Goal: Use online tool/utility: Utilize a website feature to perform a specific function

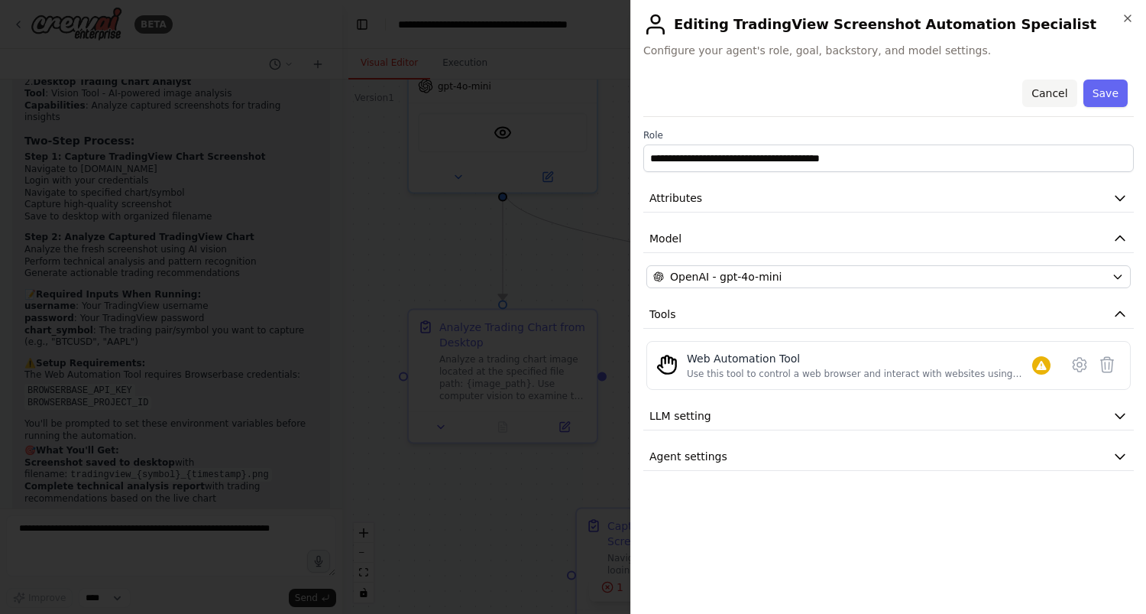
click at [1053, 89] on button "Cancel" at bounding box center [1049, 93] width 54 height 28
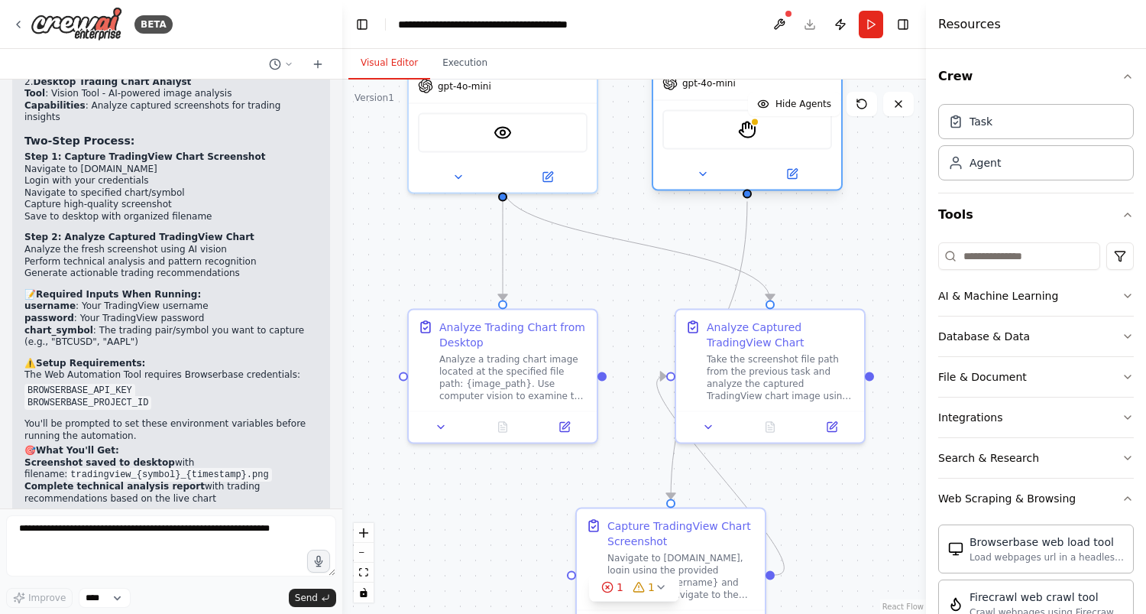
click at [682, 131] on div "StagehandTool" at bounding box center [747, 130] width 170 height 40
click at [502, 363] on div "Analyze a trading chart image located at the specified file path: {image_path}.…" at bounding box center [513, 374] width 148 height 49
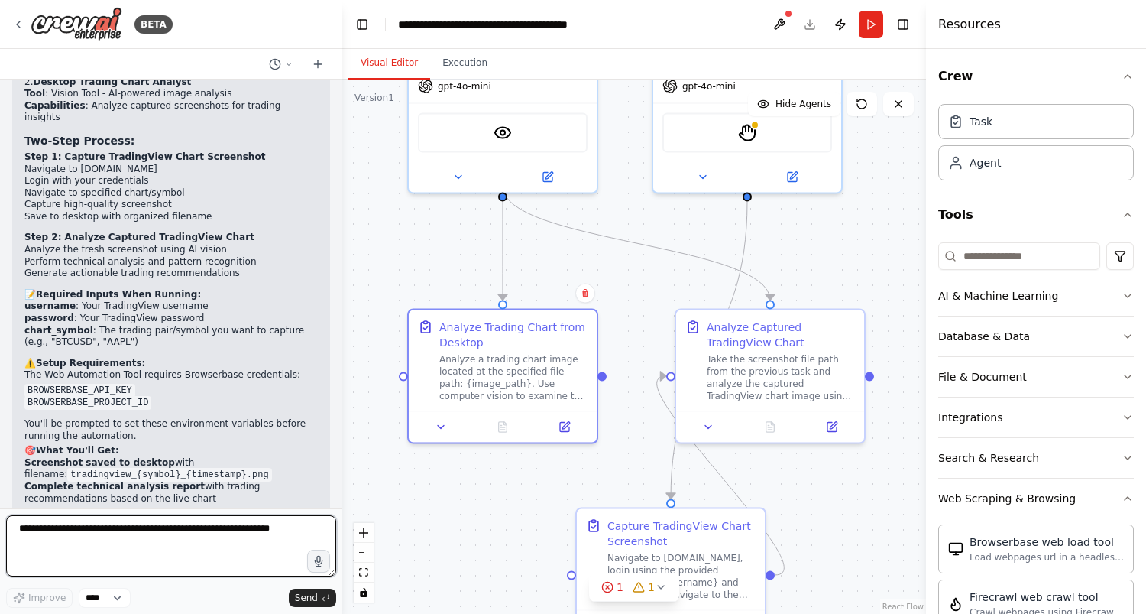
click at [110, 549] on textarea at bounding box center [171, 545] width 330 height 61
type textarea "*"
click at [221, 524] on textarea at bounding box center [171, 545] width 330 height 61
paste textarea "**********"
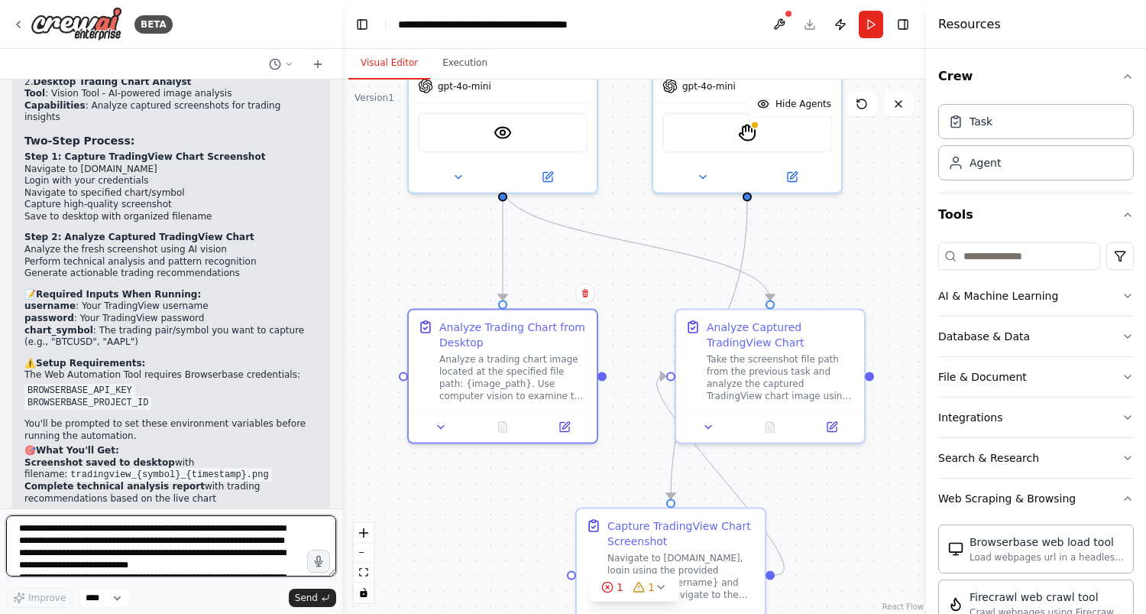
scroll to position [961, 0]
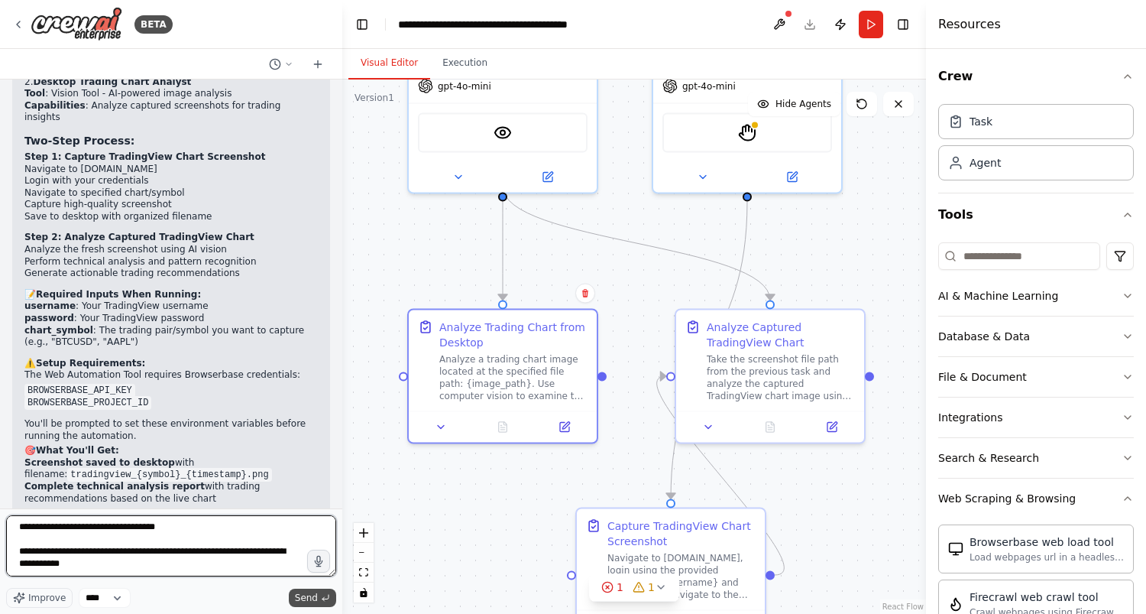
type textarea "**********"
click at [308, 598] on span "Send" at bounding box center [306, 597] width 23 height 12
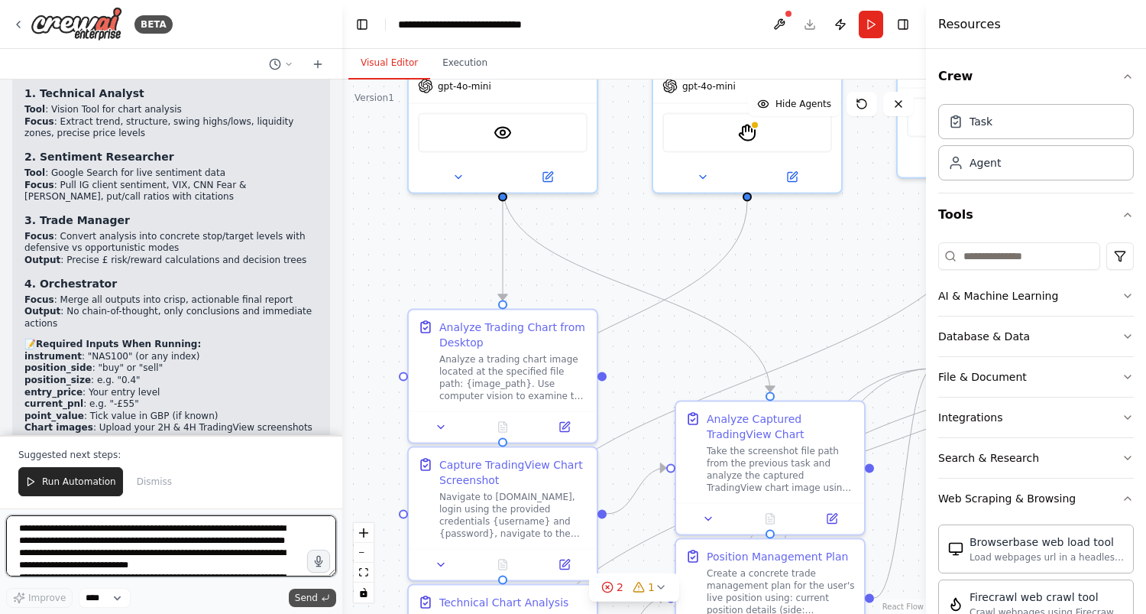
scroll to position [5634, 0]
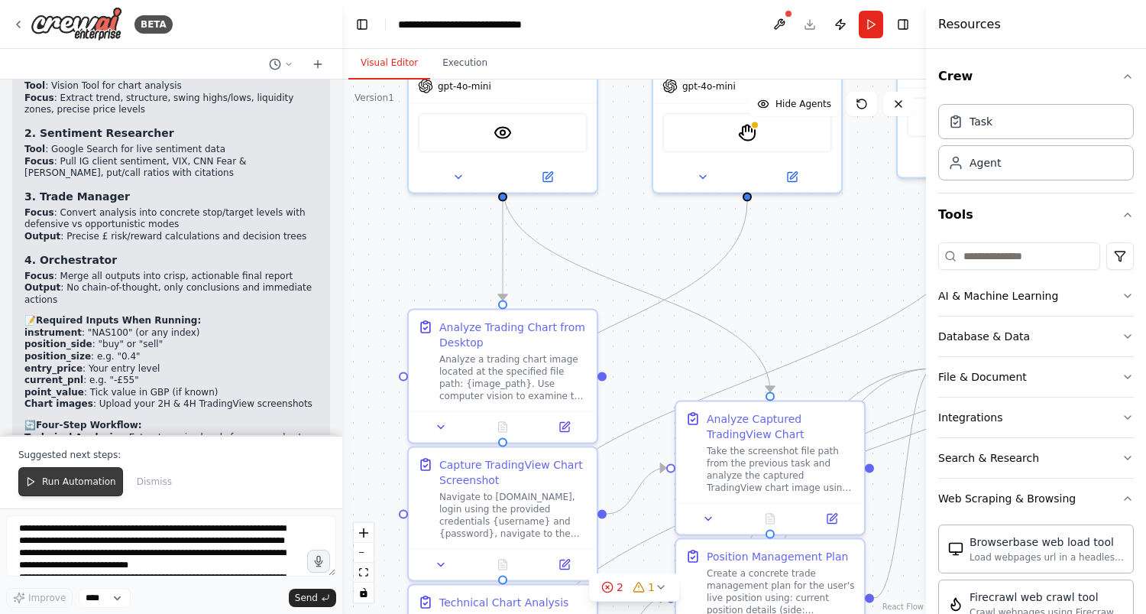
click at [75, 480] on span "Run Automation" at bounding box center [79, 481] width 74 height 12
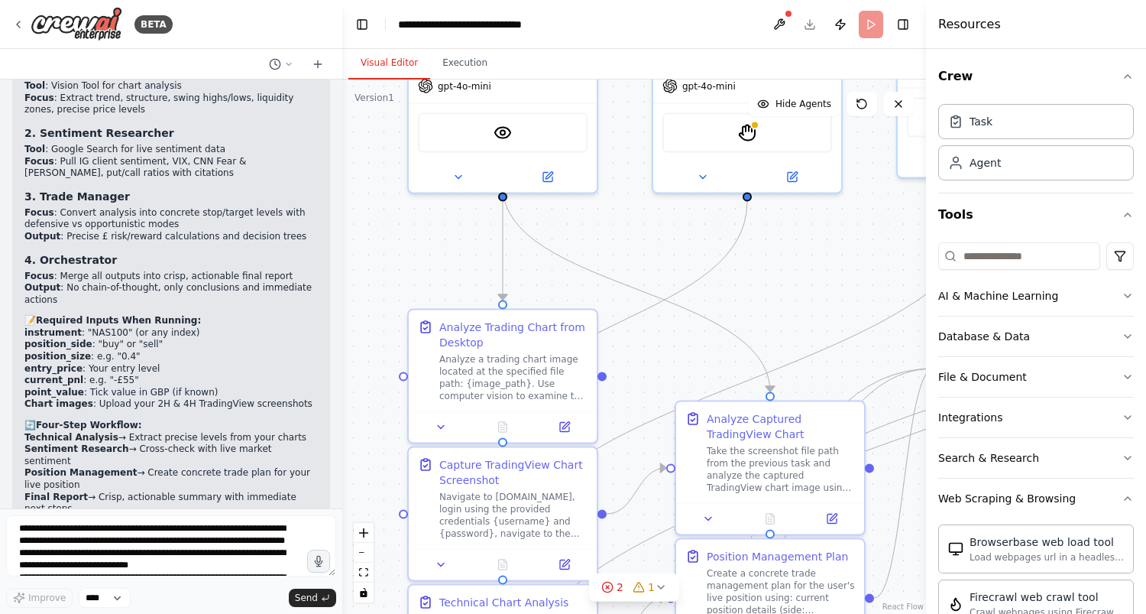
scroll to position [5561, 0]
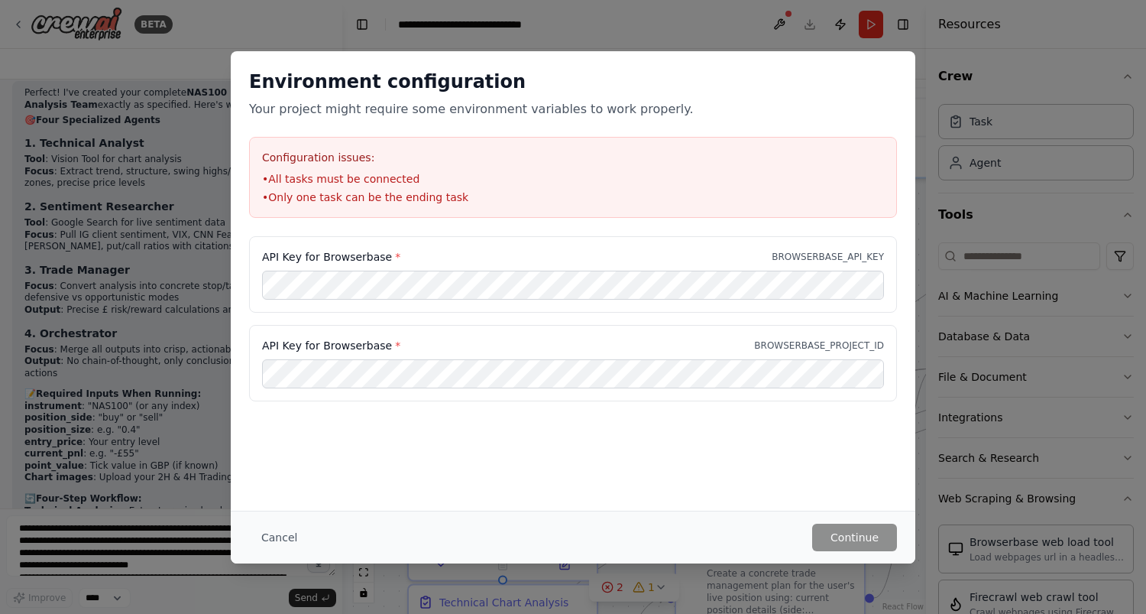
click at [837, 258] on p "BROWSERBASE_API_KEY" at bounding box center [828, 257] width 112 height 12
click at [395, 253] on span "*" at bounding box center [397, 257] width 5 height 12
click at [807, 345] on p "BROWSERBASE_PROJECT_ID" at bounding box center [819, 345] width 130 height 12
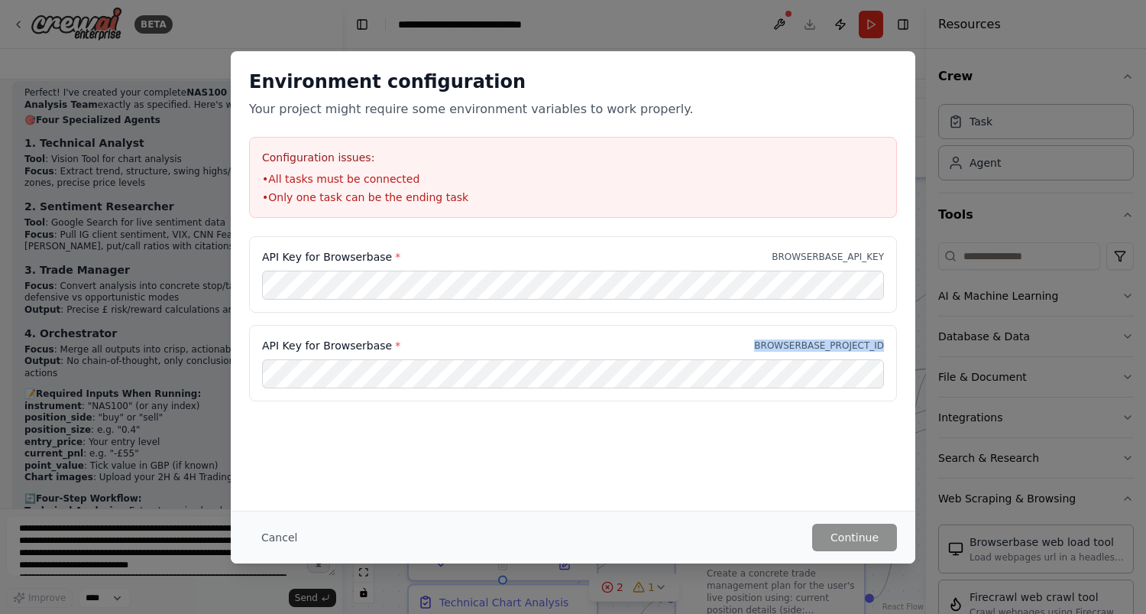
click at [807, 345] on p "BROWSERBASE_PROJECT_ID" at bounding box center [819, 345] width 130 height 12
click at [837, 258] on p "BROWSERBASE_API_KEY" at bounding box center [828, 257] width 112 height 12
click at [356, 173] on li "• All tasks must be connected" at bounding box center [573, 178] width 622 height 15
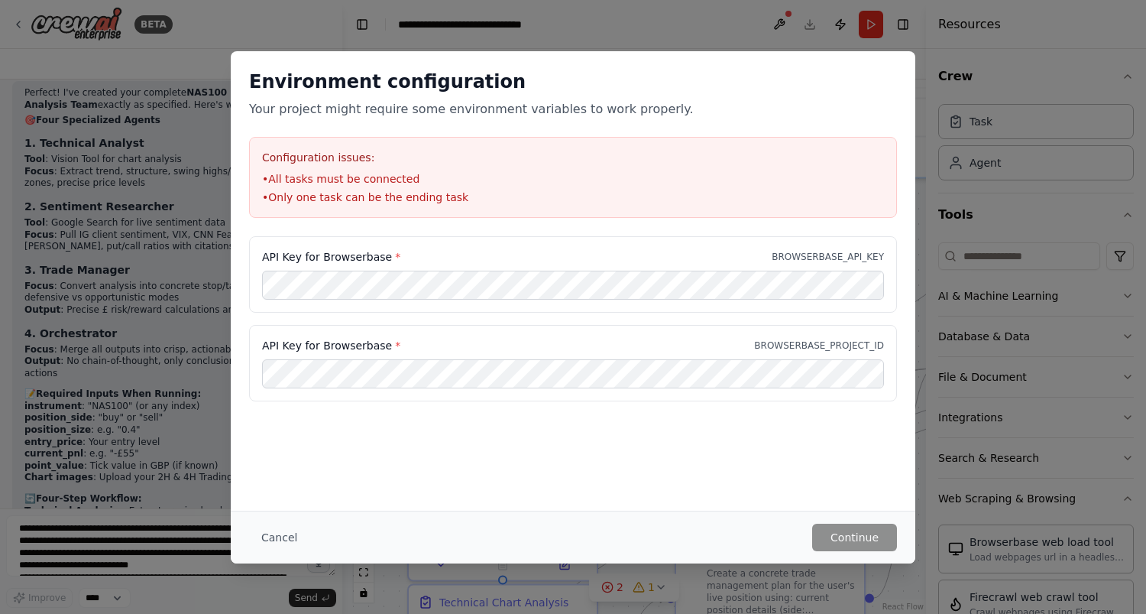
click at [401, 197] on li "• Only one task can be the ending task" at bounding box center [573, 196] width 622 height 15
click at [851, 253] on p "BROWSERBASE_API_KEY" at bounding box center [828, 257] width 112 height 12
click at [283, 530] on button "Cancel" at bounding box center [279, 537] width 60 height 28
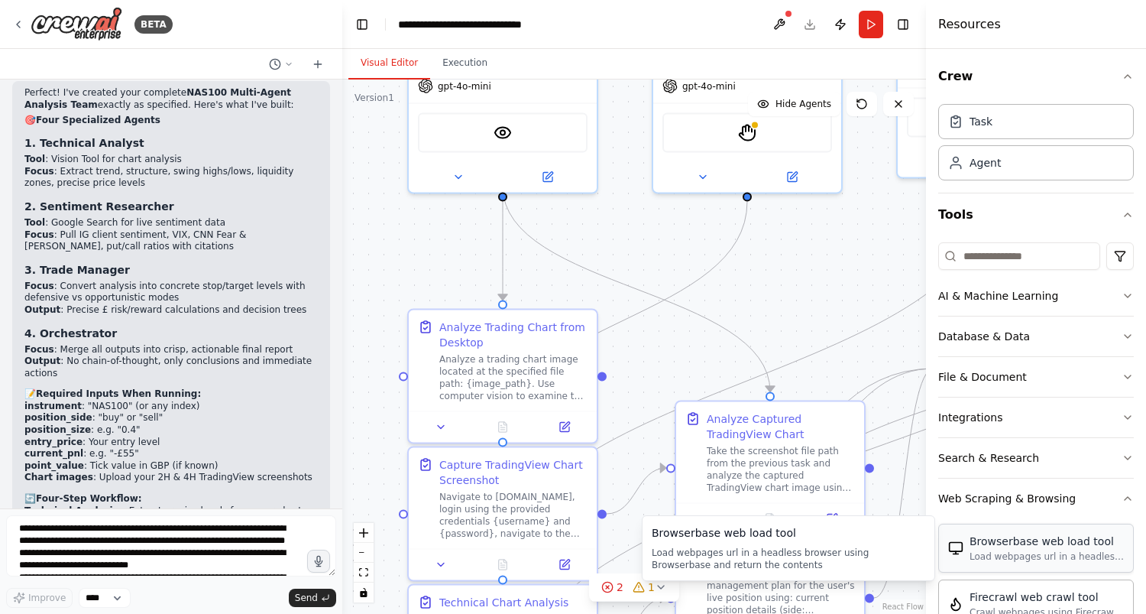
click at [1067, 557] on div "Load webpages url in a headless browser using Browserbase and return the conten…" at bounding box center [1047, 556] width 154 height 12
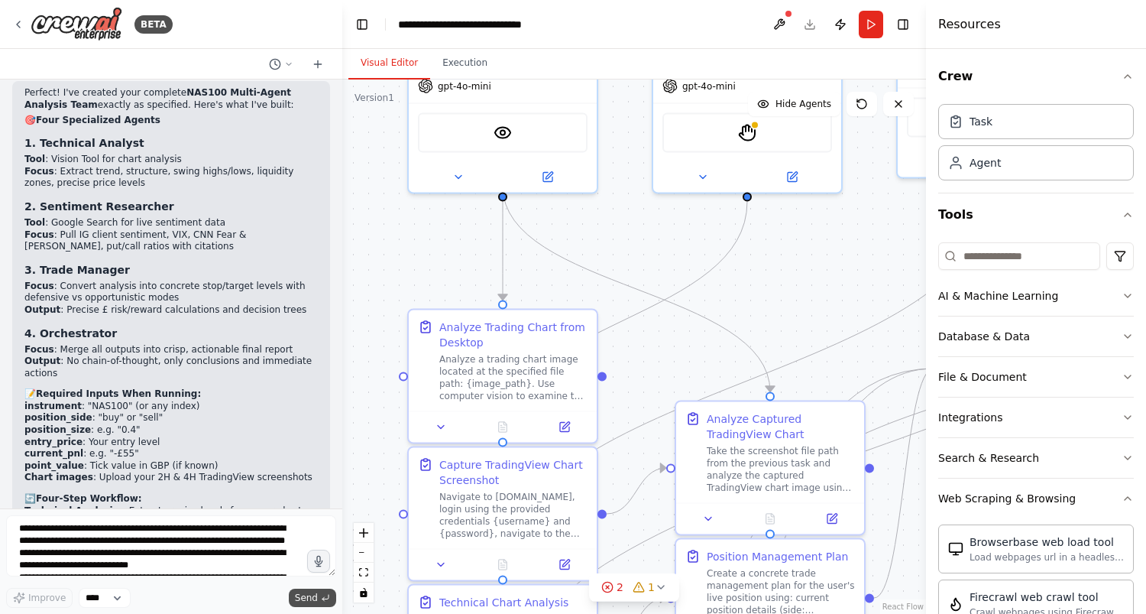
click at [317, 594] on span "Send" at bounding box center [306, 597] width 23 height 12
click at [312, 596] on span "Send" at bounding box center [306, 597] width 23 height 12
click at [302, 598] on span "Send" at bounding box center [306, 597] width 23 height 12
click at [303, 598] on span "Send" at bounding box center [306, 597] width 23 height 12
click at [307, 597] on span "Send" at bounding box center [306, 597] width 23 height 12
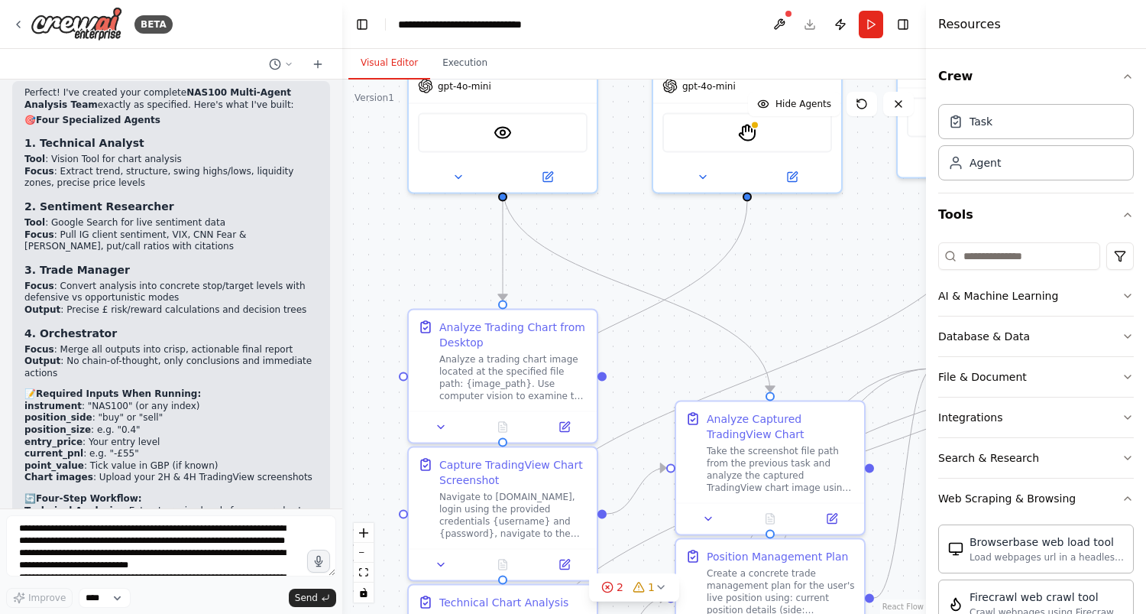
scroll to position [494, 0]
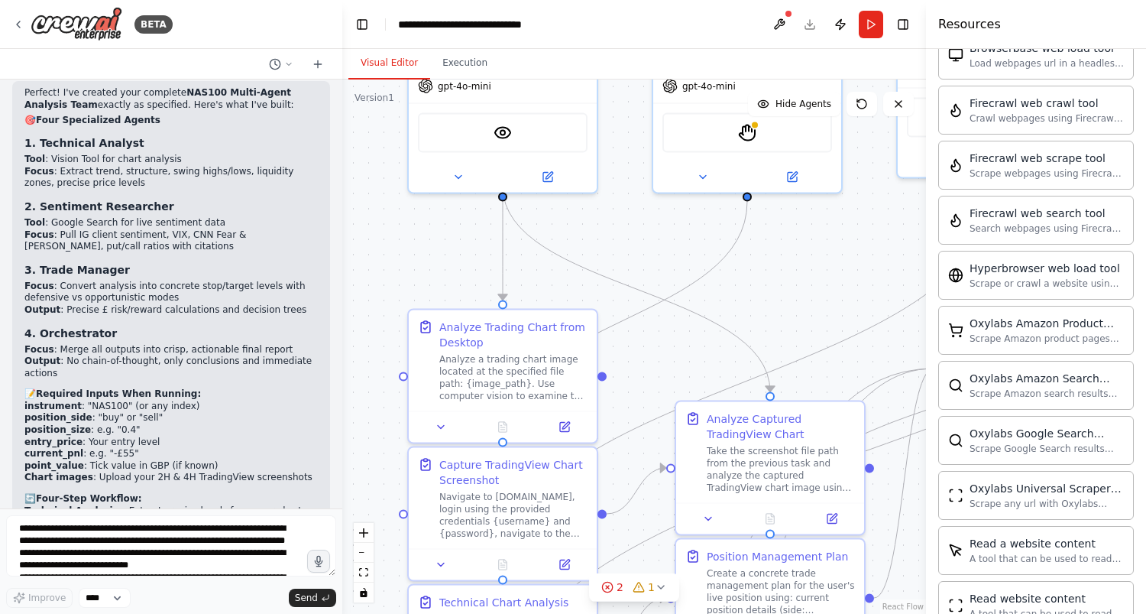
click at [226, 542] on textarea at bounding box center [171, 545] width 330 height 61
click at [303, 601] on span "Send" at bounding box center [306, 597] width 23 height 12
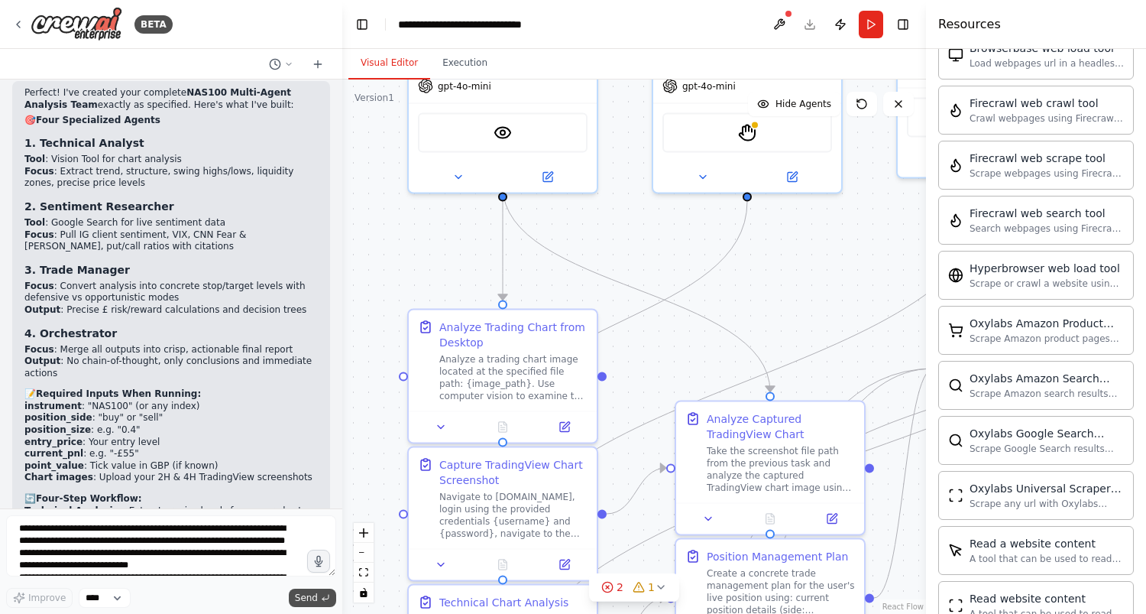
click at [289, 588] on button "Send" at bounding box center [312, 597] width 47 height 18
click at [97, 598] on select "****" at bounding box center [105, 598] width 52 height 20
click at [79, 588] on select "****" at bounding box center [105, 598] width 52 height 20
click at [872, 19] on button "Run" at bounding box center [871, 25] width 24 height 28
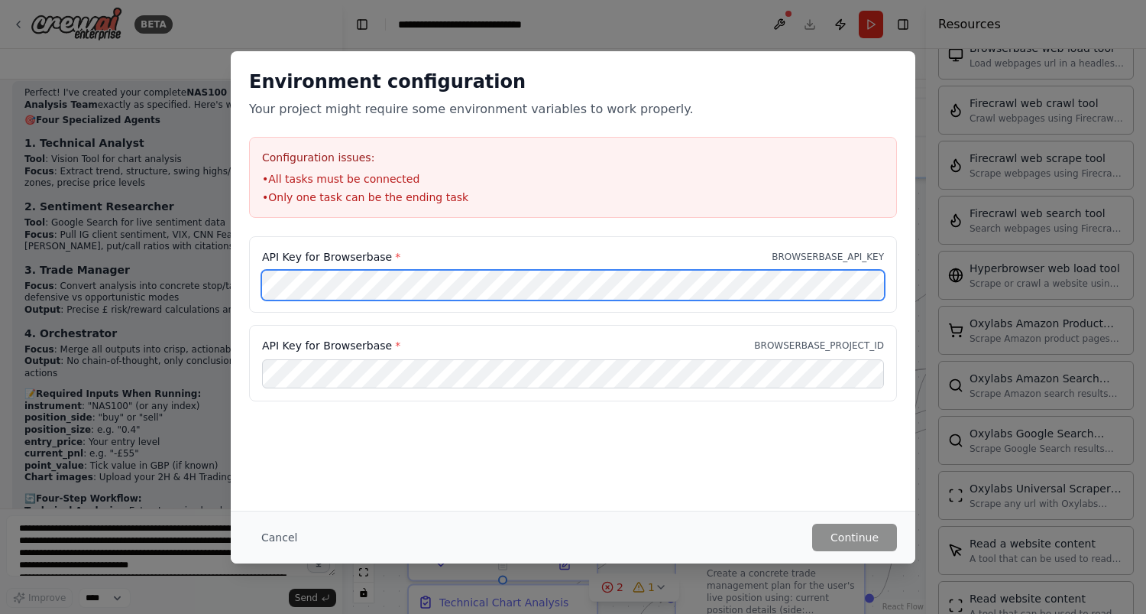
click at [248, 263] on div "API Key for Browserbase * BROWSERBASE_API_KEY API Key for Browserbase * BROWSER…" at bounding box center [573, 327] width 685 height 183
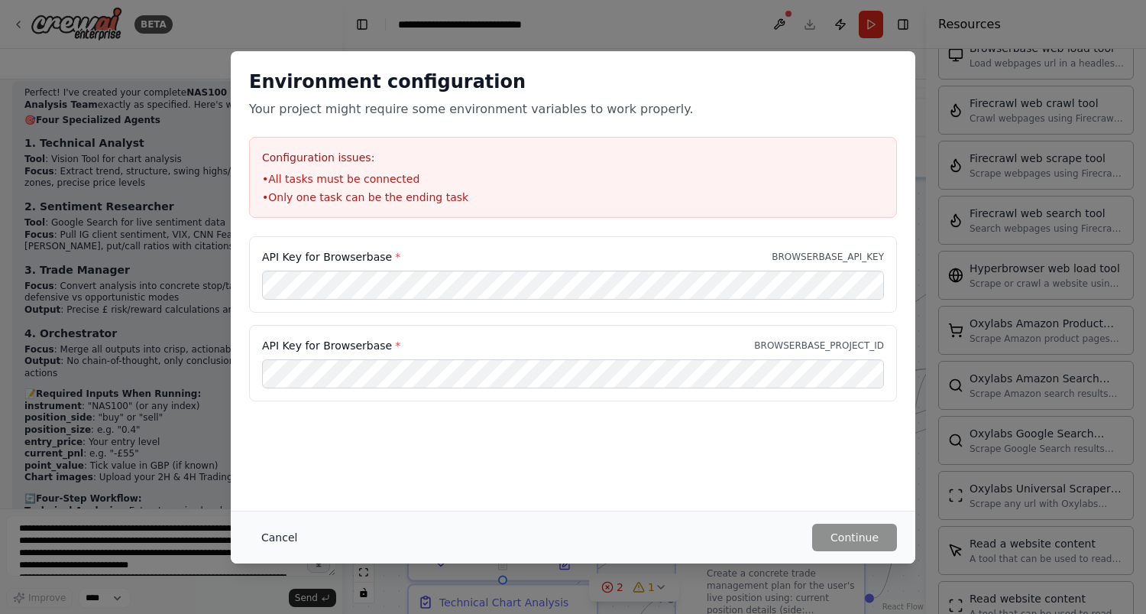
click at [267, 534] on button "Cancel" at bounding box center [279, 537] width 60 height 28
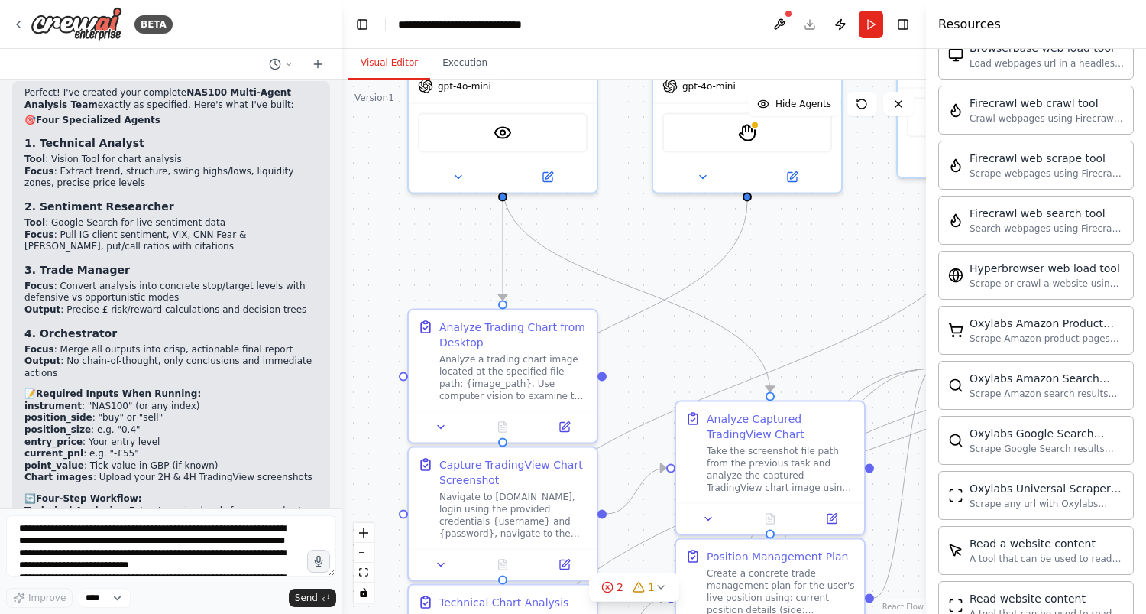
scroll to position [0, 0]
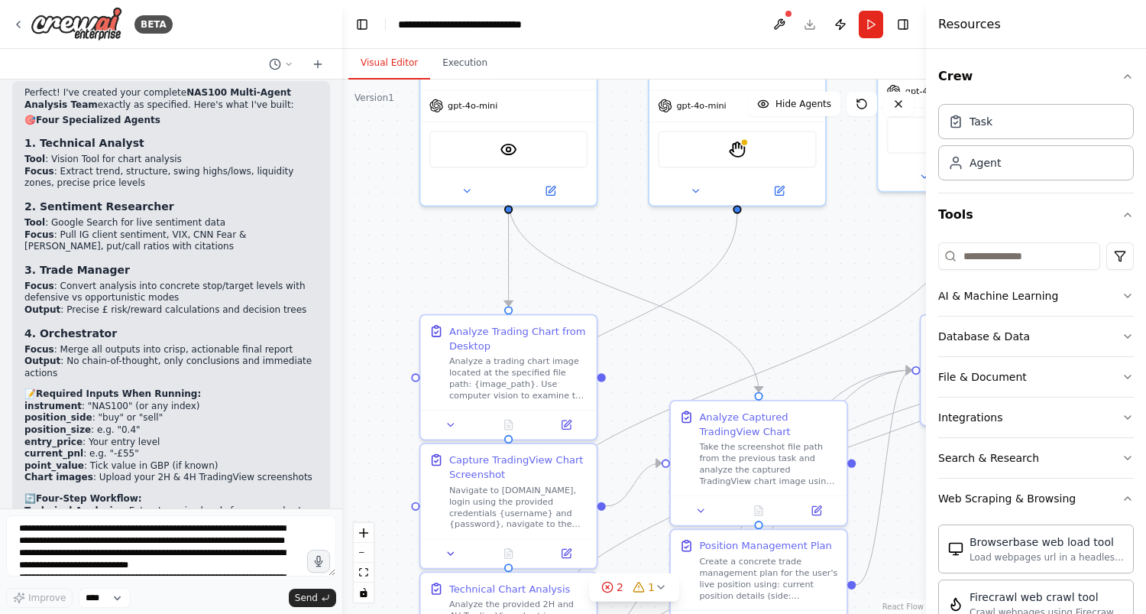
click at [866, 280] on div ".deletable-edge-delete-btn { width: 20px; height: 20px; border: 0px solid #ffff…" at bounding box center [634, 346] width 584 height 534
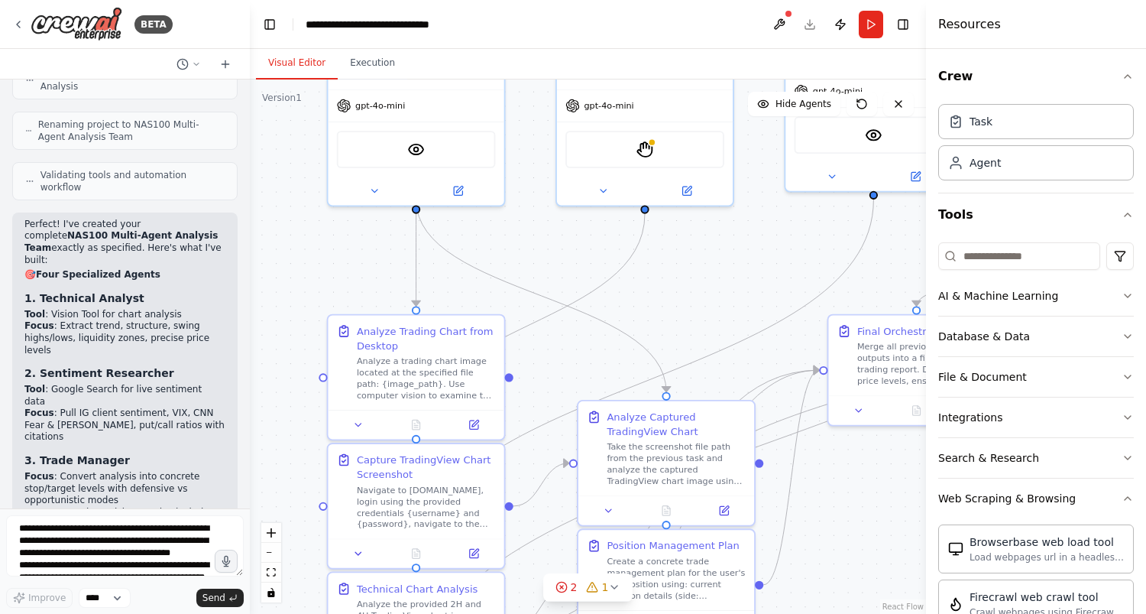
scroll to position [6521, 0]
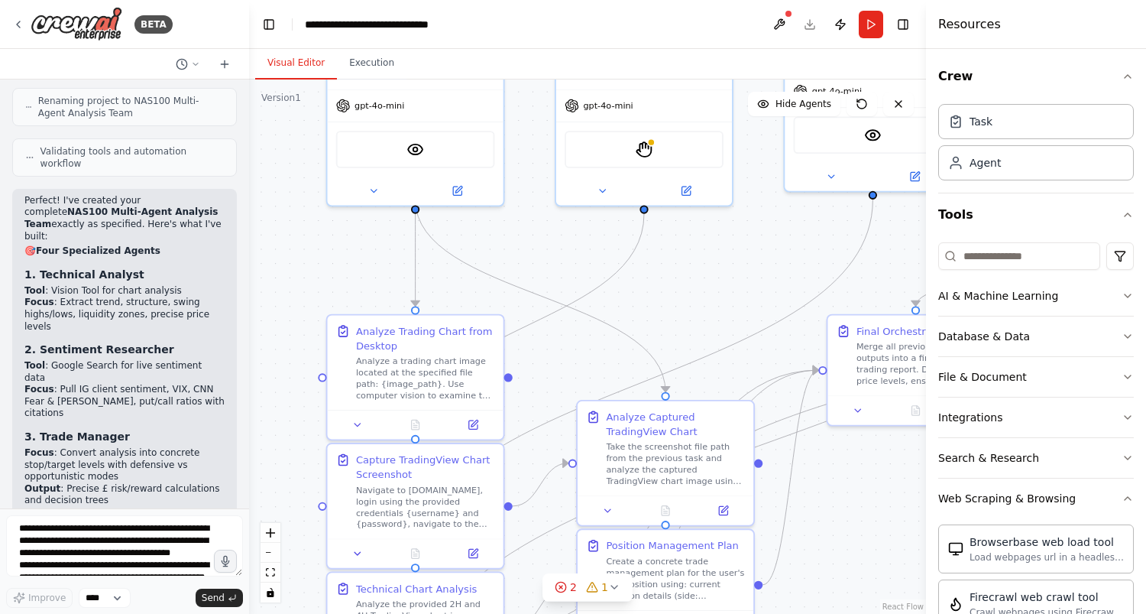
drag, startPoint x: 339, startPoint y: 266, endPoint x: 249, endPoint y: 270, distance: 90.2
click at [249, 270] on div "BETA Hello! I'm the CrewAI assistant. What kind of automation do you want to bu…" at bounding box center [573, 307] width 1146 height 614
click at [859, 410] on icon at bounding box center [858, 407] width 11 height 11
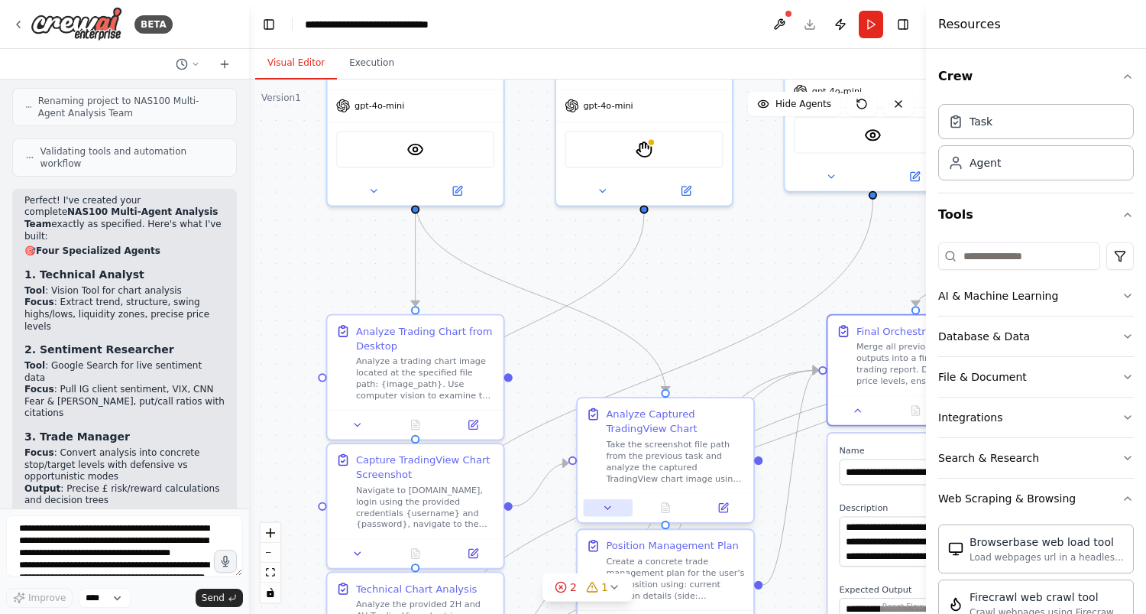
click at [605, 511] on icon at bounding box center [607, 507] width 11 height 11
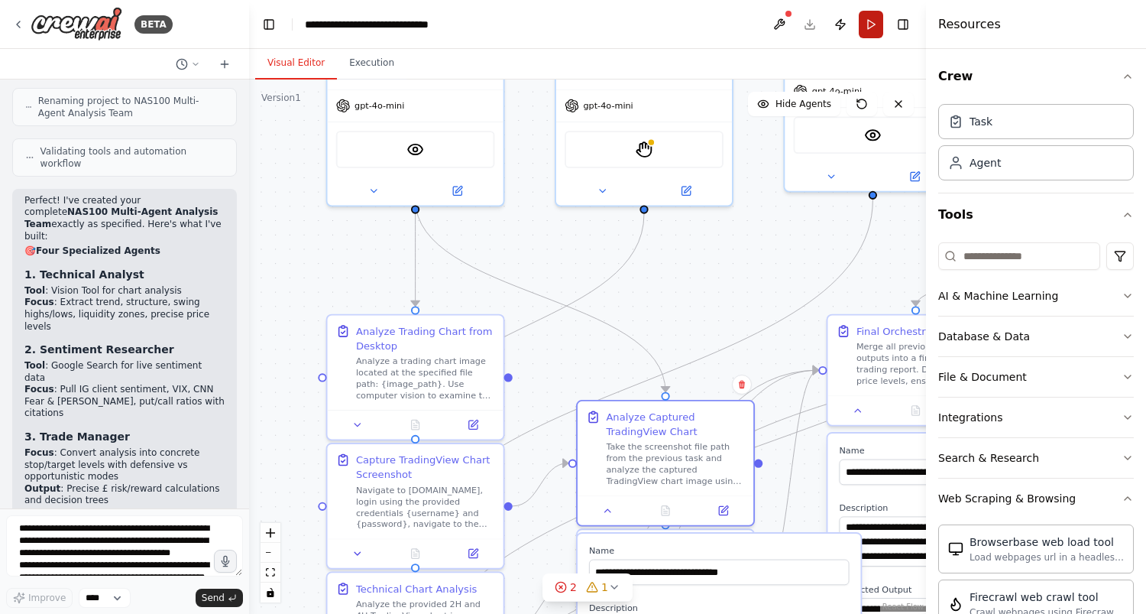
click at [872, 18] on button "Run" at bounding box center [871, 25] width 24 height 28
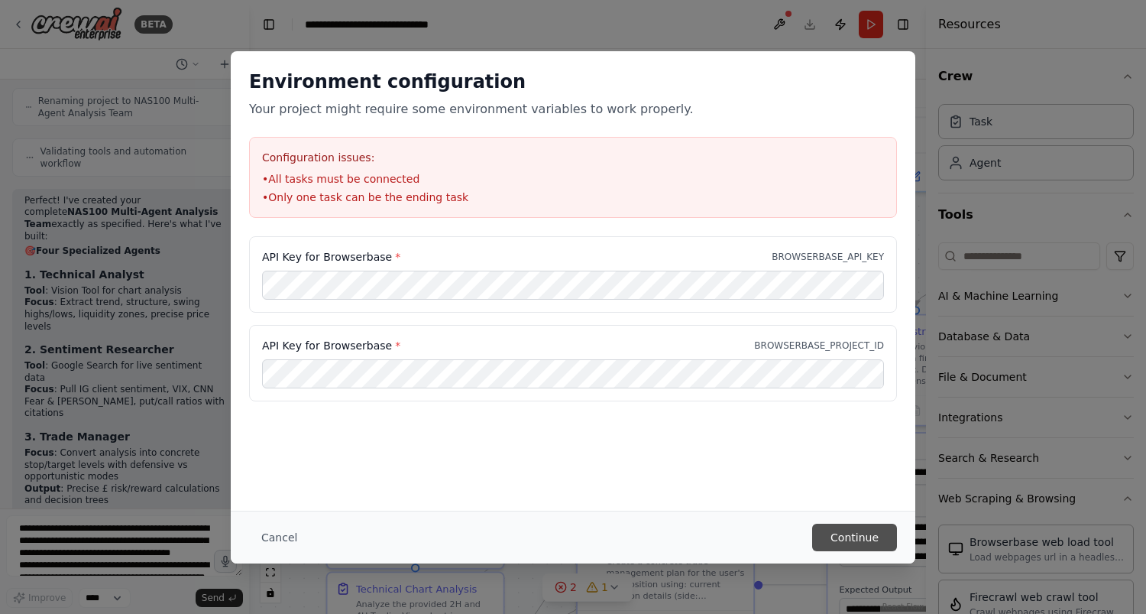
click at [866, 542] on button "Continue" at bounding box center [854, 537] width 85 height 28
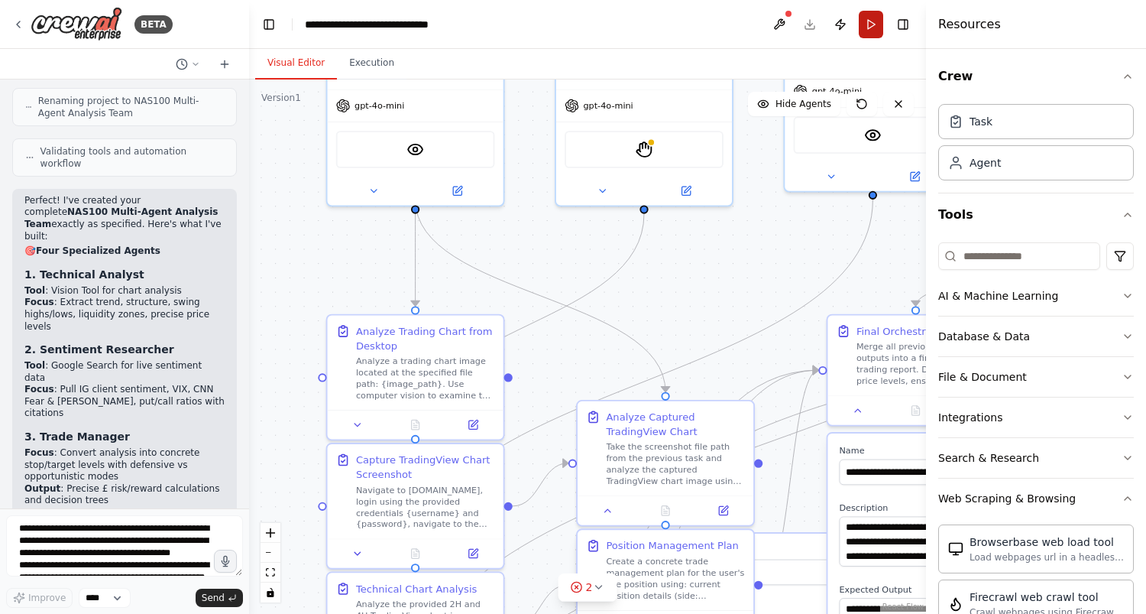
click at [866, 23] on button "Run" at bounding box center [871, 25] width 24 height 28
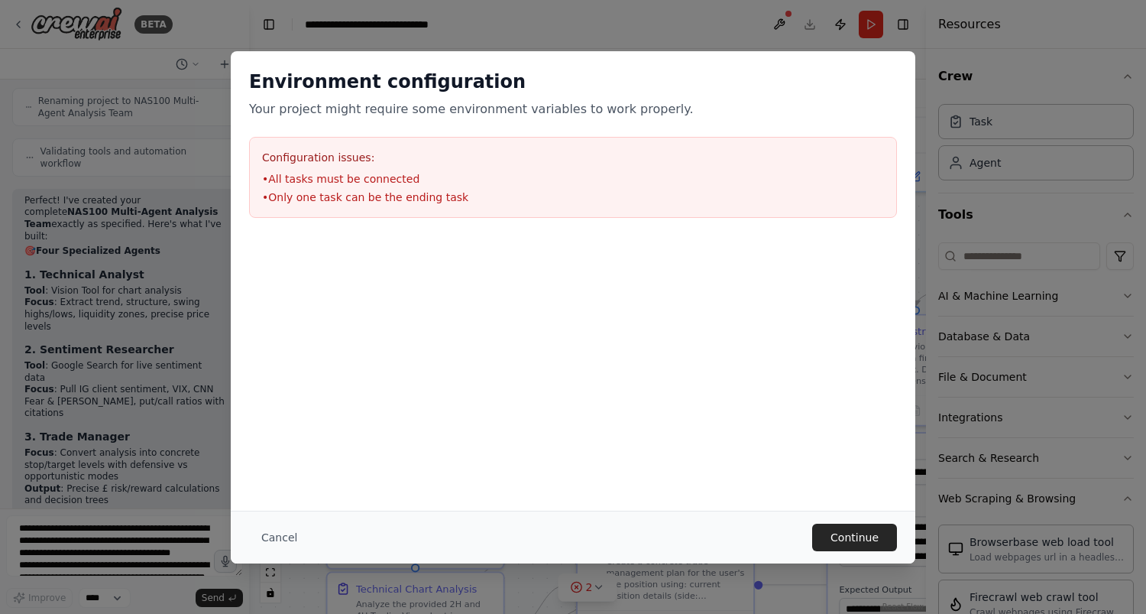
click at [341, 186] on ul "• All tasks must be connected • Only one task can be the ending task" at bounding box center [573, 188] width 622 height 34
click at [863, 537] on button "Continue" at bounding box center [854, 537] width 85 height 28
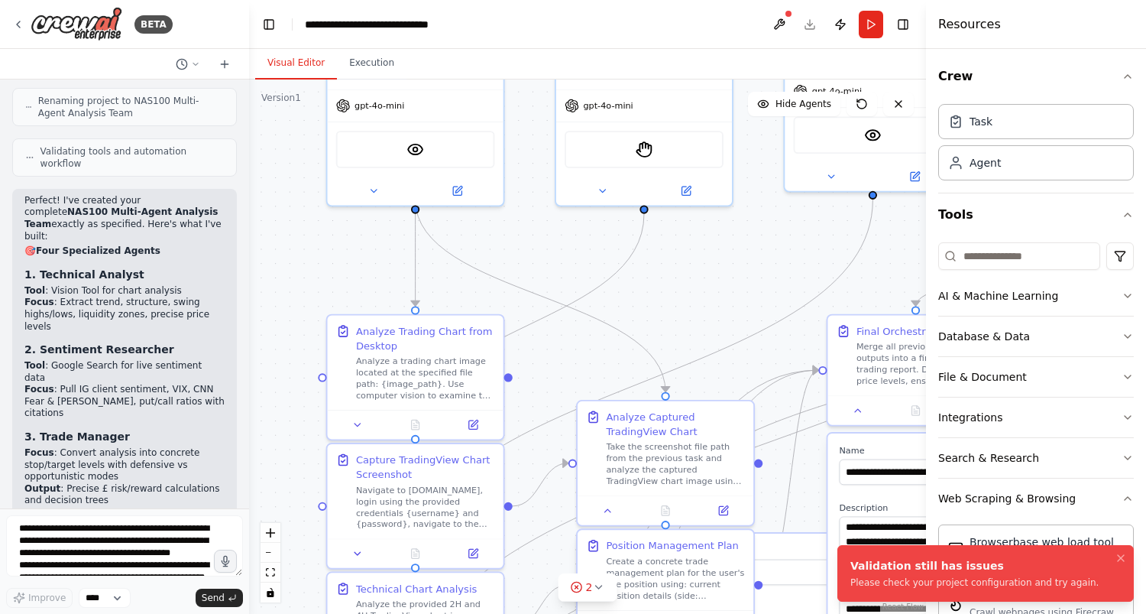
click at [921, 580] on div "Please check your project configuration and try again." at bounding box center [974, 582] width 248 height 12
click at [907, 575] on div "Validation still has issues Please check your project configuration and try aga…" at bounding box center [974, 573] width 248 height 31
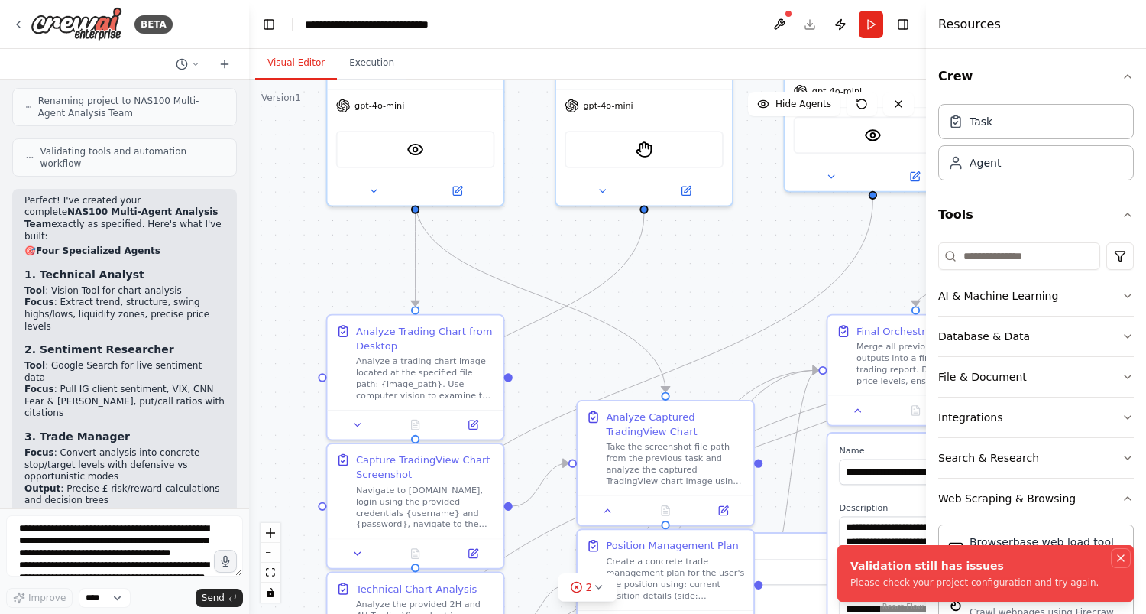
click at [1120, 556] on icon "Notifications (F8)" at bounding box center [1121, 558] width 12 height 12
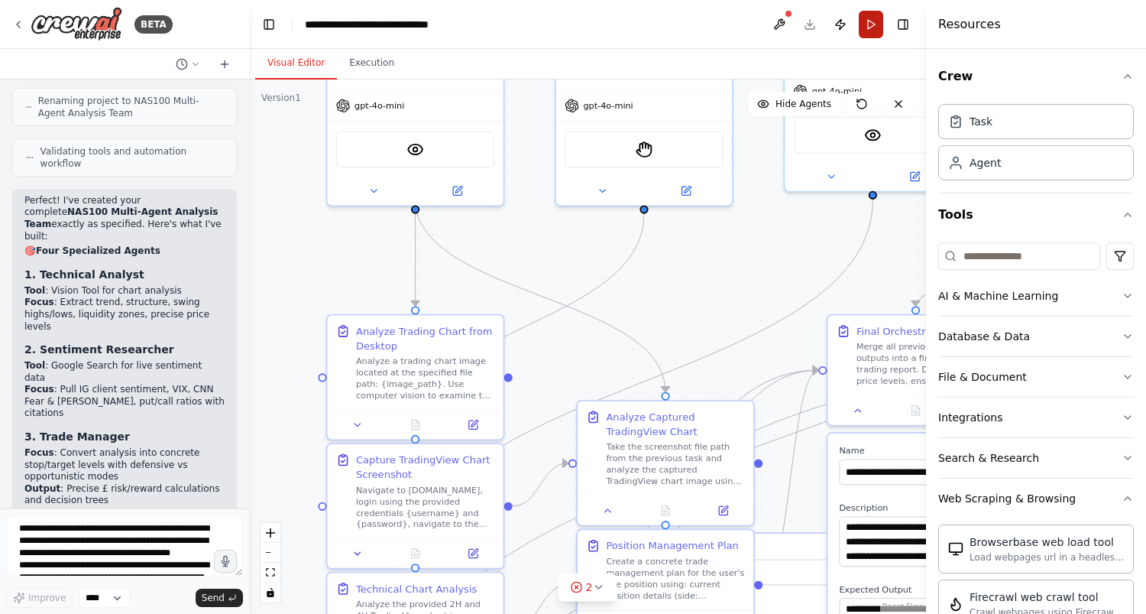
click at [876, 24] on button "Run" at bounding box center [871, 25] width 24 height 28
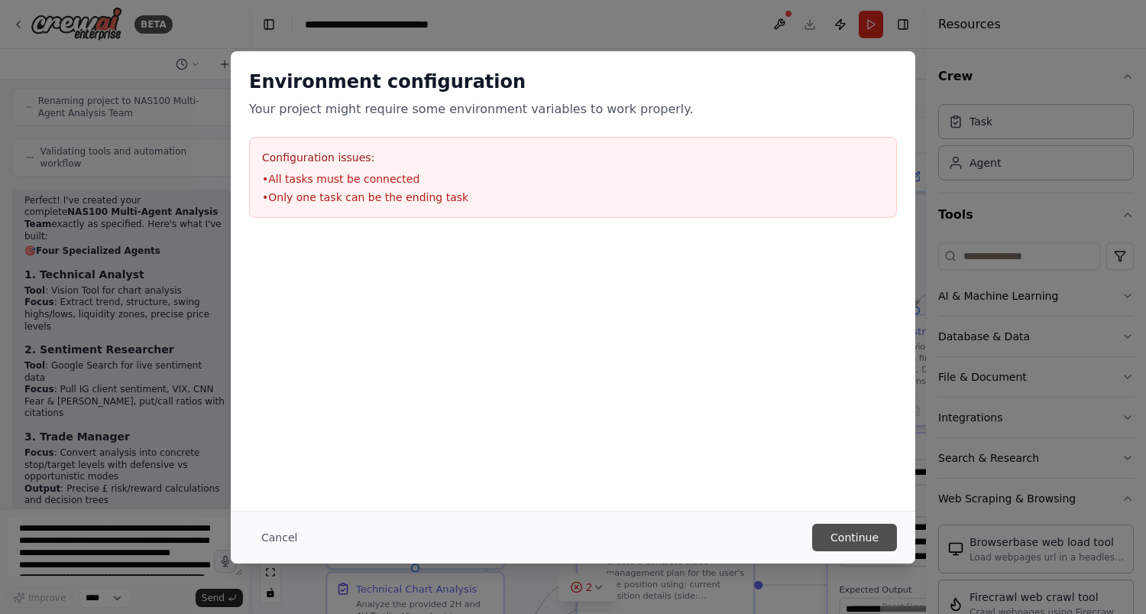
click at [872, 544] on button "Continue" at bounding box center [854, 537] width 85 height 28
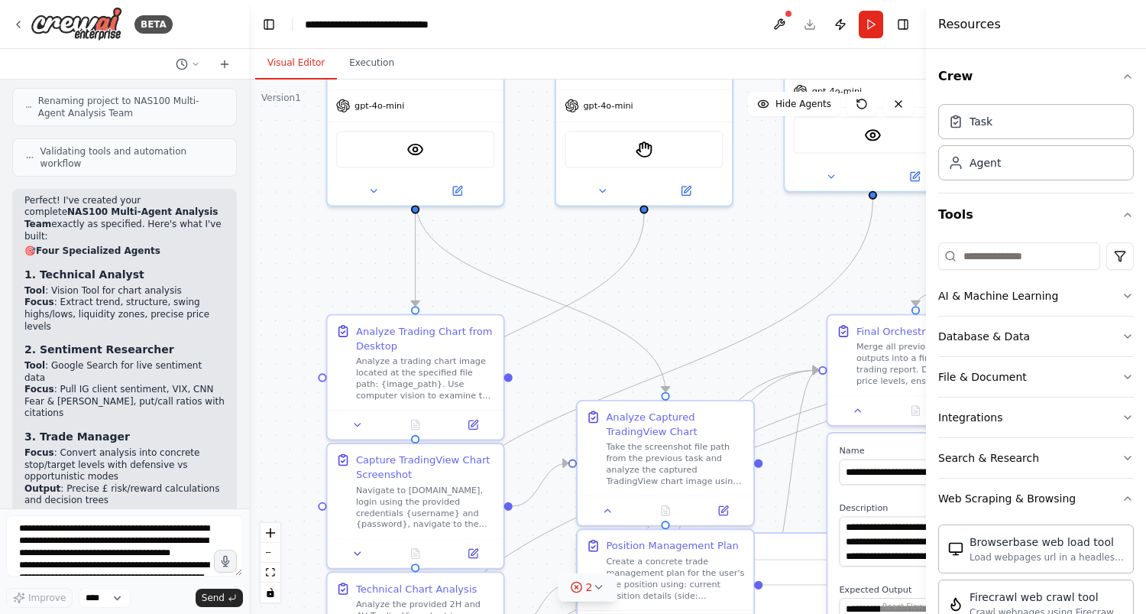
click at [604, 583] on icon at bounding box center [598, 587] width 12 height 12
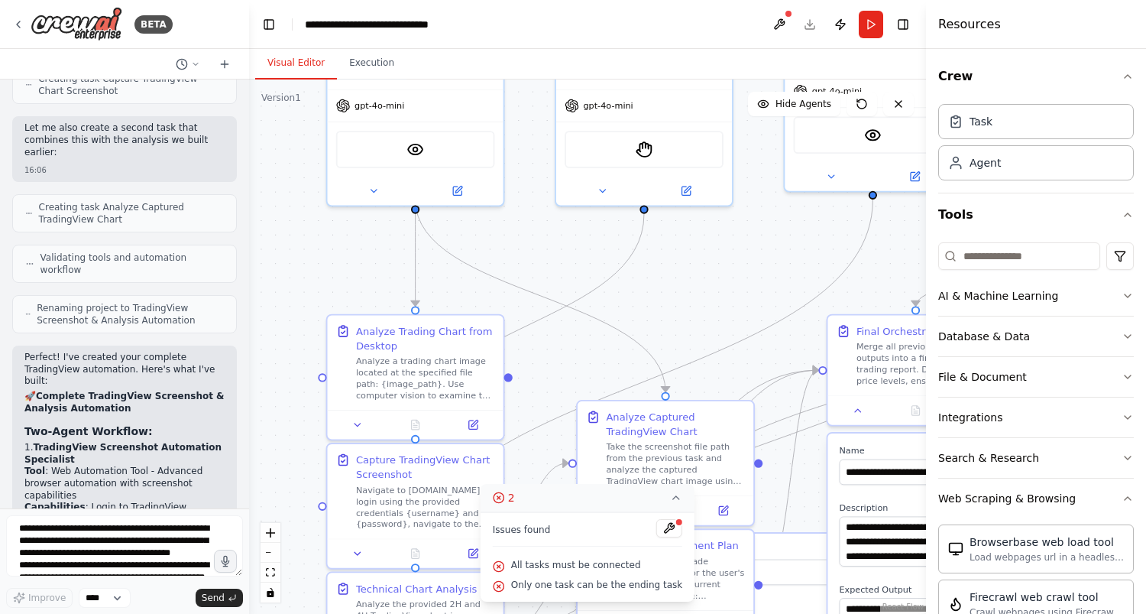
scroll to position [3513, 0]
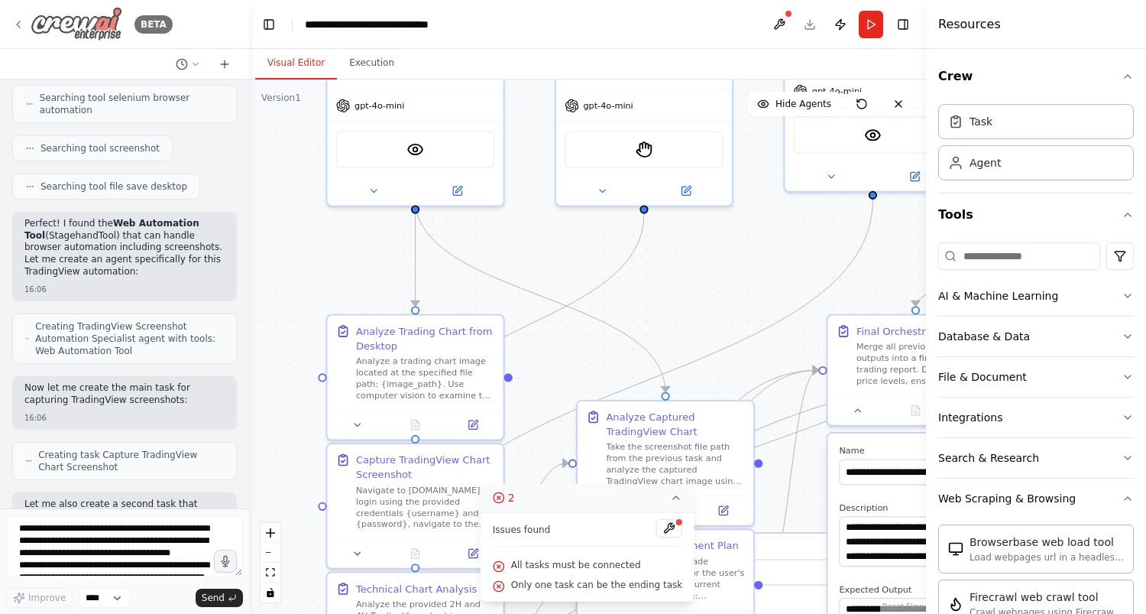
click at [18, 19] on icon at bounding box center [18, 24] width 12 height 12
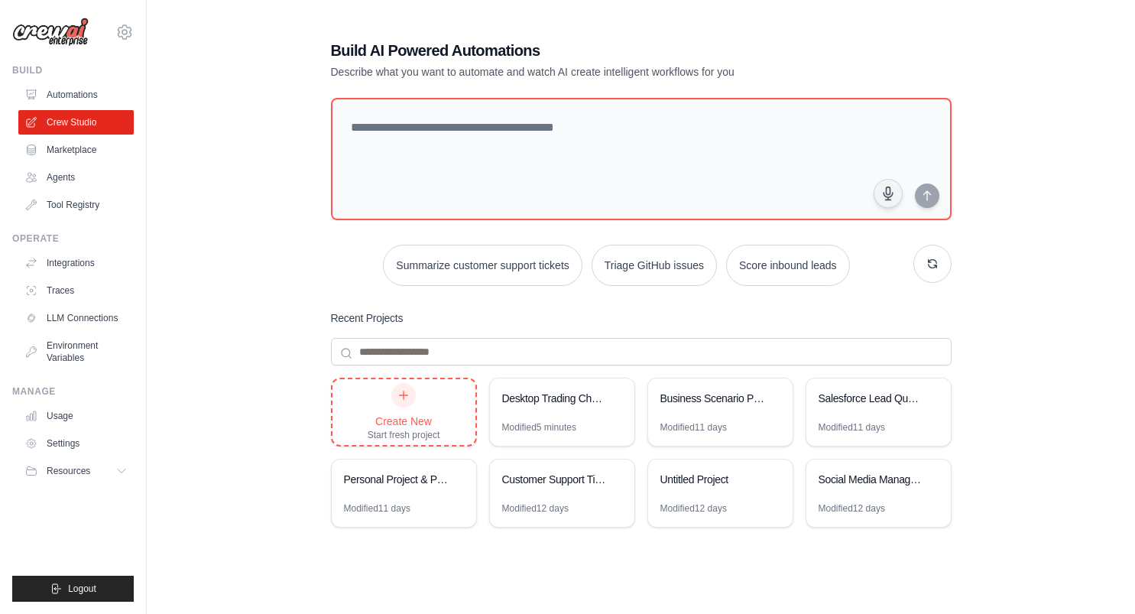
click at [439, 402] on div "Create New Start fresh project" at bounding box center [404, 412] width 73 height 58
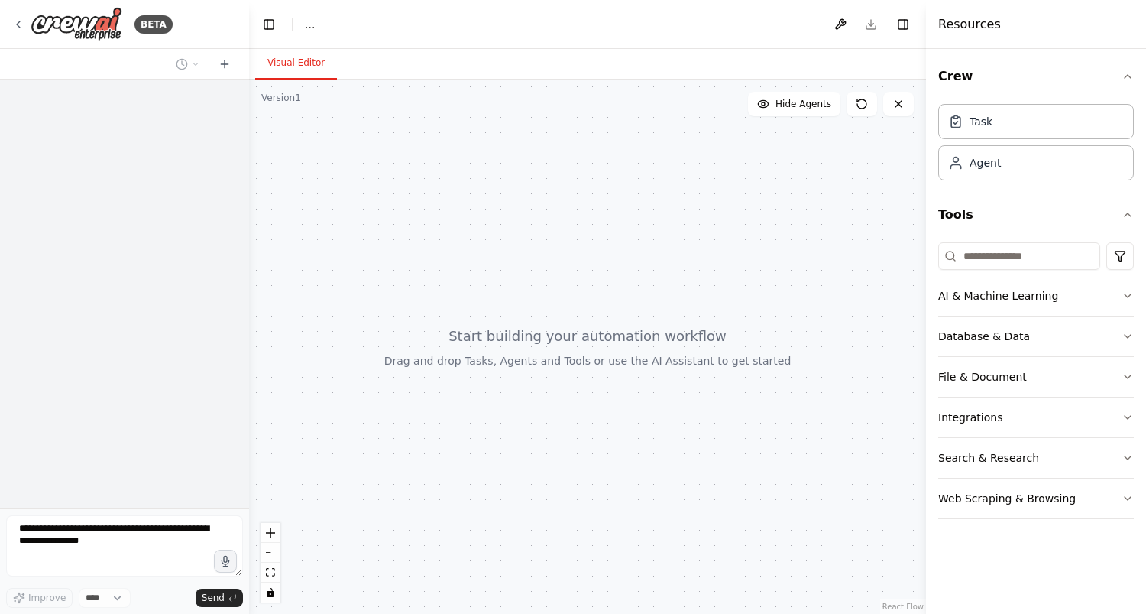
select select "****"
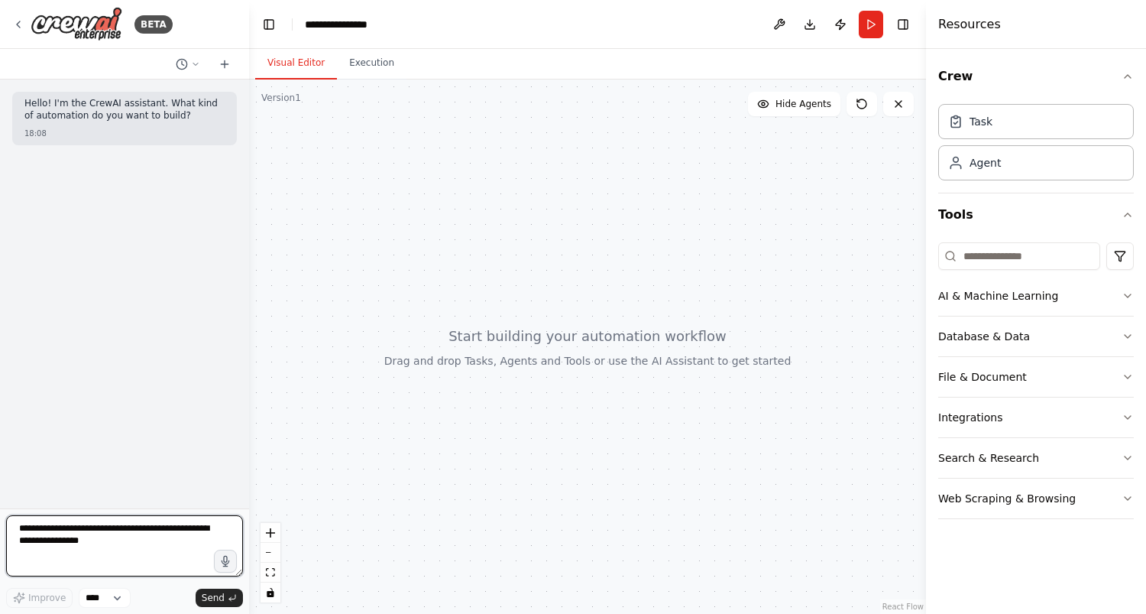
click at [102, 536] on textarea at bounding box center [124, 545] width 237 height 61
paste textarea "**********"
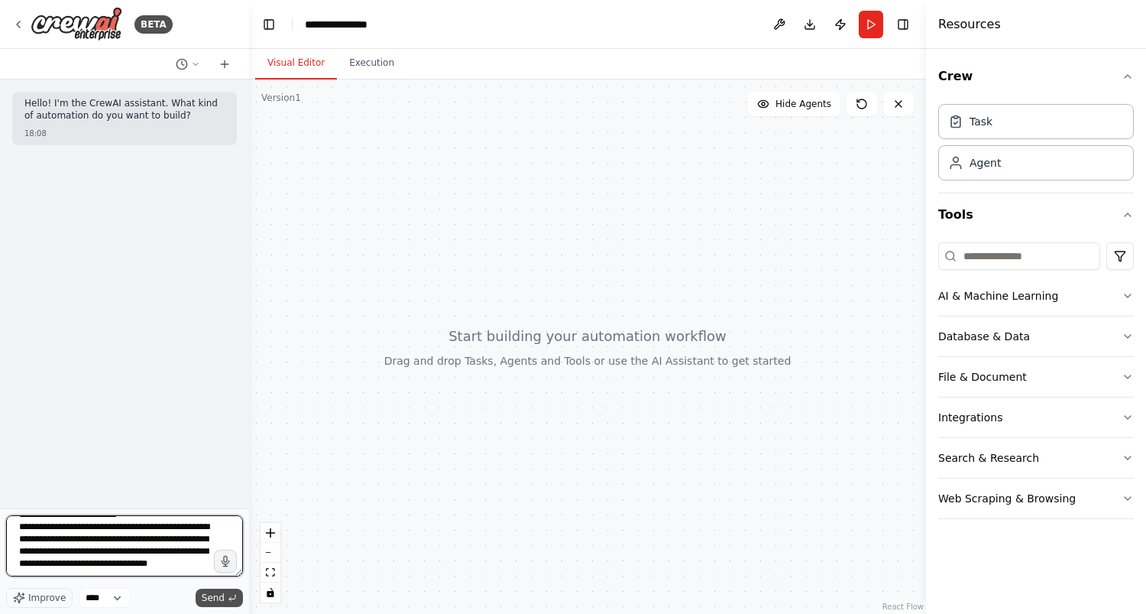
type textarea "**********"
click at [210, 599] on span "Send" at bounding box center [213, 597] width 23 height 12
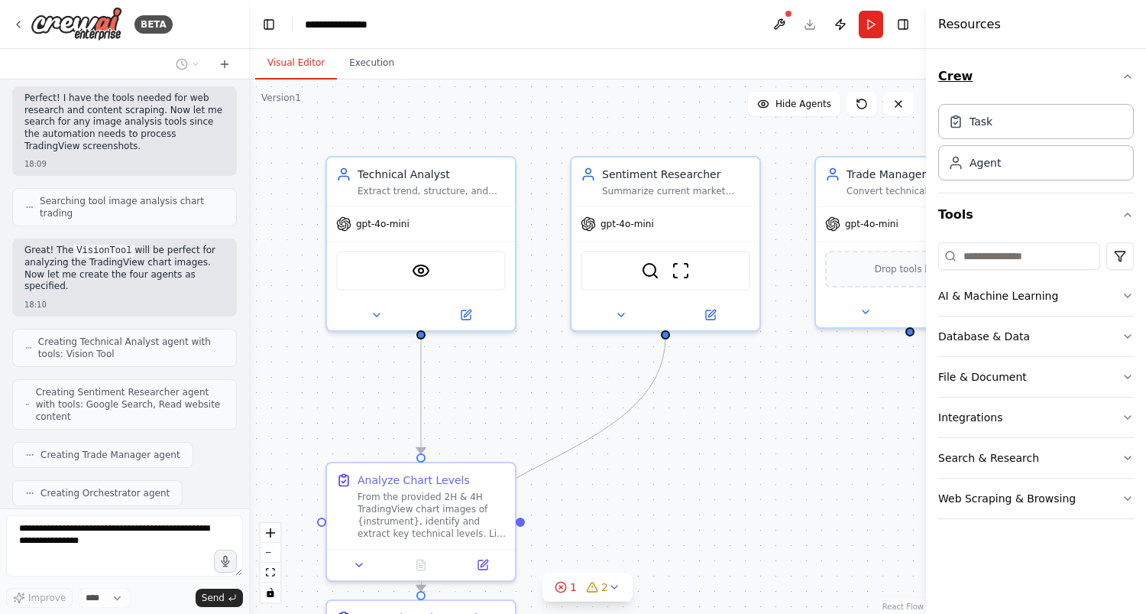
scroll to position [2508, 0]
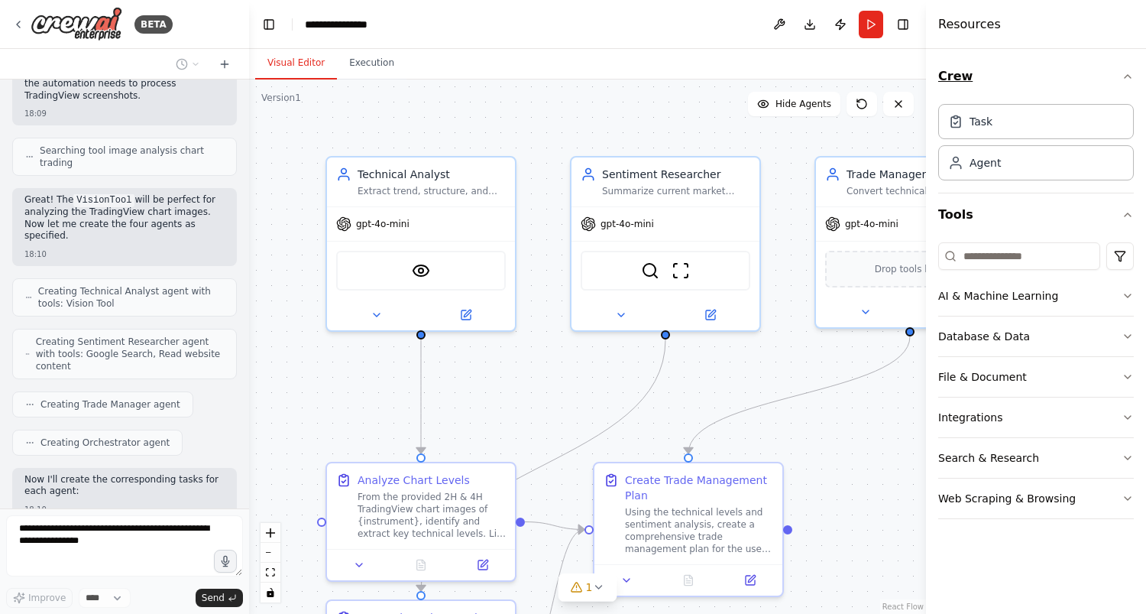
click at [1130, 78] on icon "button" at bounding box center [1128, 76] width 12 height 12
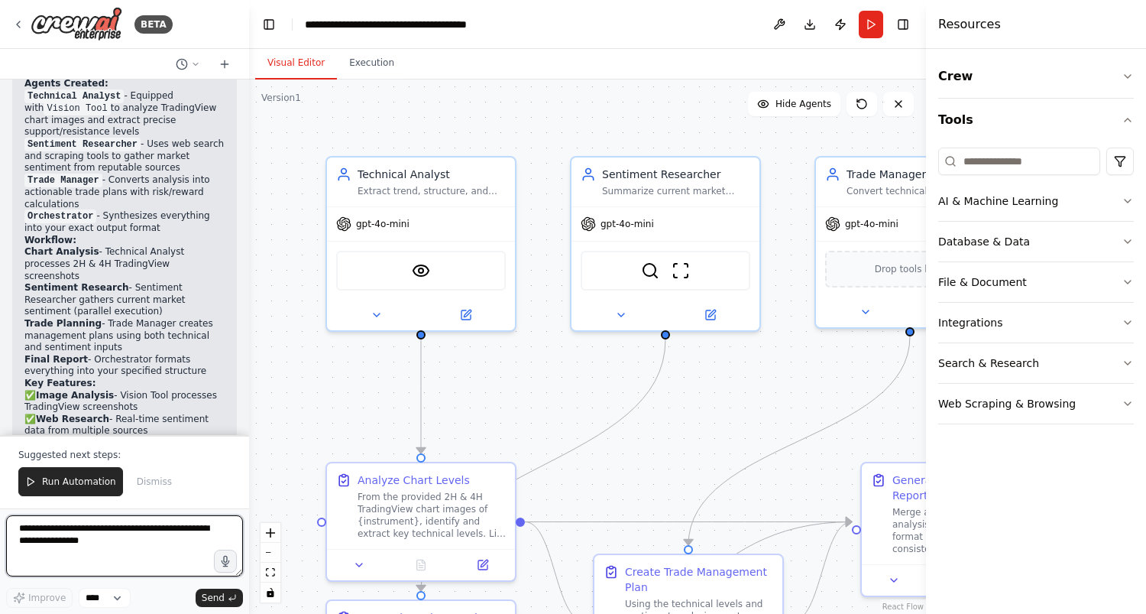
scroll to position [3376, 0]
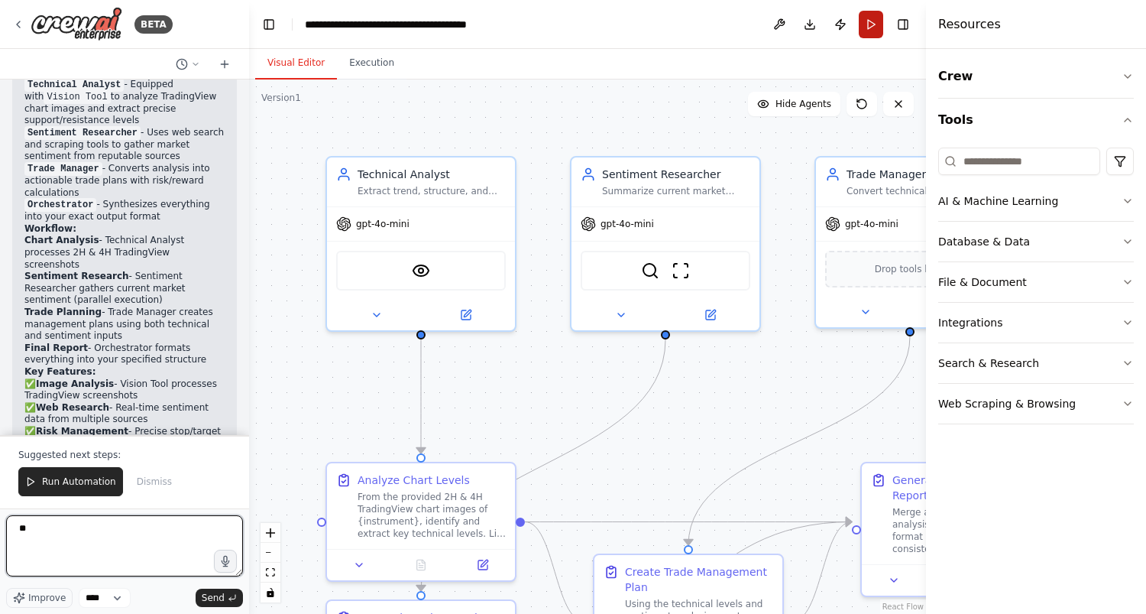
type textarea "*"
type textarea "**********"
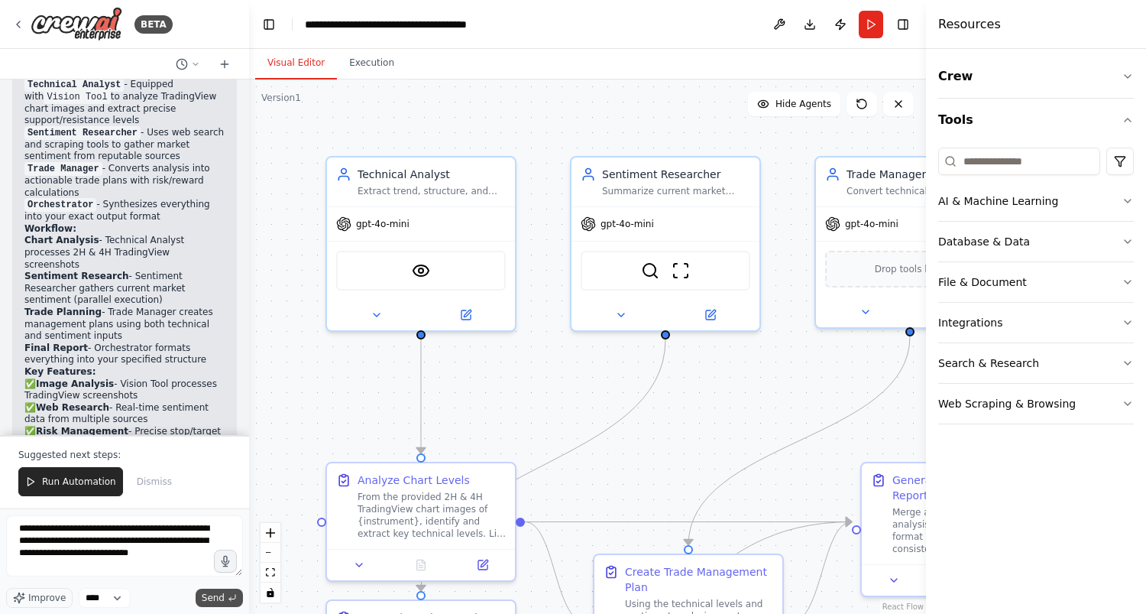
click at [210, 598] on span "Send" at bounding box center [213, 597] width 23 height 12
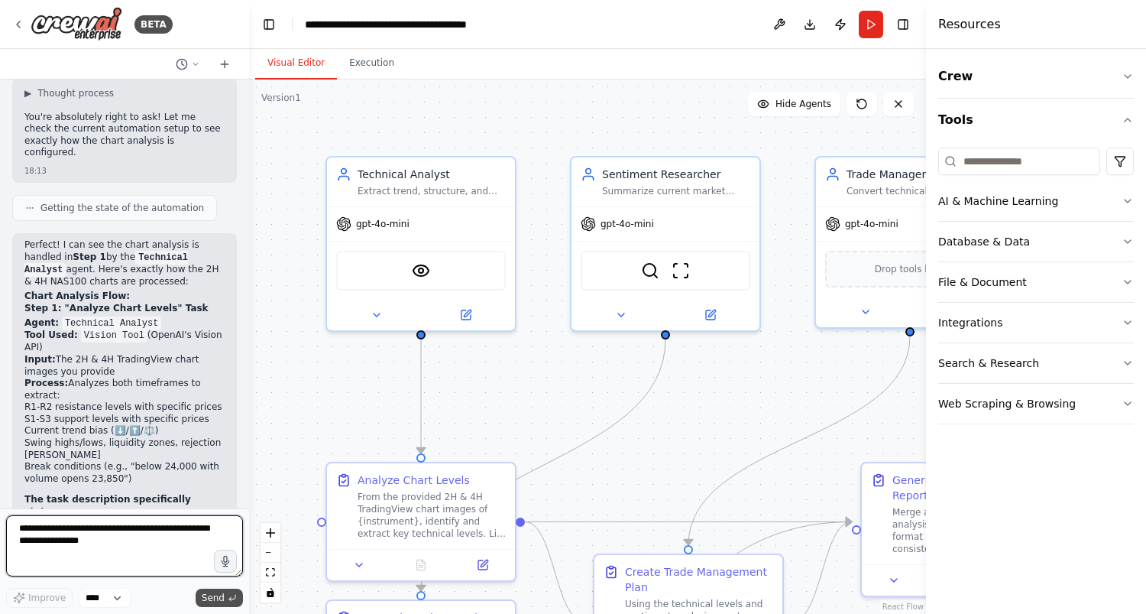
scroll to position [4073, 0]
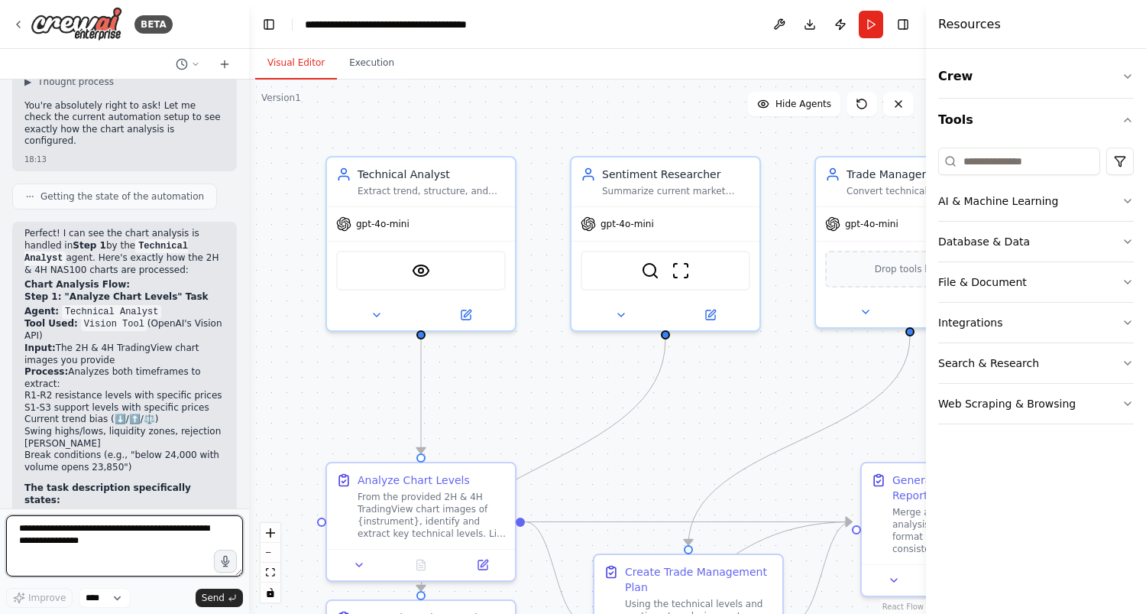
click at [243, 186] on div at bounding box center [246, 307] width 6 height 614
click at [123, 536] on textarea at bounding box center [124, 545] width 237 height 61
type textarea "**********"
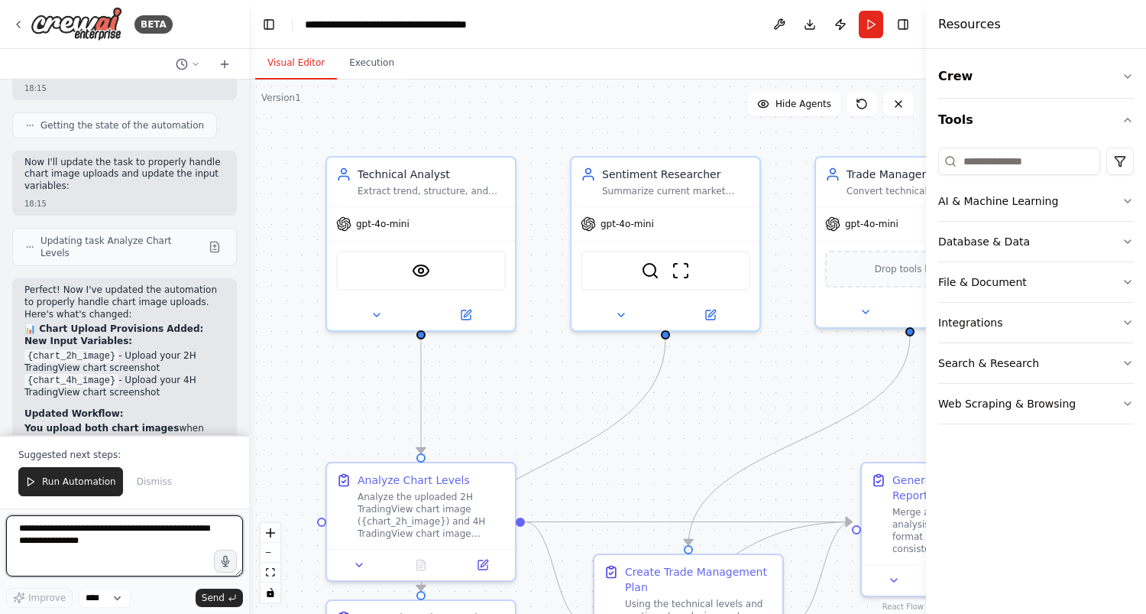
scroll to position [4958, 0]
click at [83, 483] on span "Run Automation" at bounding box center [79, 481] width 74 height 12
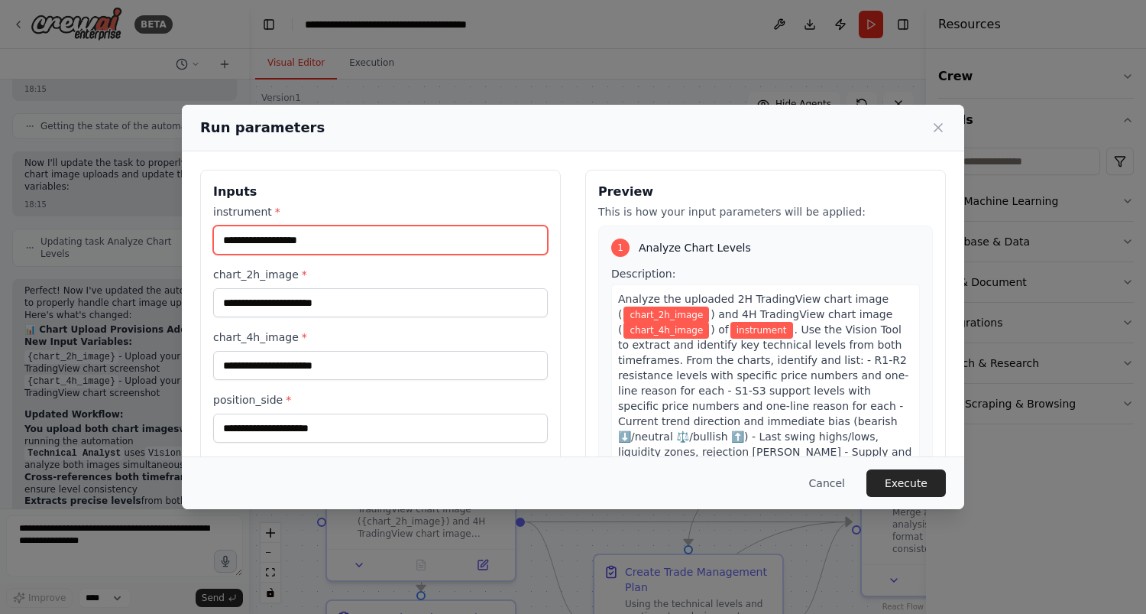
click at [348, 248] on input "instrument *" at bounding box center [380, 239] width 335 height 29
type input "******"
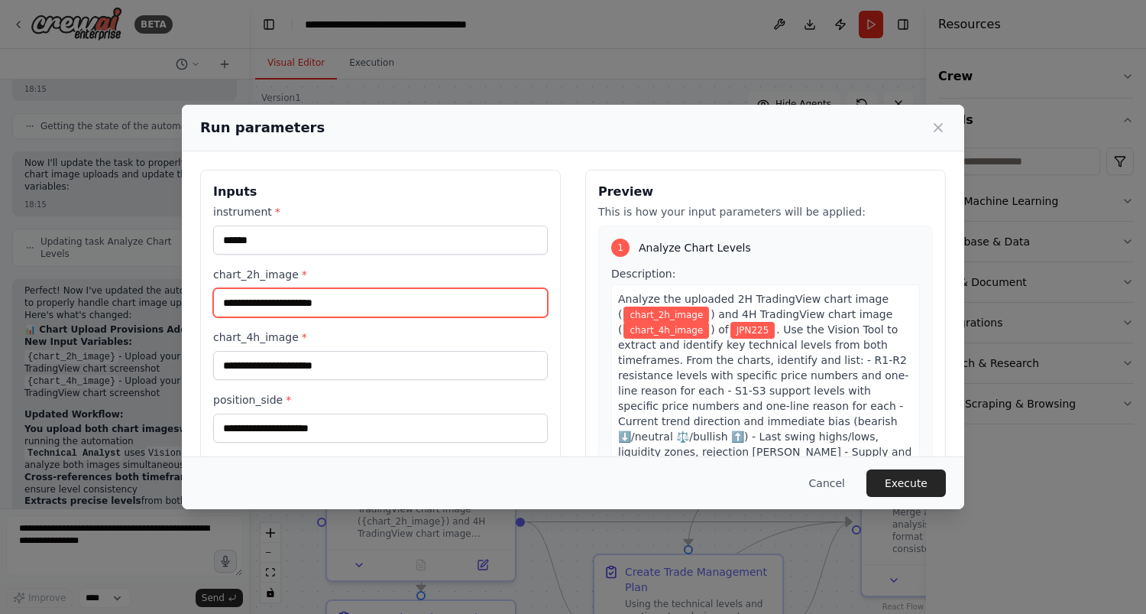
click at [347, 304] on input "chart_2h_image *" at bounding box center [380, 302] width 335 height 29
click at [337, 312] on input "chart_2h_image *" at bounding box center [380, 302] width 335 height 29
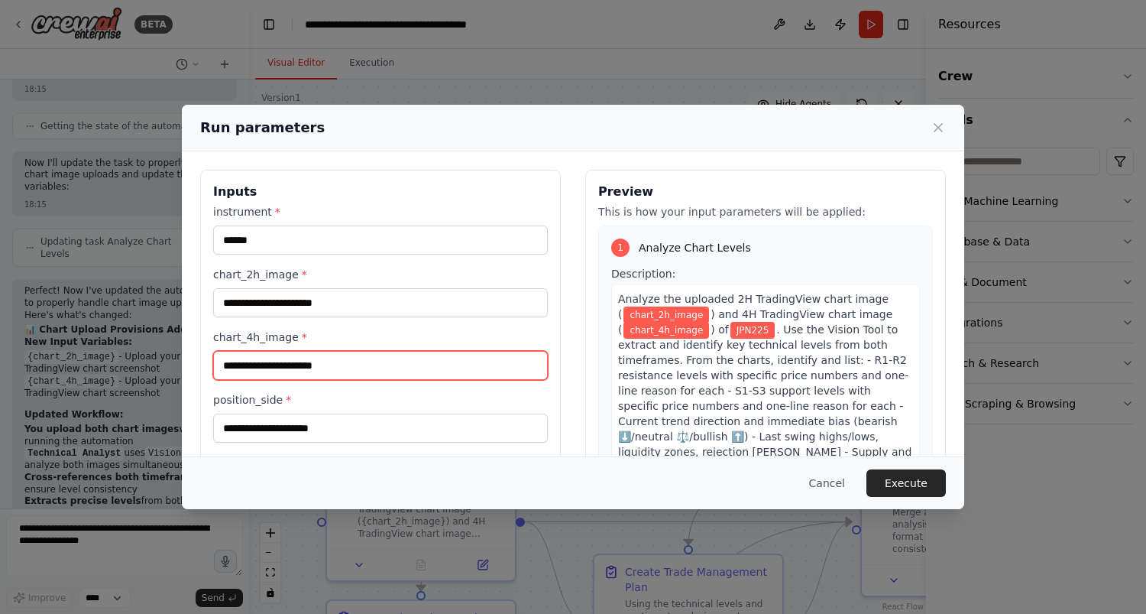
click at [290, 370] on input "chart_4h_image *" at bounding box center [380, 365] width 335 height 29
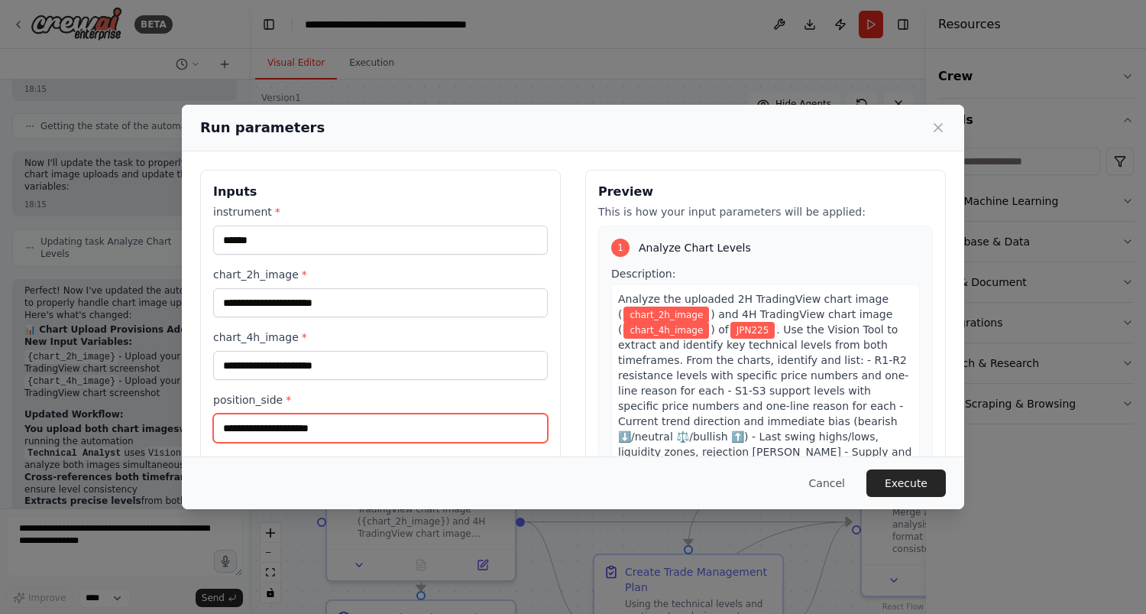
click at [298, 438] on input "position_side *" at bounding box center [380, 427] width 335 height 29
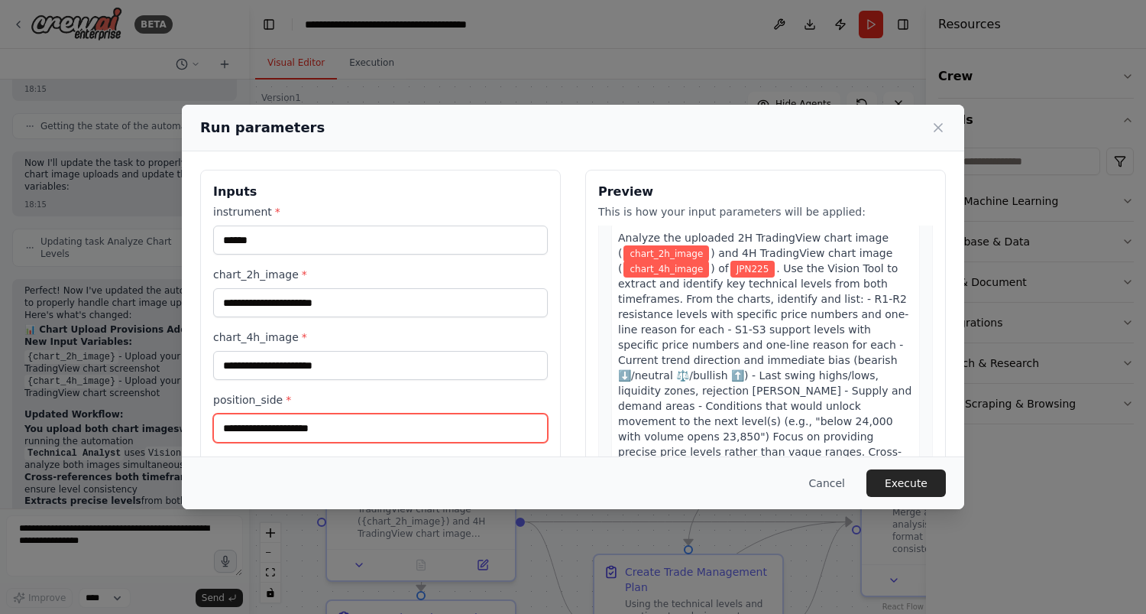
scroll to position [74, 0]
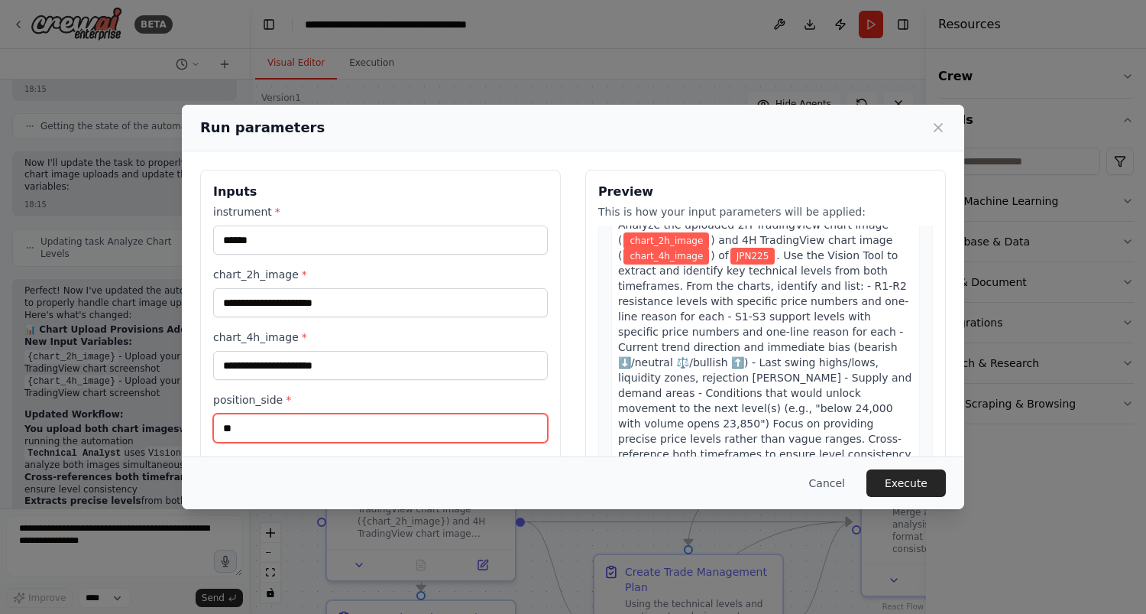
type input "*"
type input "****"
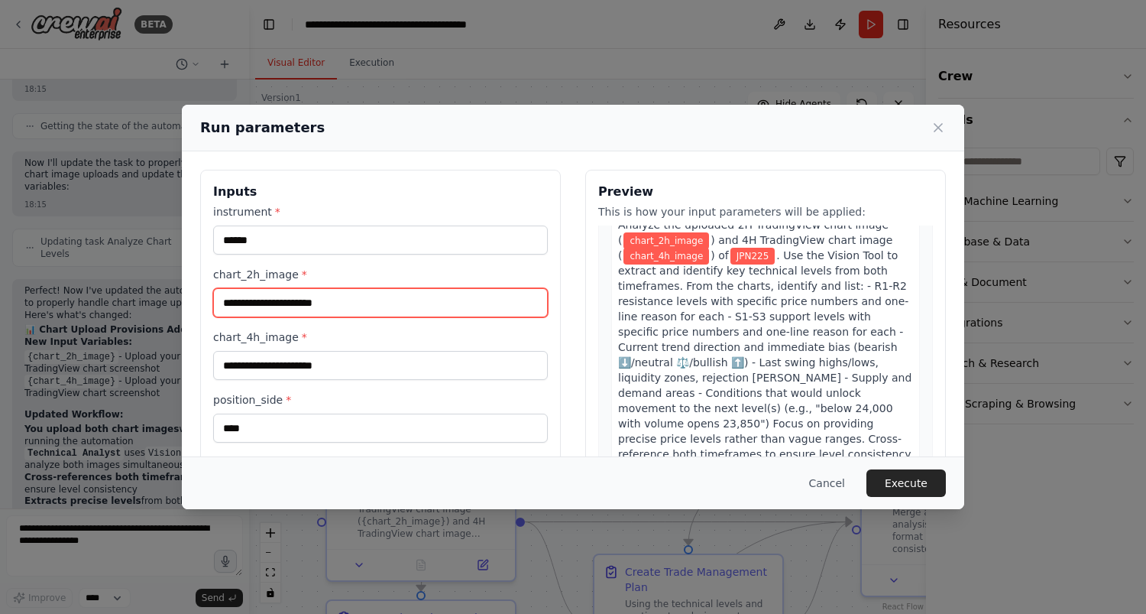
click at [333, 303] on input "chart_2h_image *" at bounding box center [380, 302] width 335 height 29
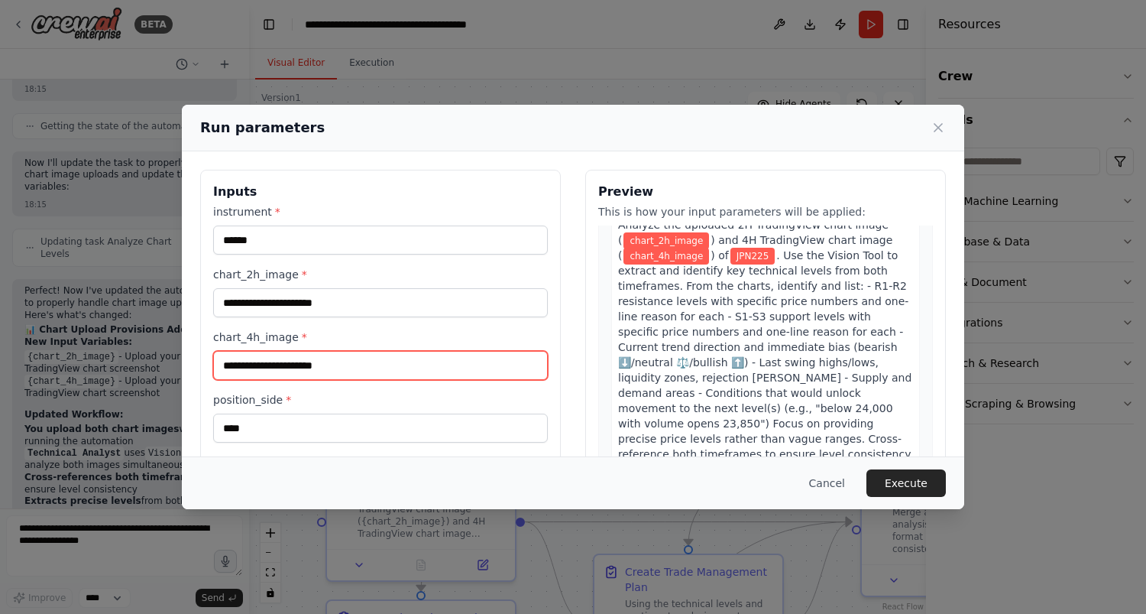
click at [342, 370] on input "chart_4h_image *" at bounding box center [380, 365] width 335 height 29
click at [369, 361] on input "chart_4h_image *" at bounding box center [380, 365] width 335 height 29
click at [831, 491] on button "Cancel" at bounding box center [827, 483] width 60 height 28
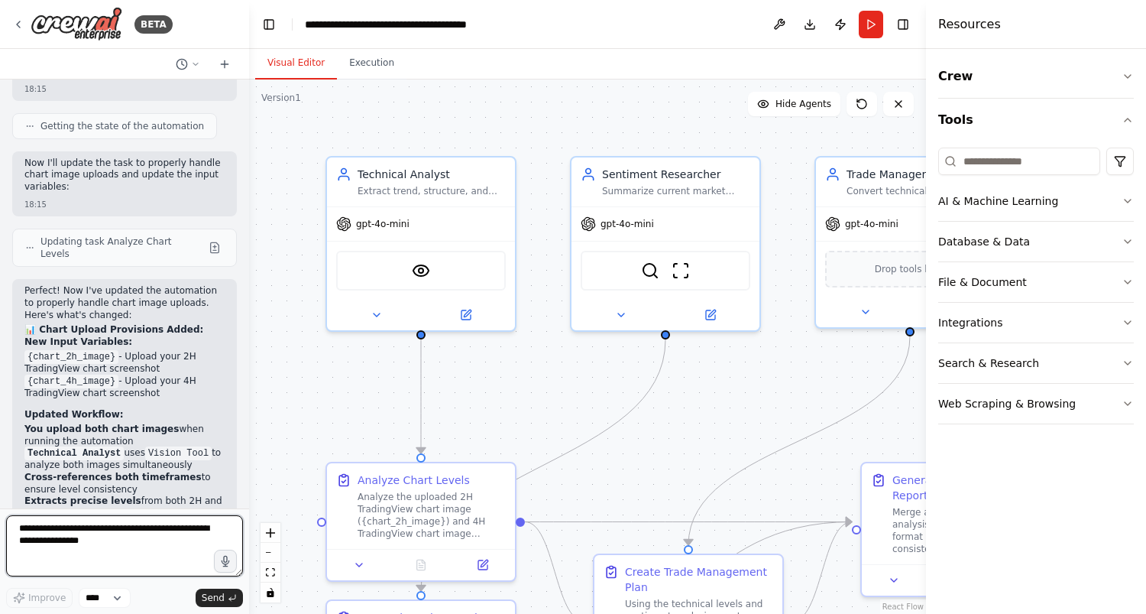
click at [83, 549] on textarea at bounding box center [124, 545] width 237 height 61
type textarea "**********"
click at [217, 602] on span "Send" at bounding box center [213, 597] width 23 height 12
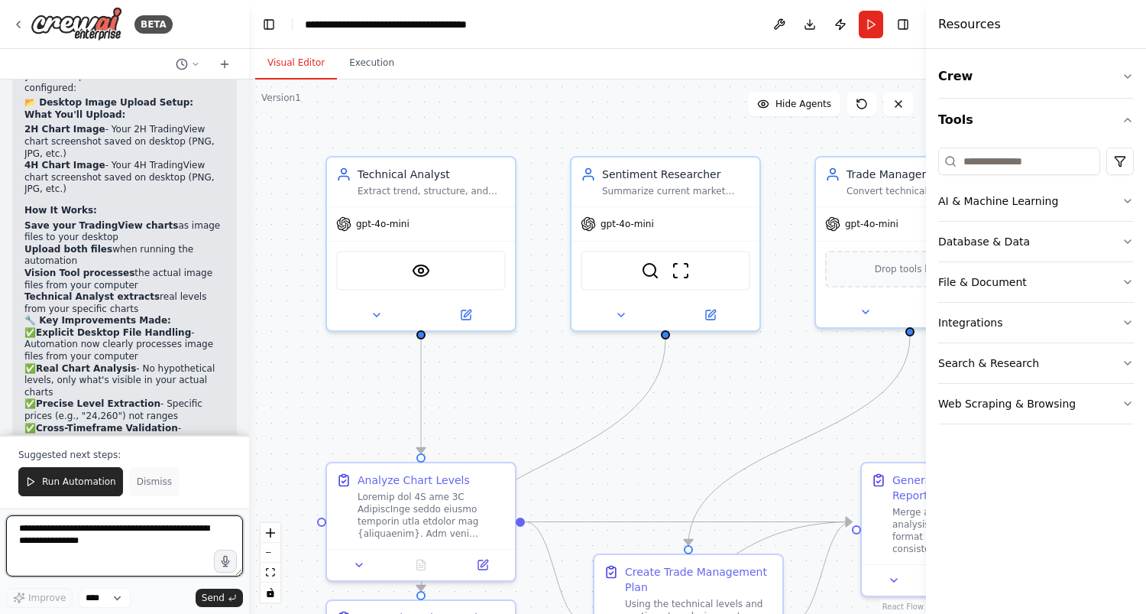
scroll to position [6111, 0]
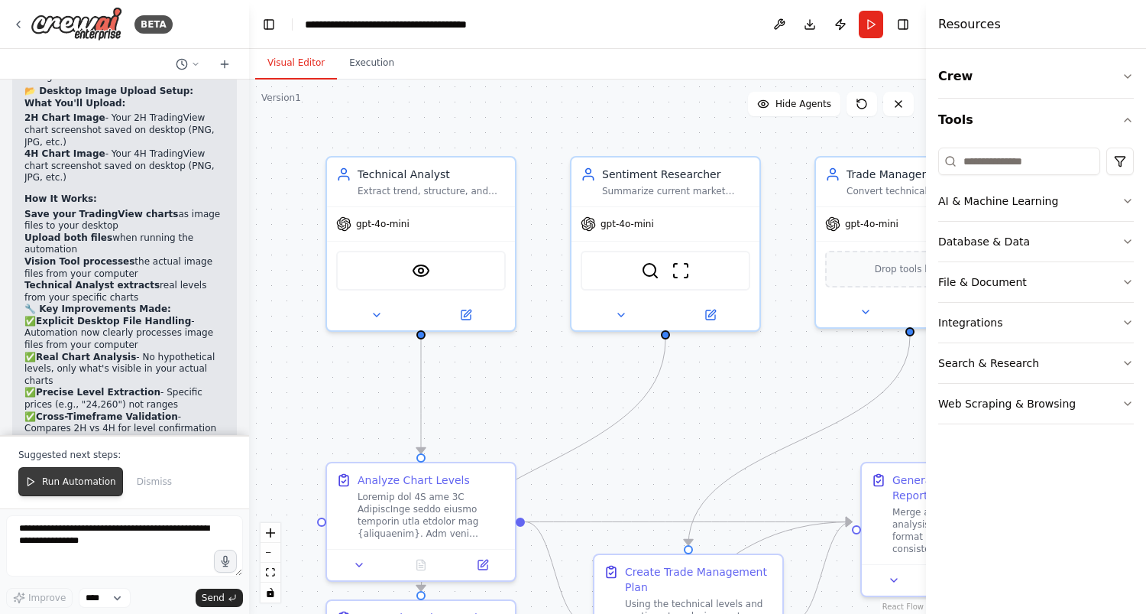
click at [70, 481] on span "Run Automation" at bounding box center [79, 481] width 74 height 12
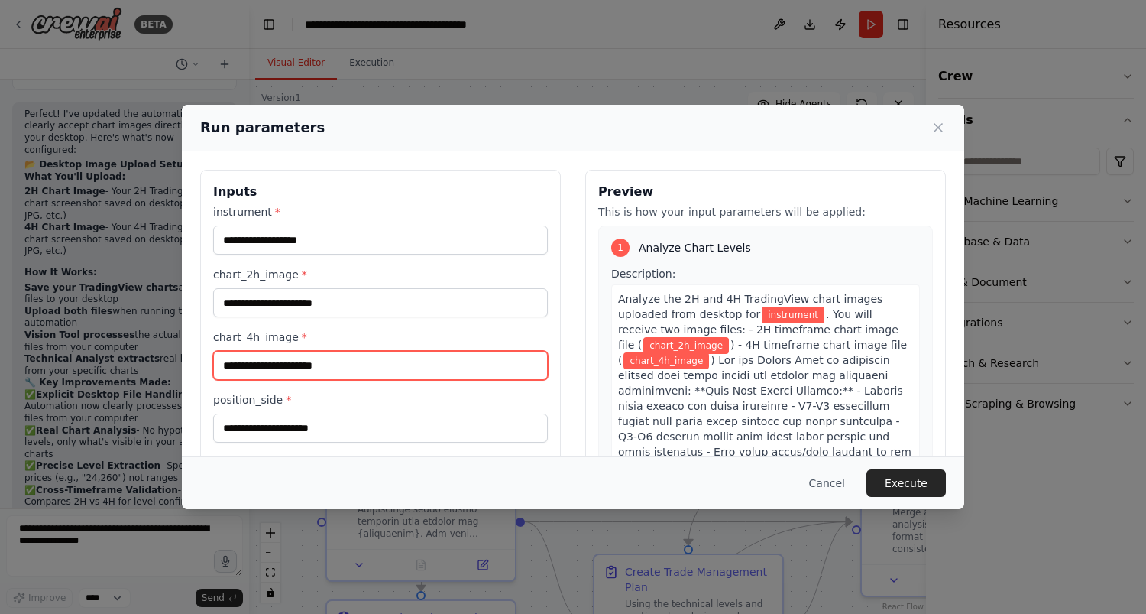
click at [492, 369] on input "chart_4h_image *" at bounding box center [380, 365] width 335 height 29
click at [938, 125] on icon at bounding box center [938, 127] width 15 height 15
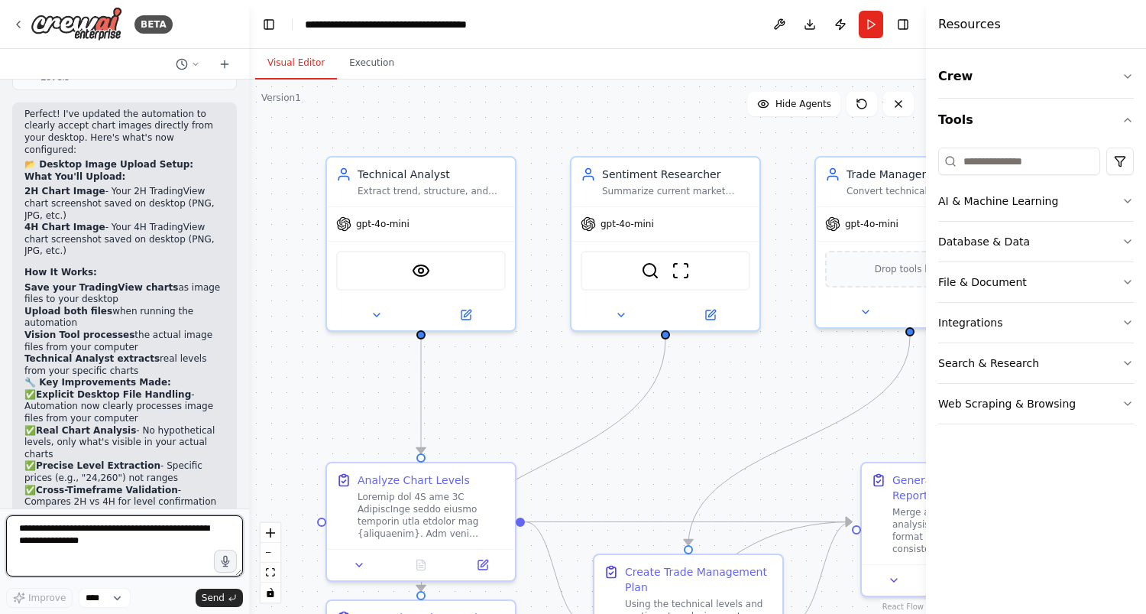
click at [151, 535] on textarea at bounding box center [124, 545] width 237 height 61
type textarea "**********"
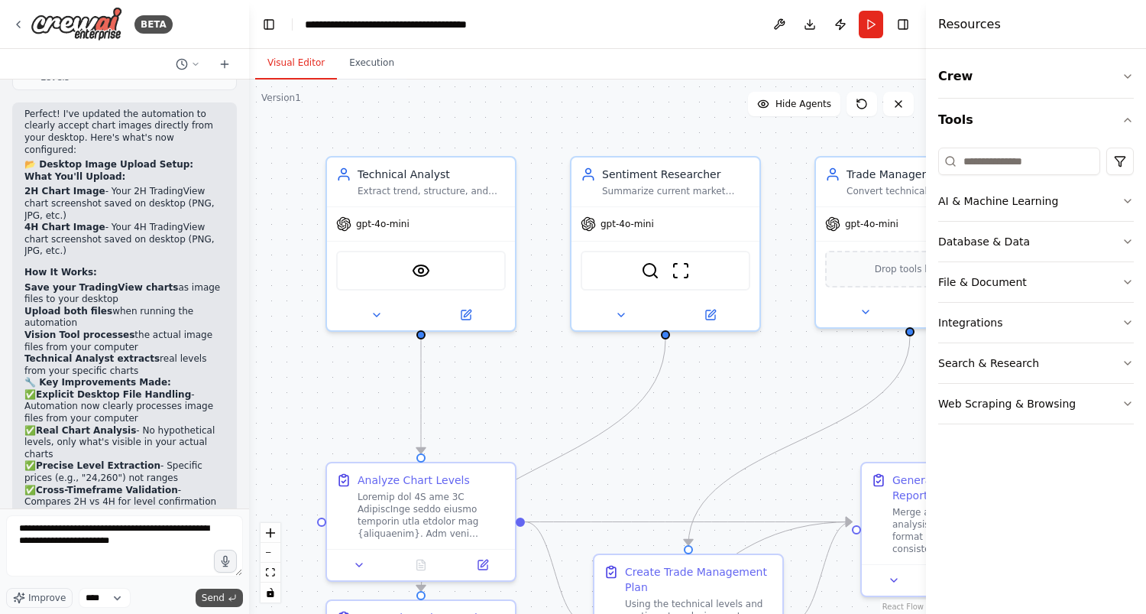
click at [215, 597] on span "Send" at bounding box center [213, 597] width 23 height 12
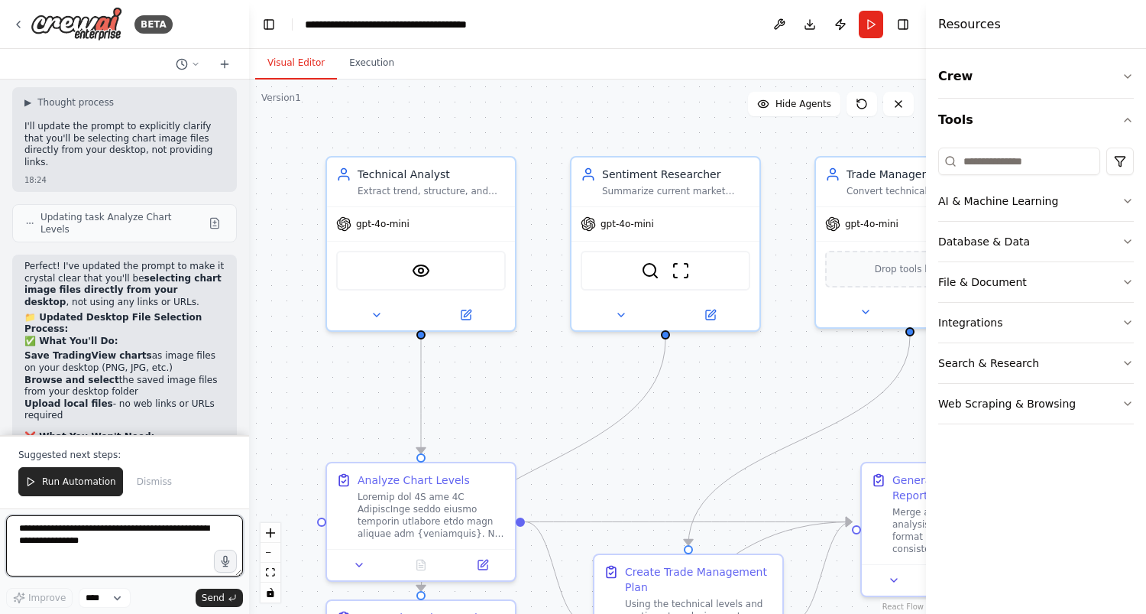
scroll to position [6910, 0]
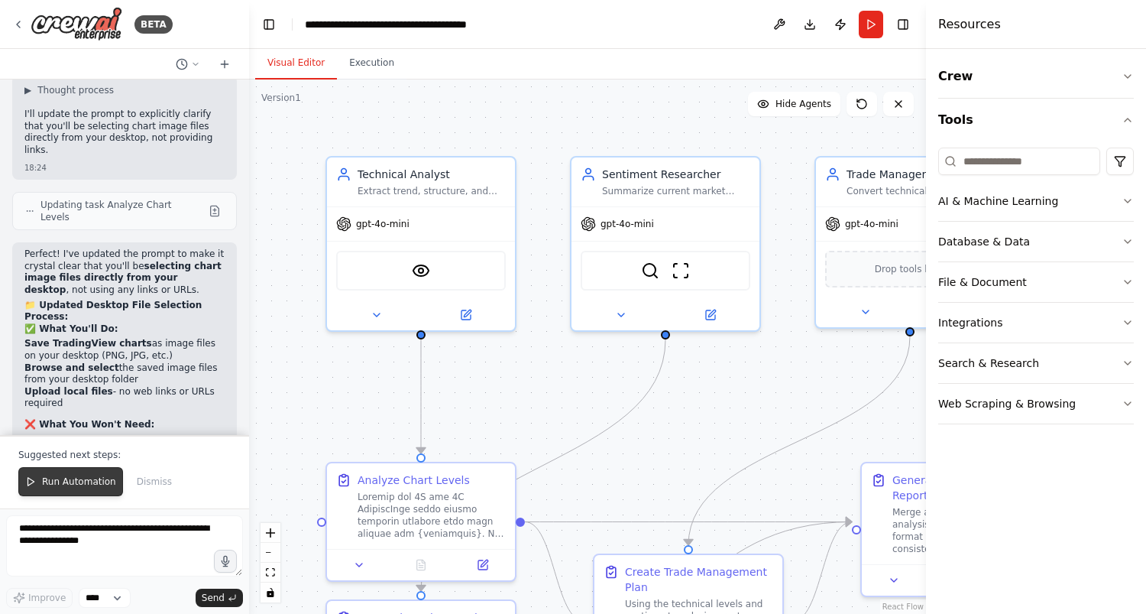
click at [49, 481] on span "Run Automation" at bounding box center [79, 481] width 74 height 12
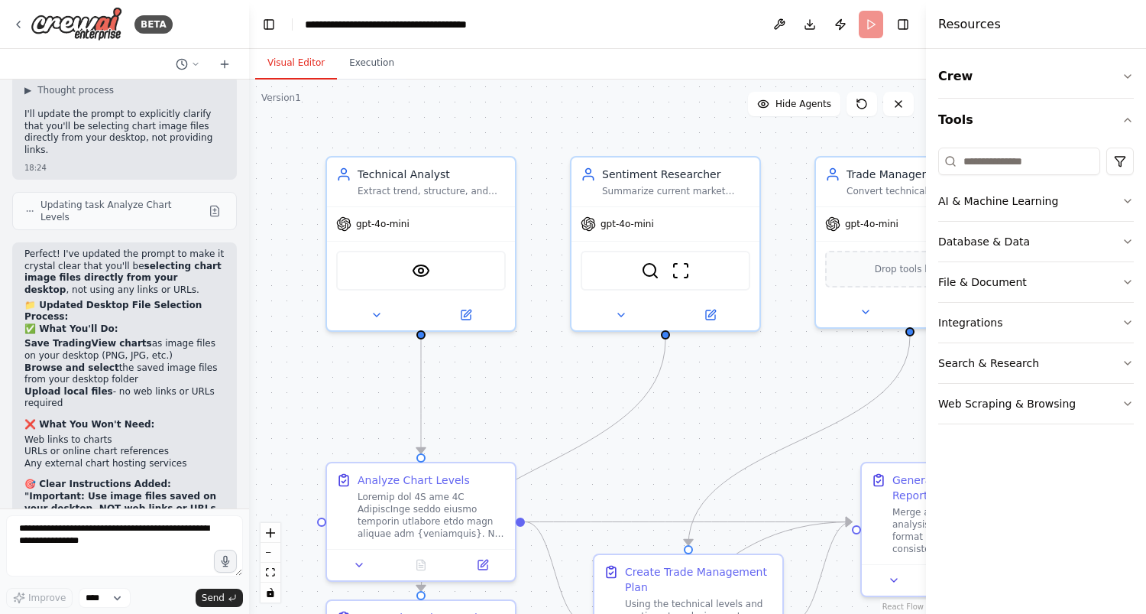
scroll to position [6836, 0]
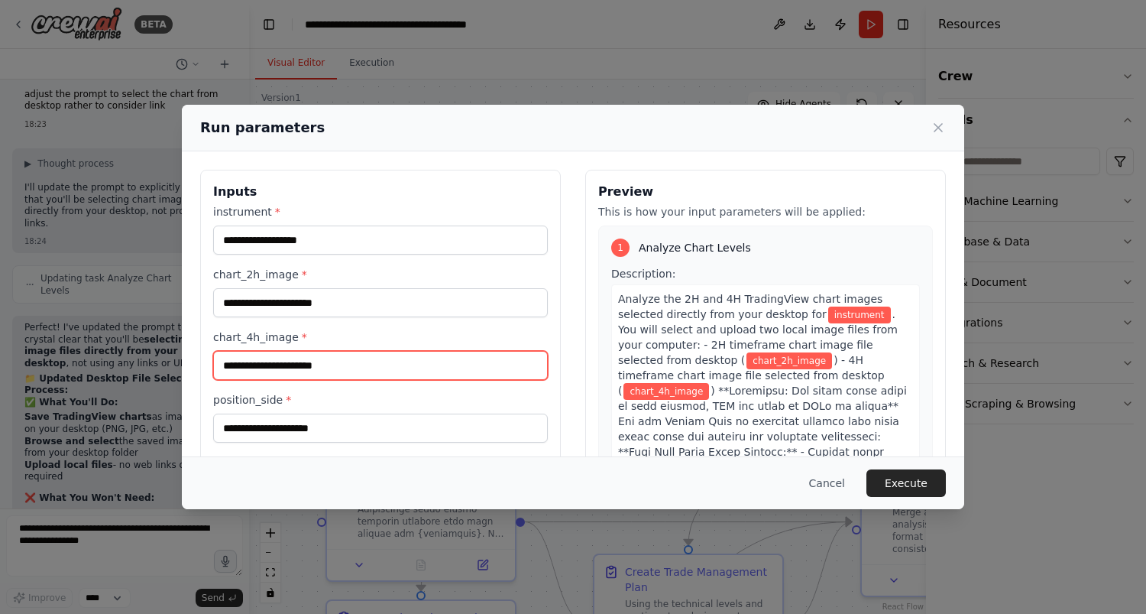
click at [315, 364] on input "chart_4h_image *" at bounding box center [380, 365] width 335 height 29
click at [531, 369] on input "chart_4h_image *" at bounding box center [380, 365] width 335 height 29
click at [447, 43] on div "Run parameters Inputs instrument * chart_2h_image * chart_4h_image * position_s…" at bounding box center [573, 307] width 1146 height 614
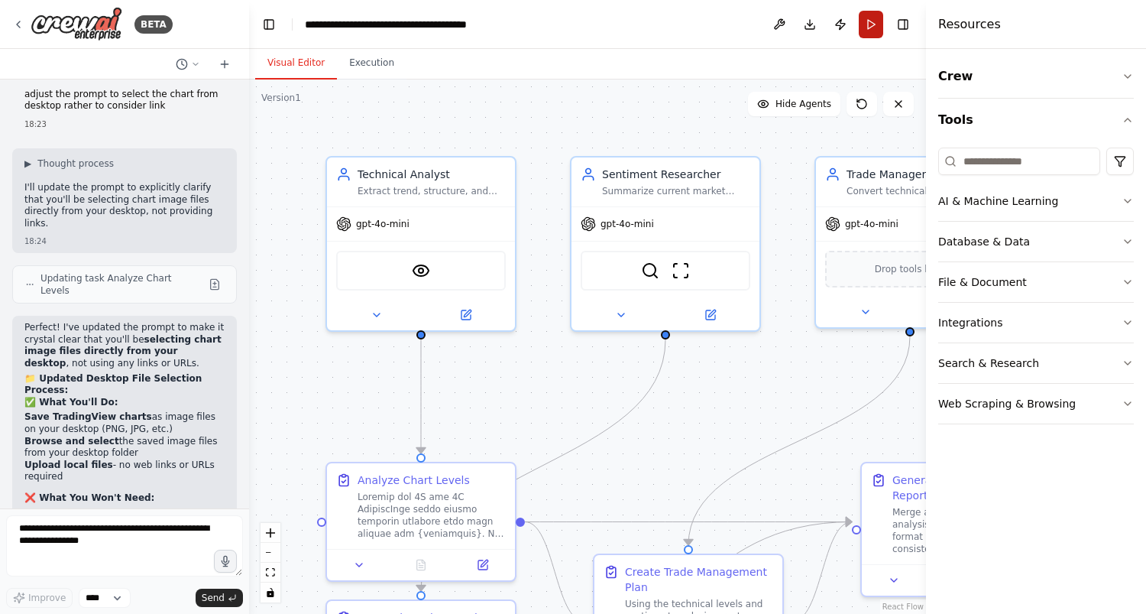
click at [868, 25] on button "Run" at bounding box center [871, 25] width 24 height 28
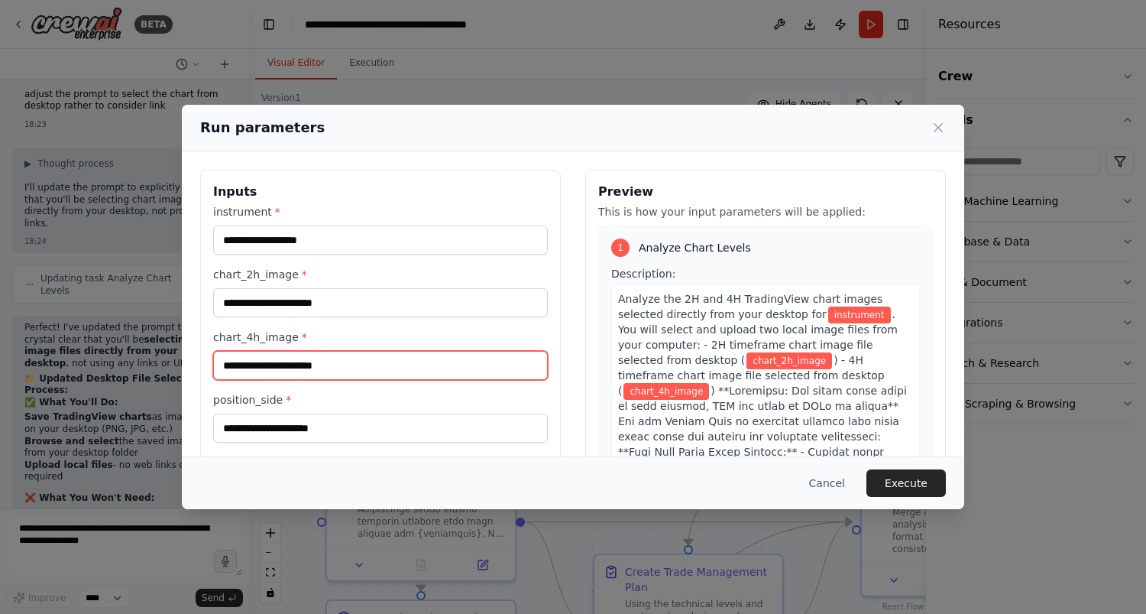
click at [365, 368] on input "chart_4h_image *" at bounding box center [380, 365] width 335 height 29
paste input "**********"
type input "**********"
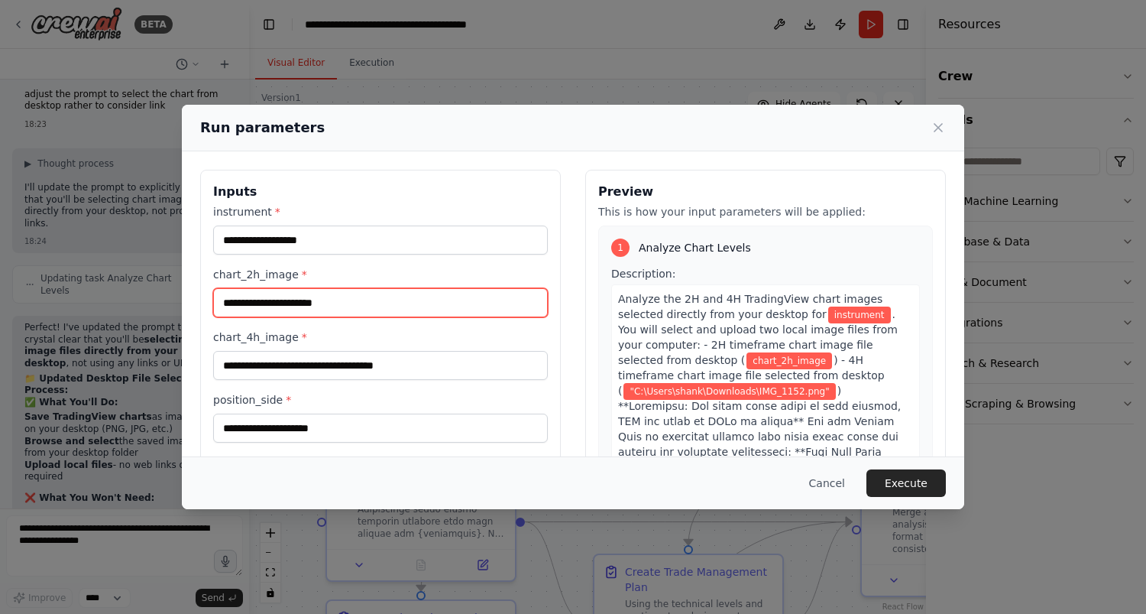
click at [332, 307] on input "chart_2h_image *" at bounding box center [380, 302] width 335 height 29
paste input "**********"
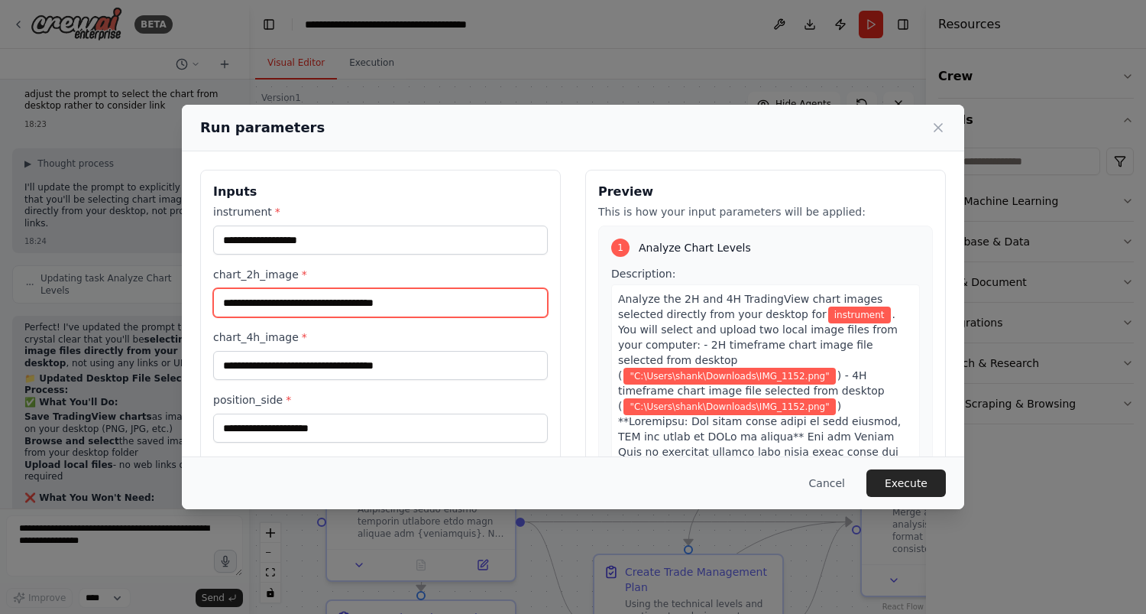
click at [405, 303] on input "**********" at bounding box center [380, 302] width 335 height 29
type input "**********"
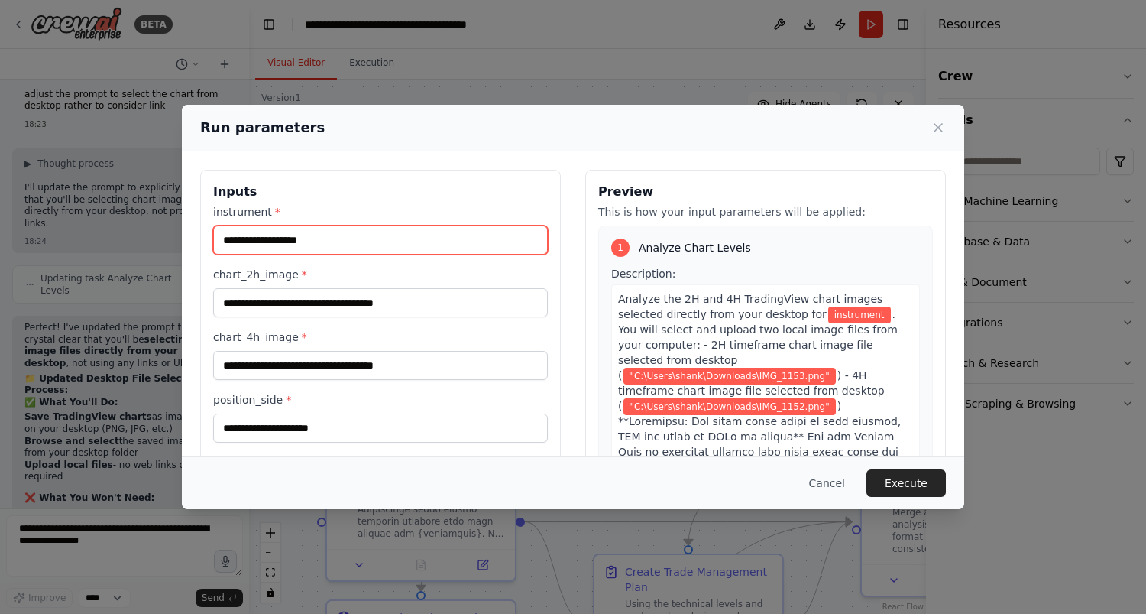
click at [372, 248] on input "instrument *" at bounding box center [380, 239] width 335 height 29
type input "******"
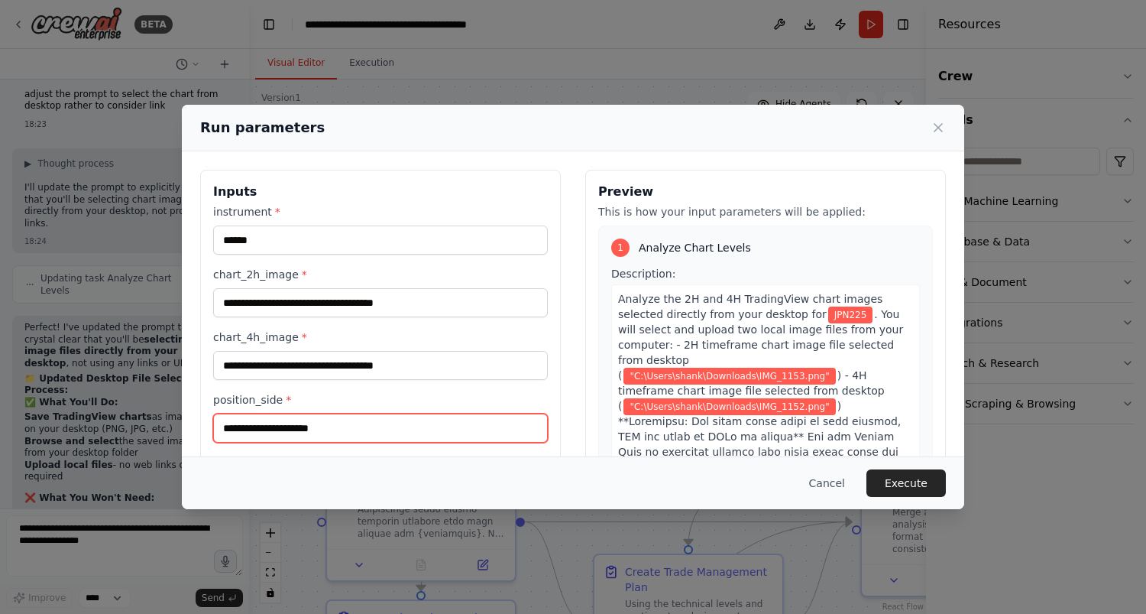
click at [324, 442] on input "position_side *" at bounding box center [380, 427] width 335 height 29
type input "****"
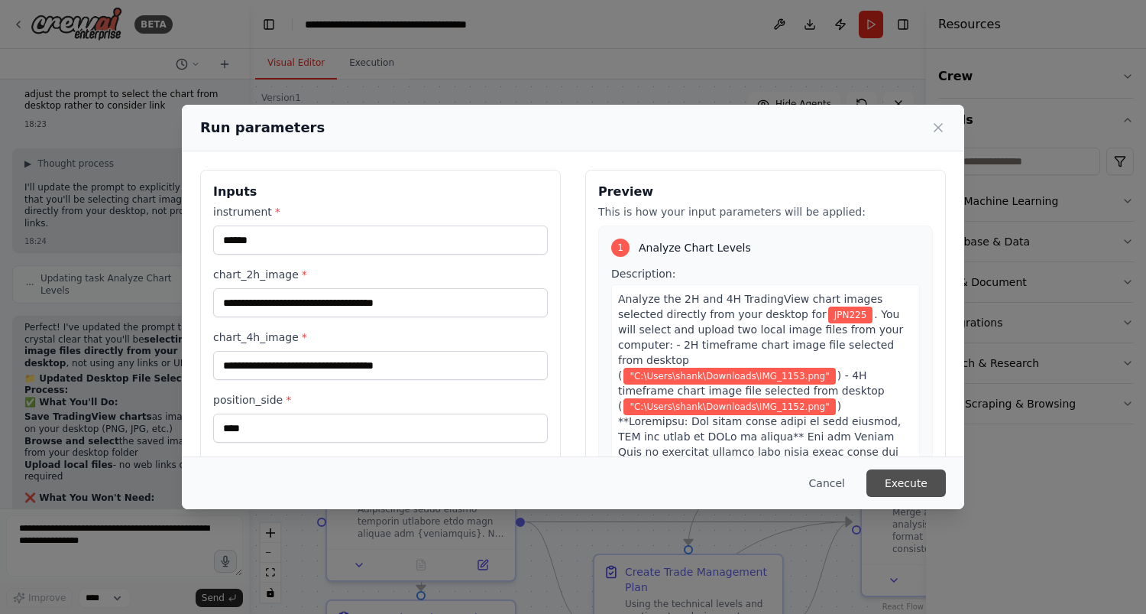
click at [918, 484] on button "Execute" at bounding box center [905, 483] width 79 height 28
click at [904, 480] on button "Execute" at bounding box center [905, 483] width 79 height 28
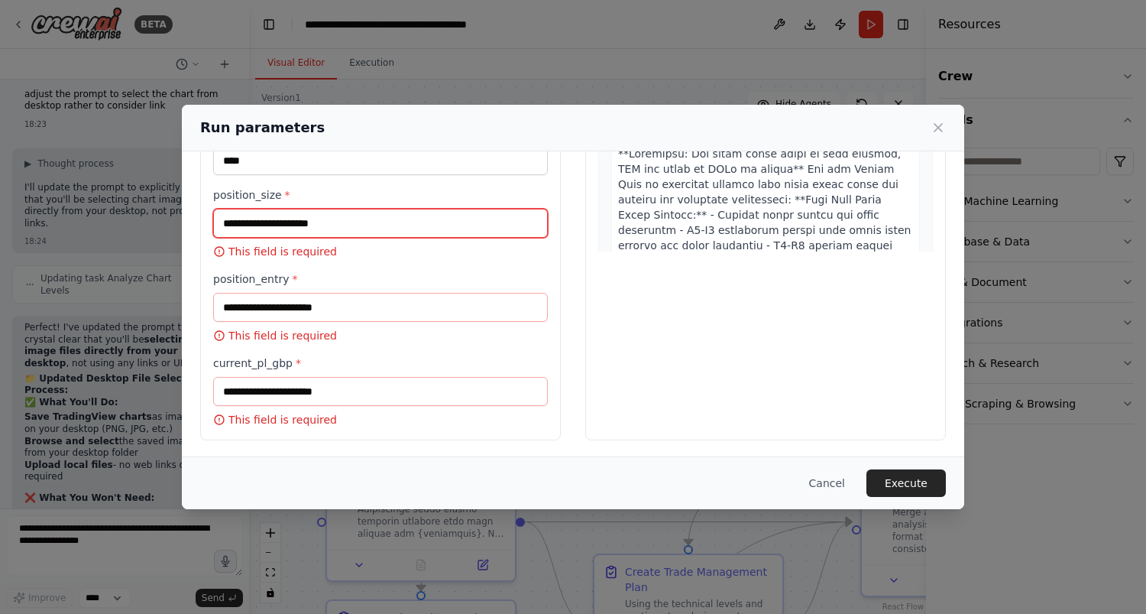
click at [335, 222] on input "position_size *" at bounding box center [380, 223] width 335 height 29
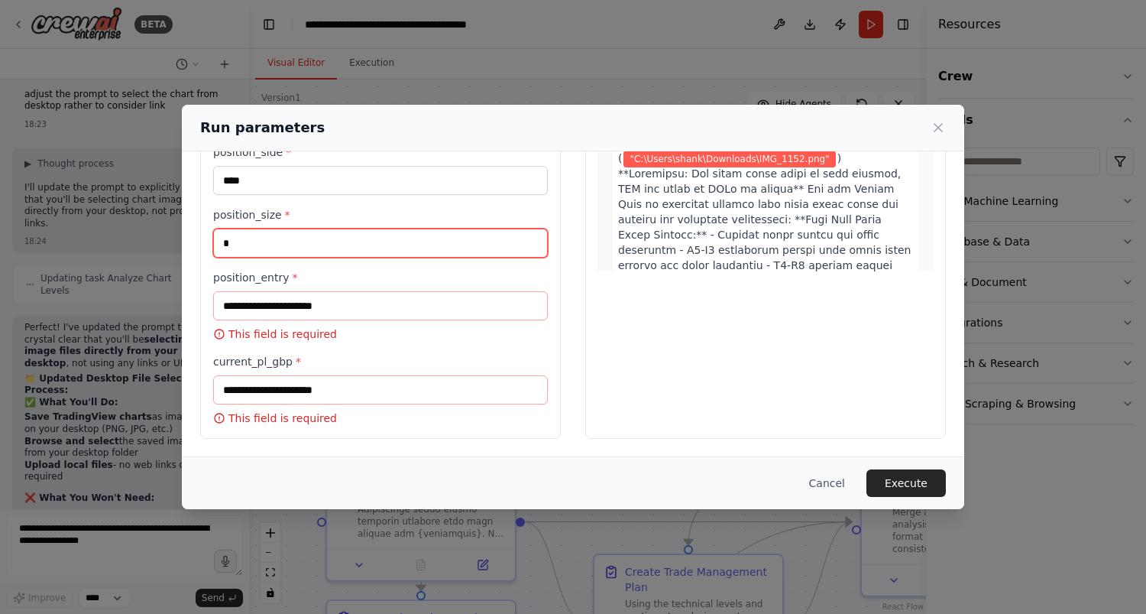
scroll to position [248, 0]
click at [220, 242] on input "**" at bounding box center [380, 242] width 335 height 29
type input "***"
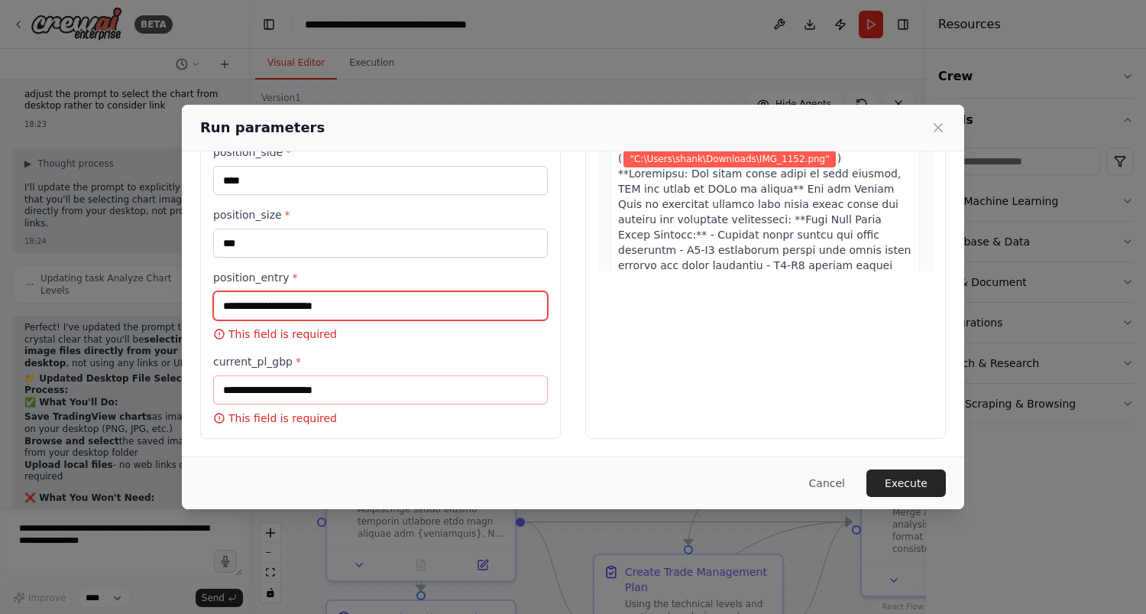
click at [267, 306] on input "position_entry *" at bounding box center [380, 305] width 335 height 29
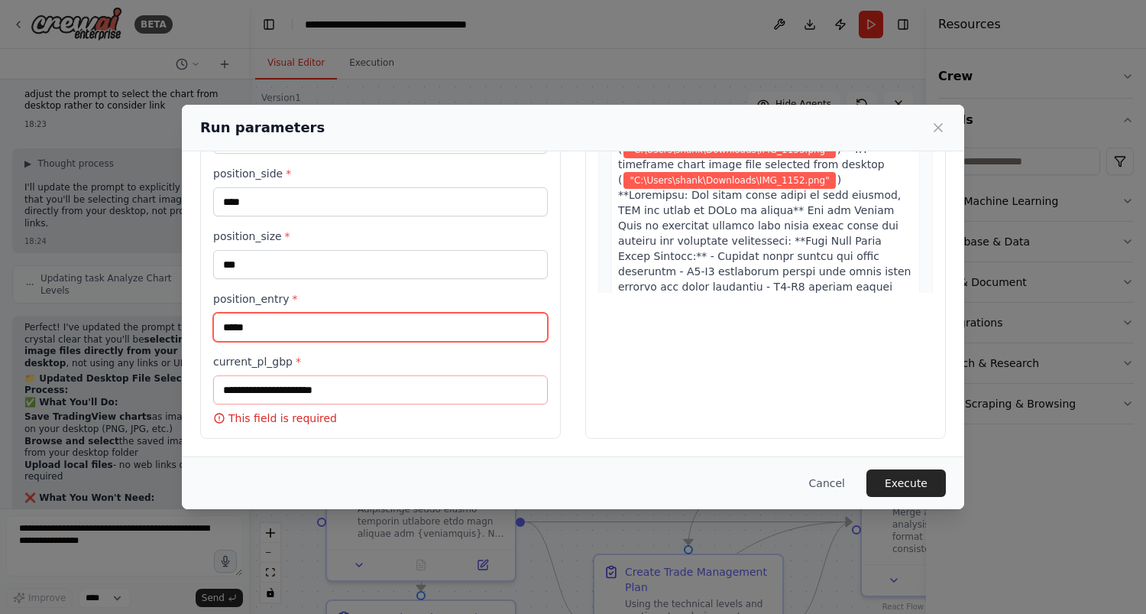
type input "*****"
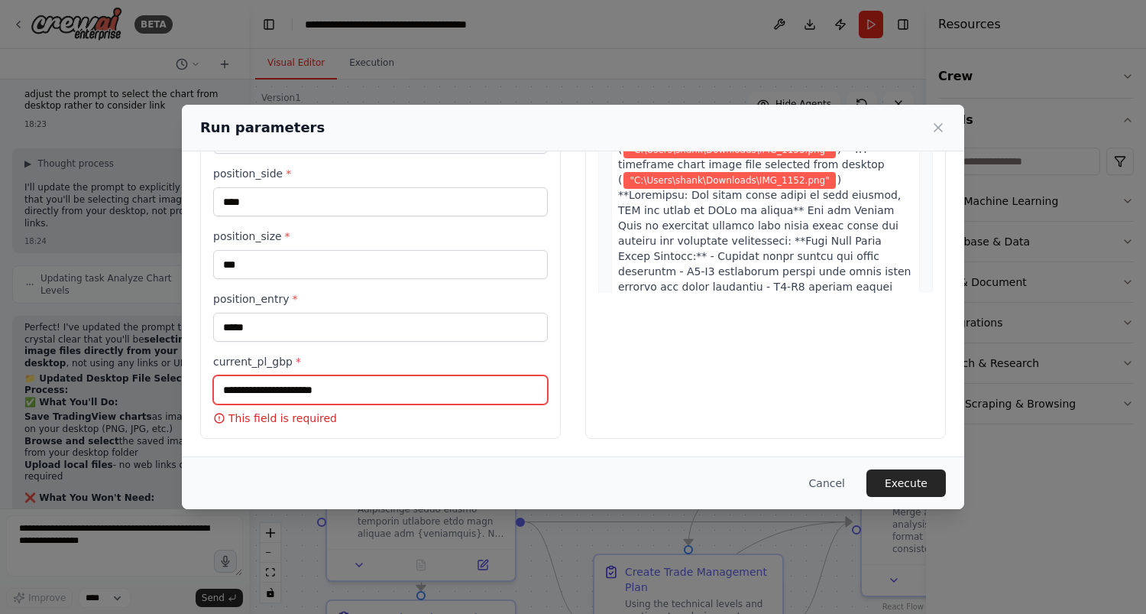
click at [301, 401] on input "current_pl_gbp *" at bounding box center [380, 389] width 335 height 29
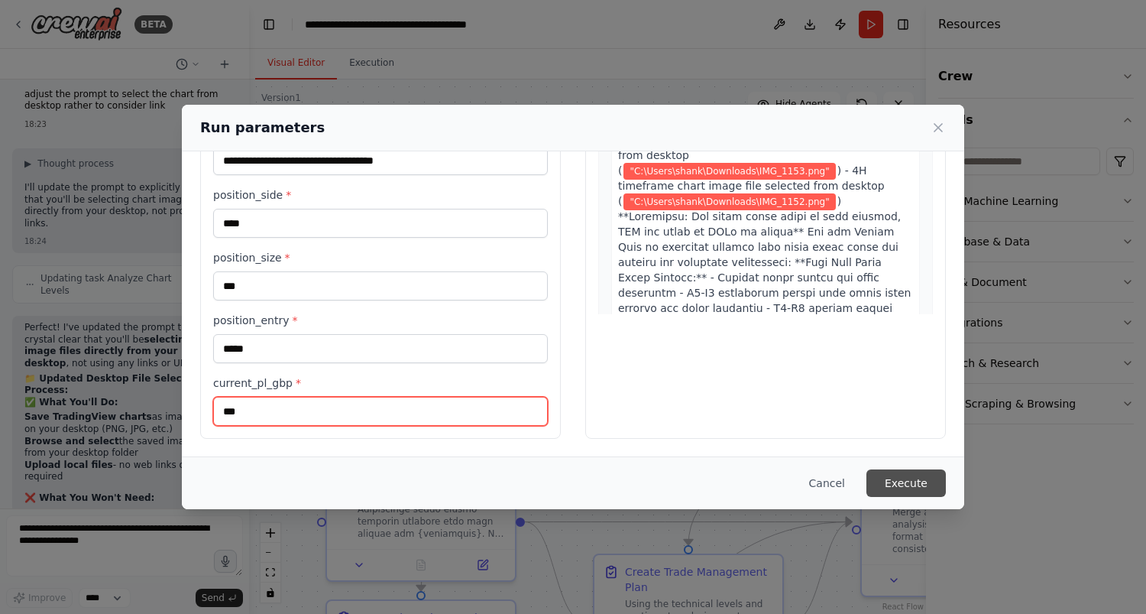
type input "***"
click at [918, 484] on button "Execute" at bounding box center [905, 483] width 79 height 28
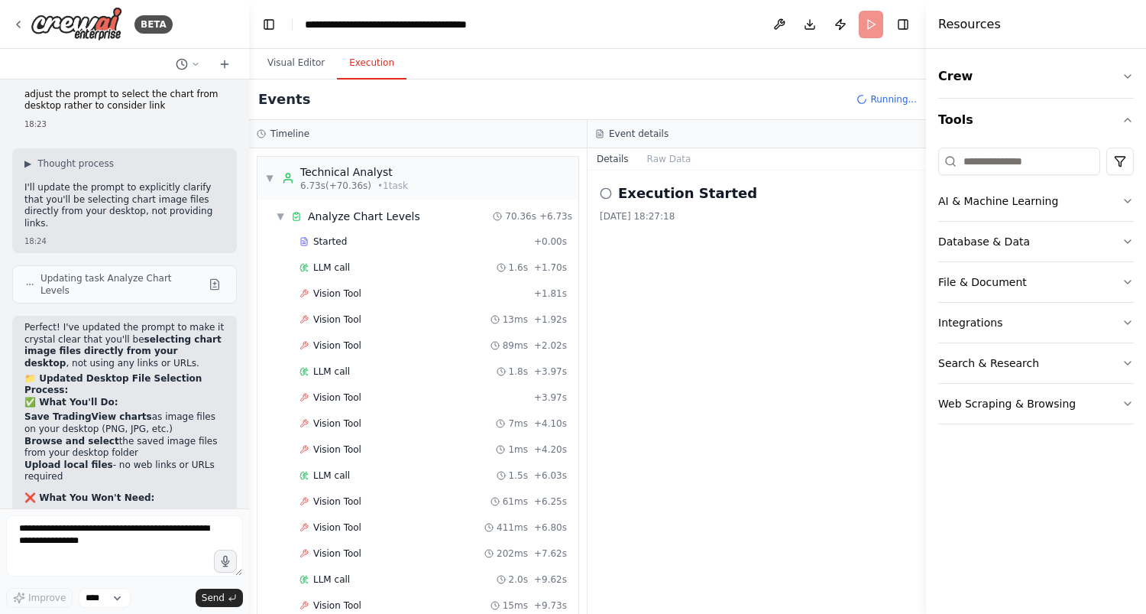
click at [367, 61] on button "Execution" at bounding box center [372, 63] width 70 height 32
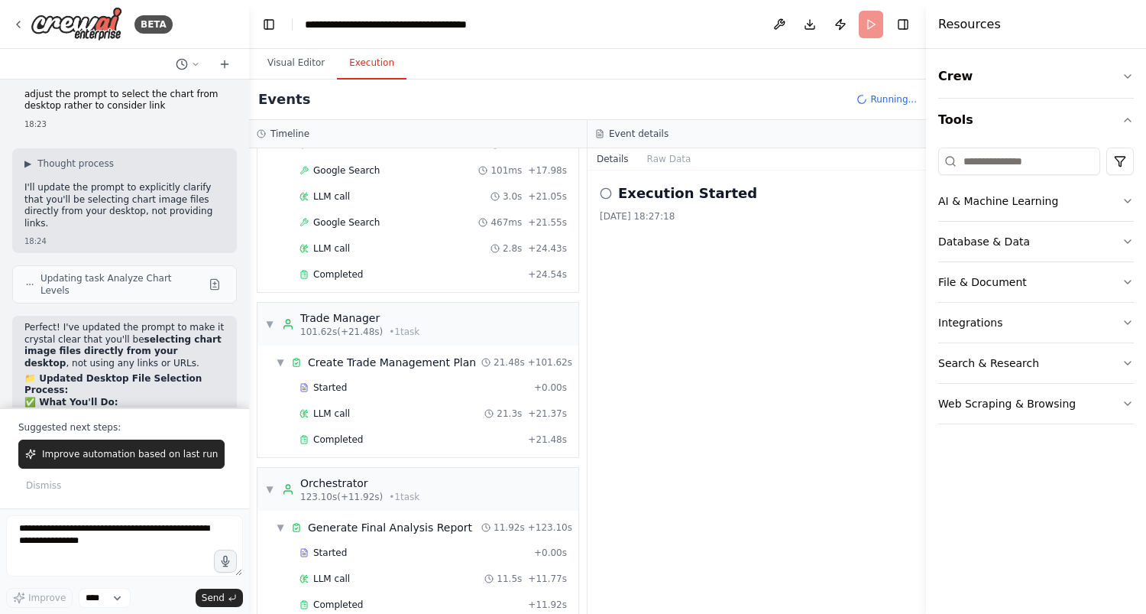
scroll to position [6910, 0]
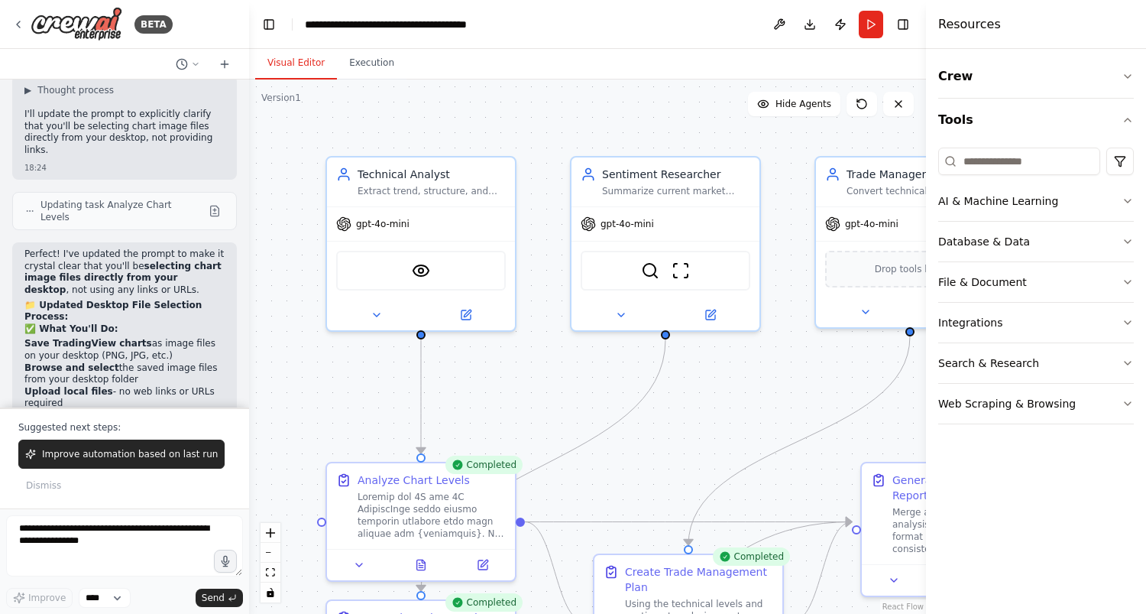
click at [307, 57] on button "Visual Editor" at bounding box center [296, 63] width 82 height 32
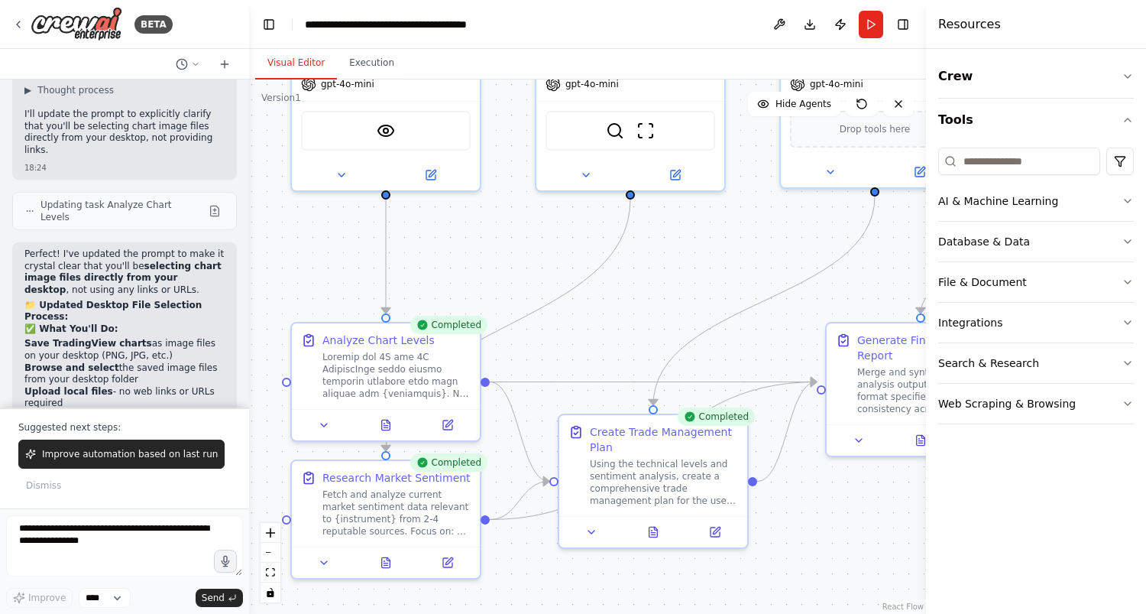
drag, startPoint x: 815, startPoint y: 483, endPoint x: 781, endPoint y: 343, distance: 143.8
click at [781, 343] on div ".deletable-edge-delete-btn { width: 20px; height: 20px; border: 0px solid #ffff…" at bounding box center [587, 346] width 677 height 534
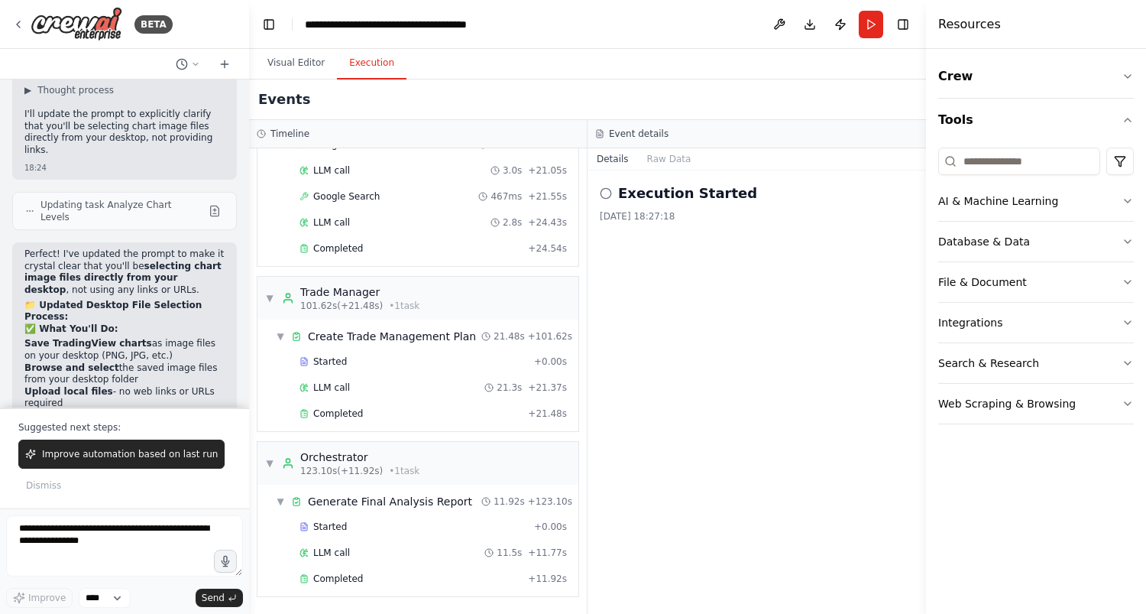
click at [368, 66] on button "Execution" at bounding box center [372, 63] width 70 height 32
click at [297, 64] on button "Visual Editor" at bounding box center [296, 63] width 82 height 32
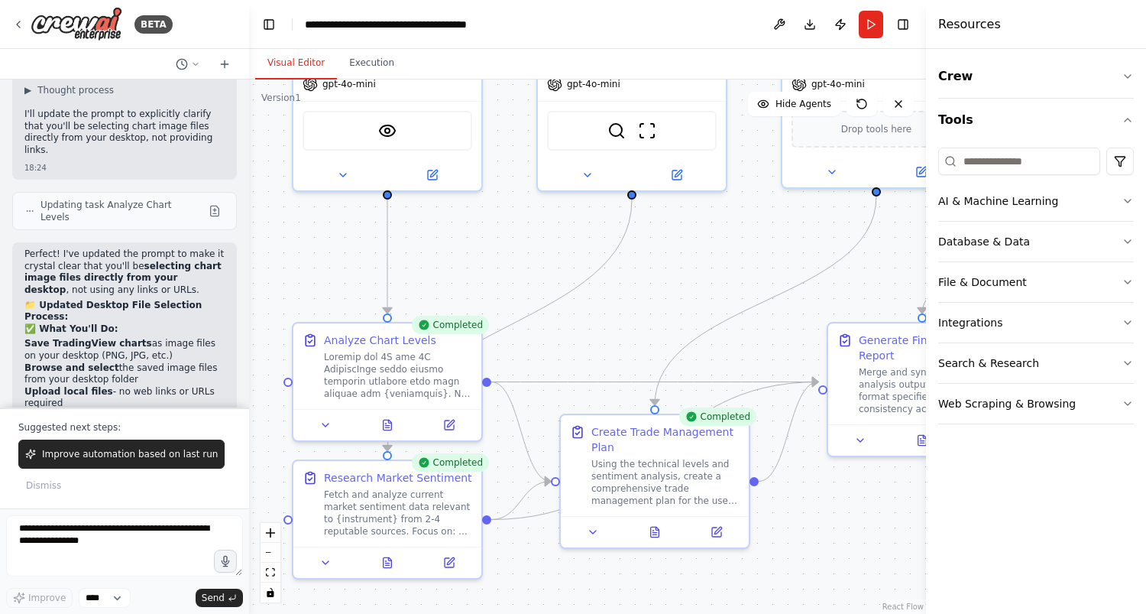
drag, startPoint x: 754, startPoint y: 578, endPoint x: 557, endPoint y: 541, distance: 200.7
drag, startPoint x: 557, startPoint y: 541, endPoint x: 721, endPoint y: 459, distance: 182.8
drag, startPoint x: 721, startPoint y: 459, endPoint x: 640, endPoint y: 293, distance: 184.5
click at [640, 293] on div ".deletable-edge-delete-btn { width: 20px; height: 20px; border: 0px solid #ffff…" at bounding box center [587, 346] width 677 height 534
click at [270, 552] on icon "zoom out" at bounding box center [270, 553] width 9 height 2
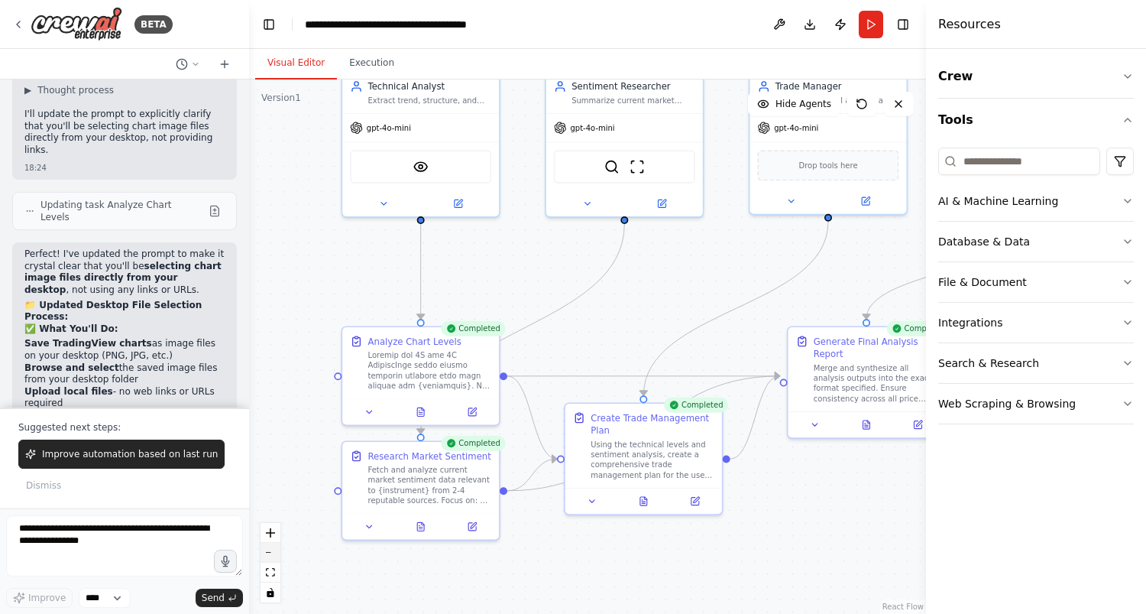
click at [270, 552] on icon "zoom out" at bounding box center [270, 553] width 9 height 2
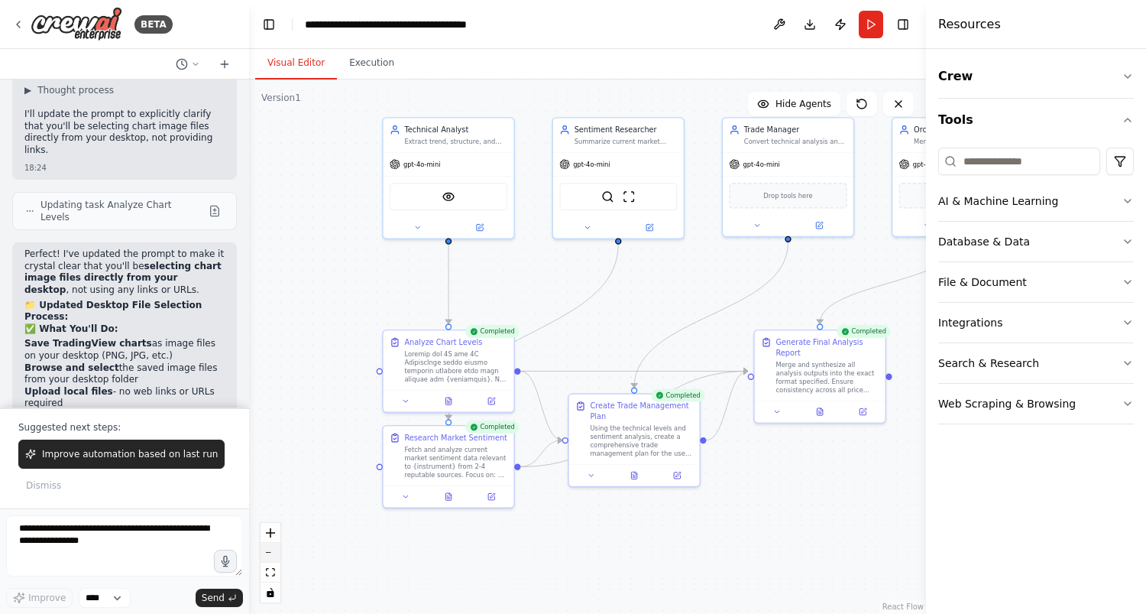
click at [270, 552] on icon "zoom out" at bounding box center [270, 553] width 9 height 2
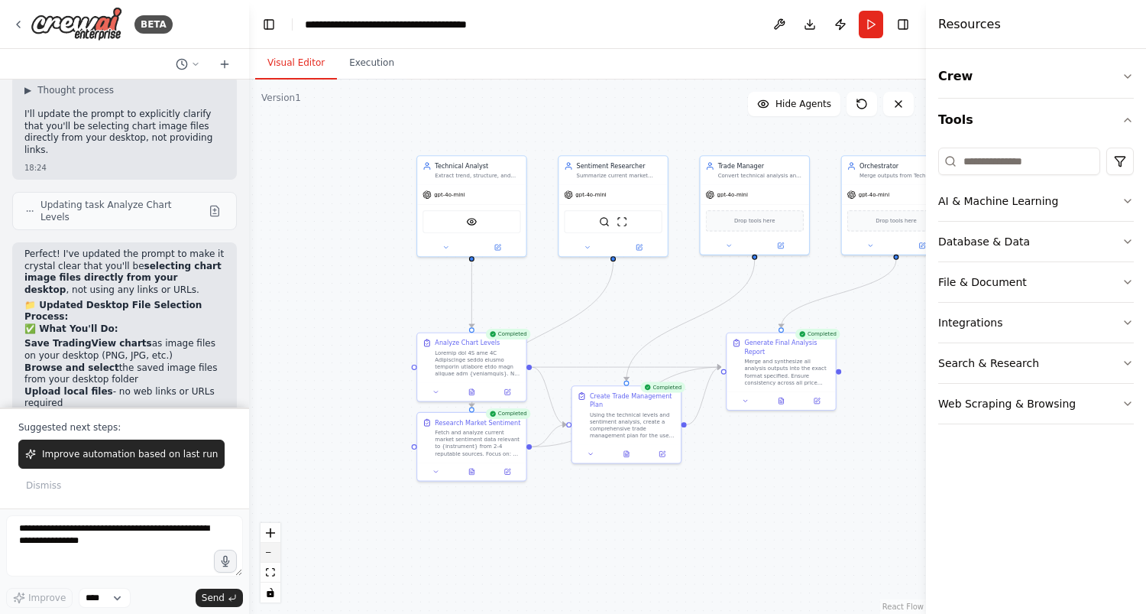
click at [270, 552] on icon "zoom out" at bounding box center [270, 553] width 9 height 2
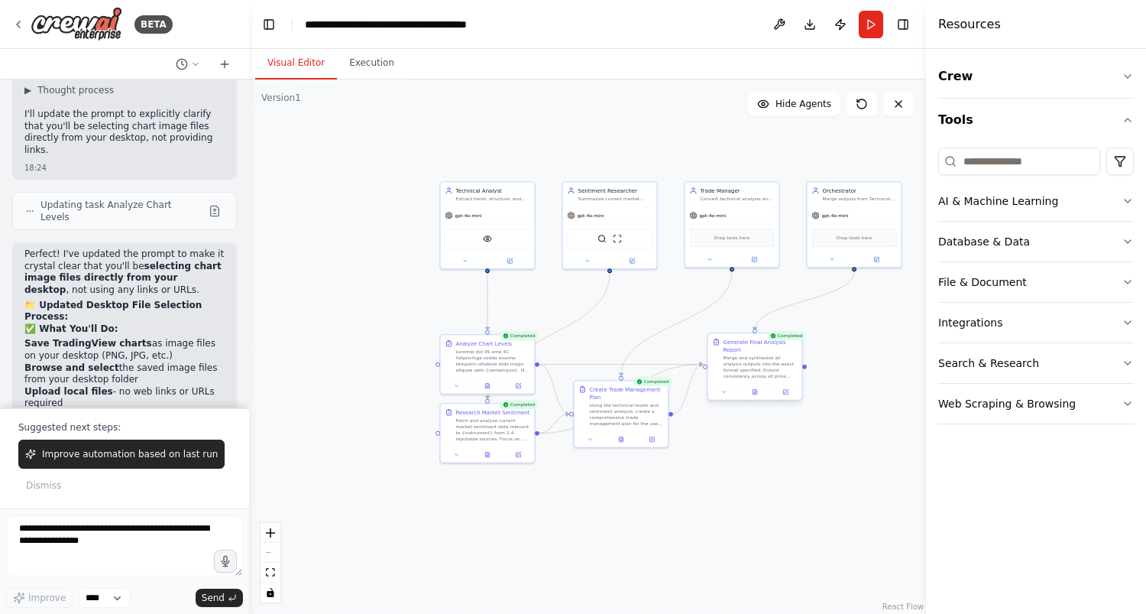
click at [772, 361] on div "Merge and synthesize all analysis outputs into the exact format specified. Ensu…" at bounding box center [761, 367] width 74 height 24
click at [756, 389] on icon at bounding box center [755, 391] width 4 height 5
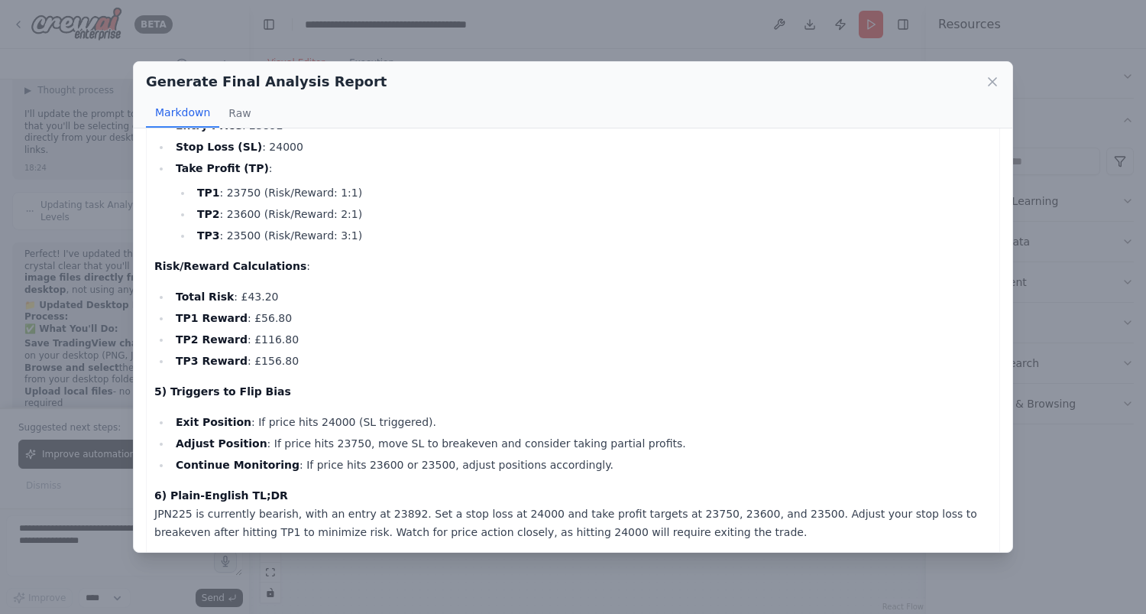
scroll to position [0, 0]
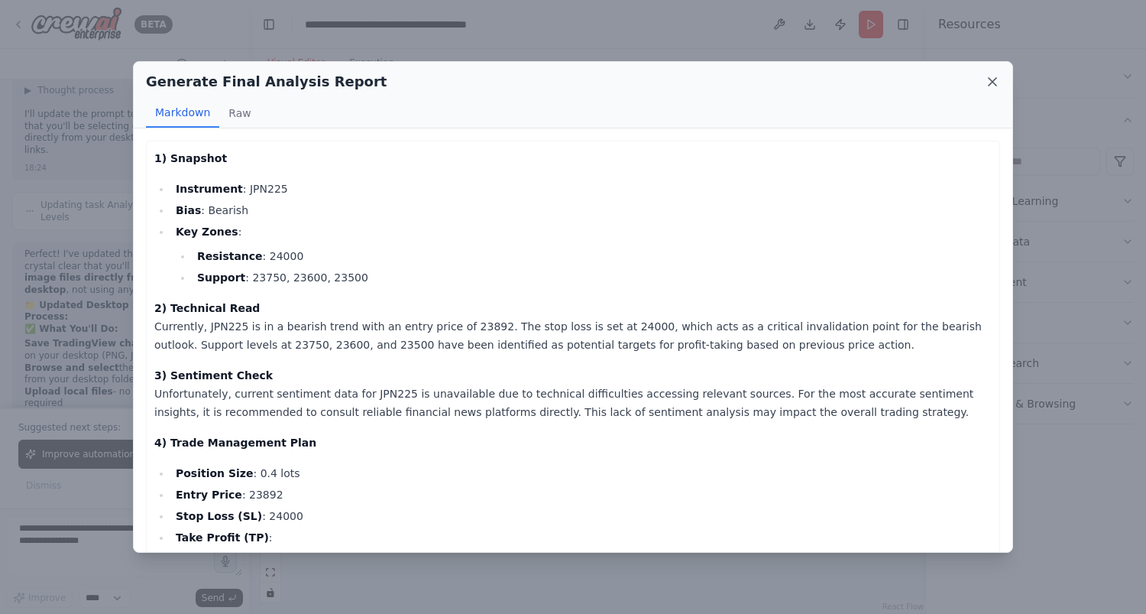
click at [990, 88] on icon at bounding box center [992, 81] width 15 height 15
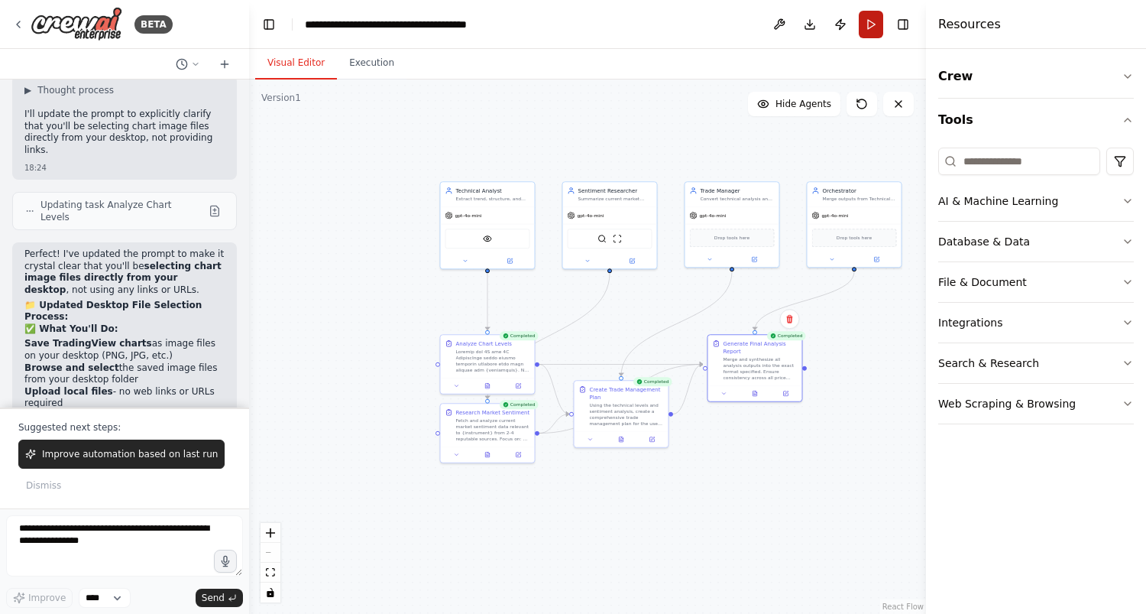
click at [869, 29] on button "Run" at bounding box center [871, 25] width 24 height 28
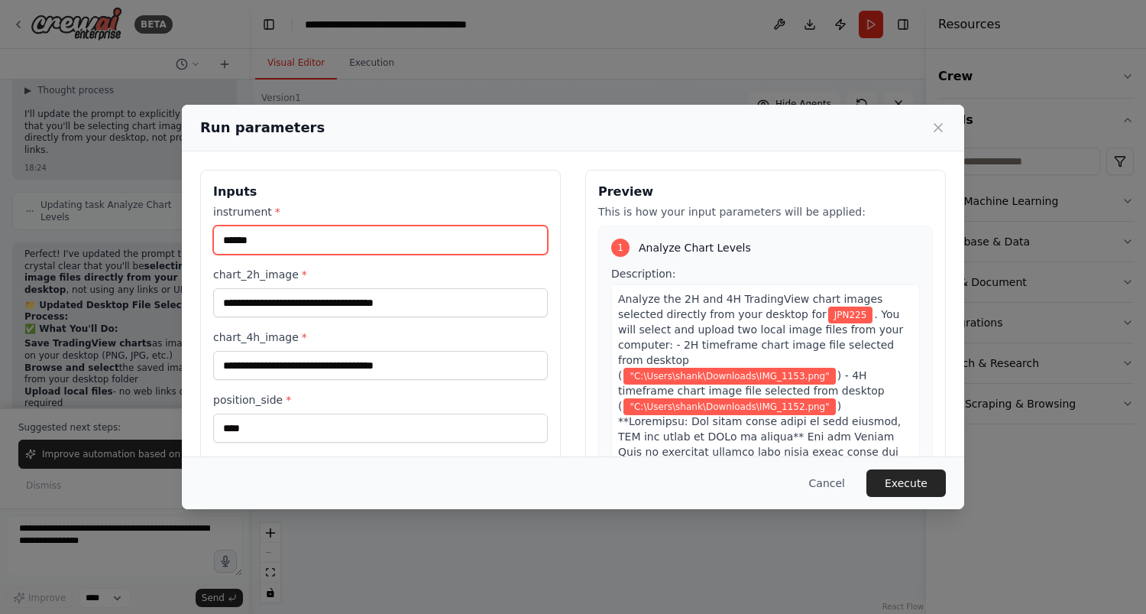
click at [244, 241] on input "******" at bounding box center [380, 239] width 335 height 29
click at [270, 247] on input "******" at bounding box center [380, 239] width 335 height 29
type input "*"
type input "******"
drag, startPoint x: 272, startPoint y: 442, endPoint x: 266, endPoint y: 427, distance: 16.5
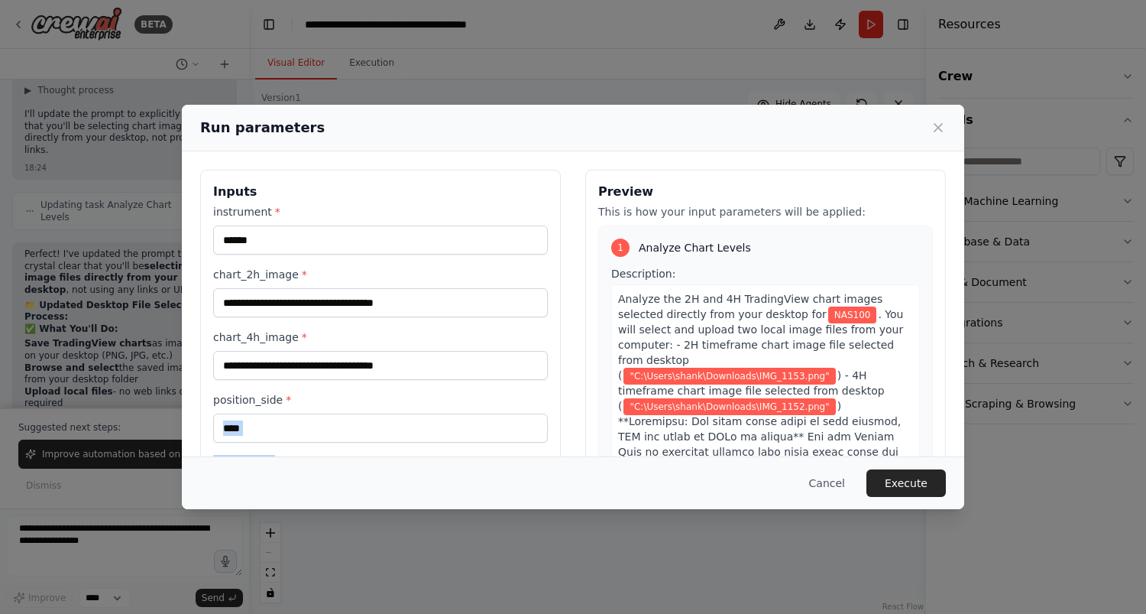
click at [266, 427] on div "**********" at bounding box center [380, 417] width 335 height 426
click at [266, 427] on input "****" at bounding box center [380, 427] width 335 height 29
type input "*"
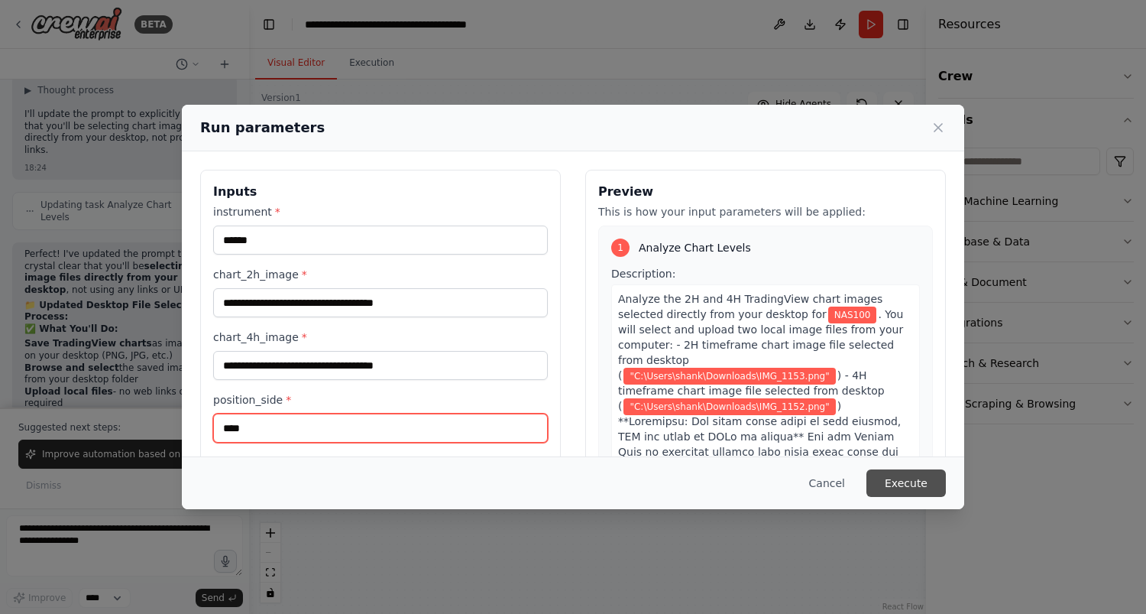
type input "****"
click at [914, 478] on button "Execute" at bounding box center [905, 483] width 79 height 28
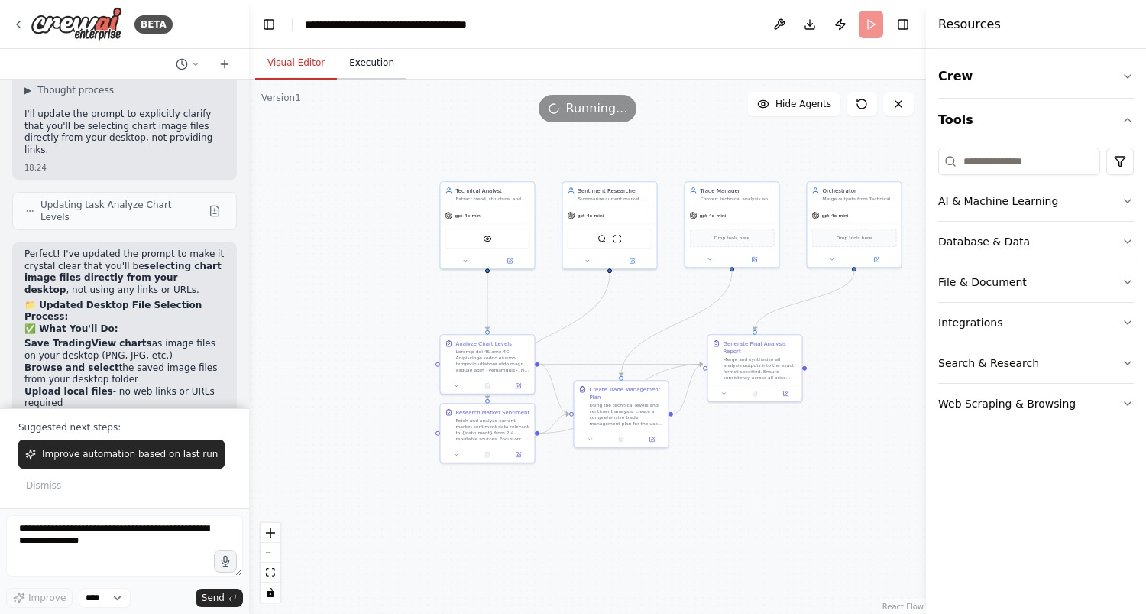
click at [365, 65] on button "Execution" at bounding box center [372, 63] width 70 height 32
click at [276, 59] on button "Visual Editor" at bounding box center [296, 63] width 82 height 32
click at [493, 212] on div "gpt-4o-mini" at bounding box center [488, 214] width 94 height 17
click at [504, 264] on div at bounding box center [488, 258] width 94 height 15
click at [513, 263] on button at bounding box center [510, 258] width 44 height 9
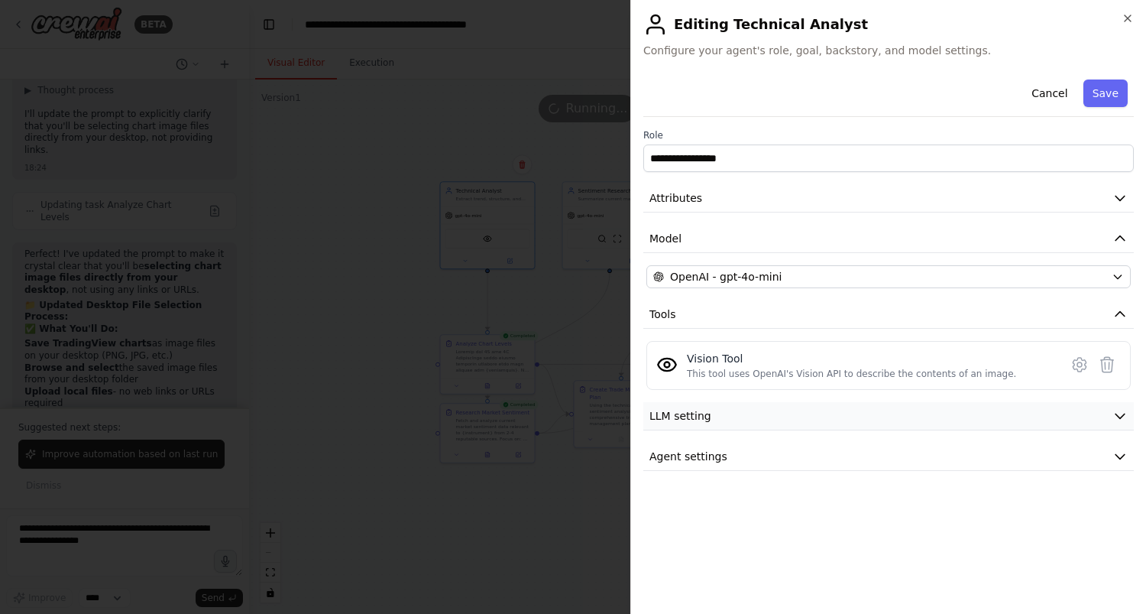
click at [1108, 415] on button "LLM setting" at bounding box center [888, 416] width 491 height 28
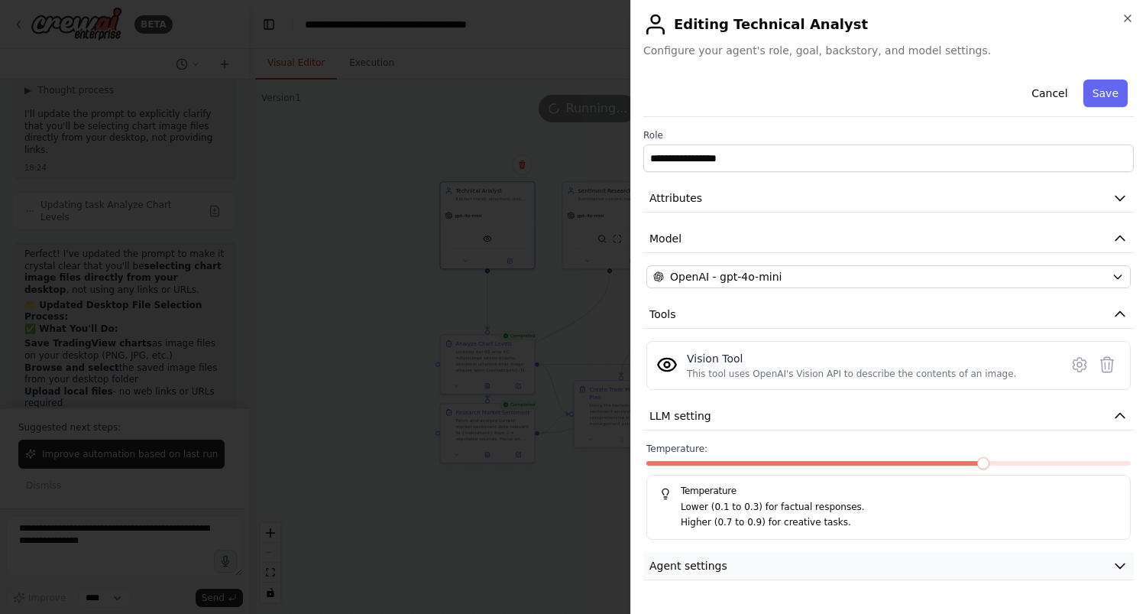
click at [1122, 556] on button "Agent settings" at bounding box center [888, 566] width 491 height 28
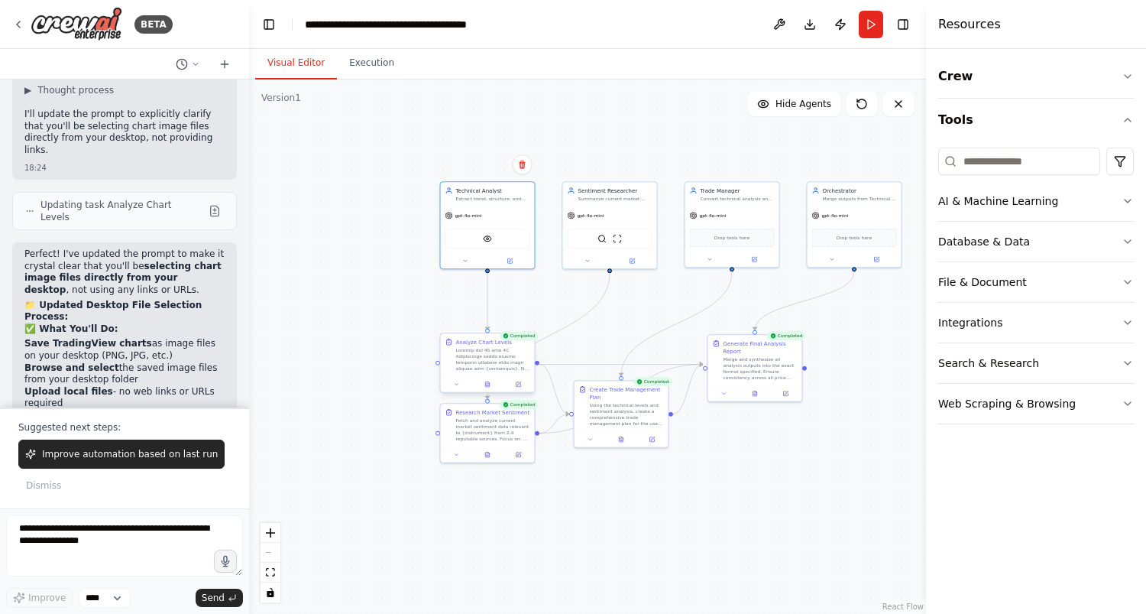
click at [532, 342] on div "Analyze Chart Levels" at bounding box center [488, 354] width 94 height 43
click at [487, 361] on div at bounding box center [493, 359] width 74 height 24
click at [488, 393] on div "Completed Analyze Chart Levels" at bounding box center [488, 364] width 96 height 60
click at [484, 384] on icon at bounding box center [487, 384] width 6 height 6
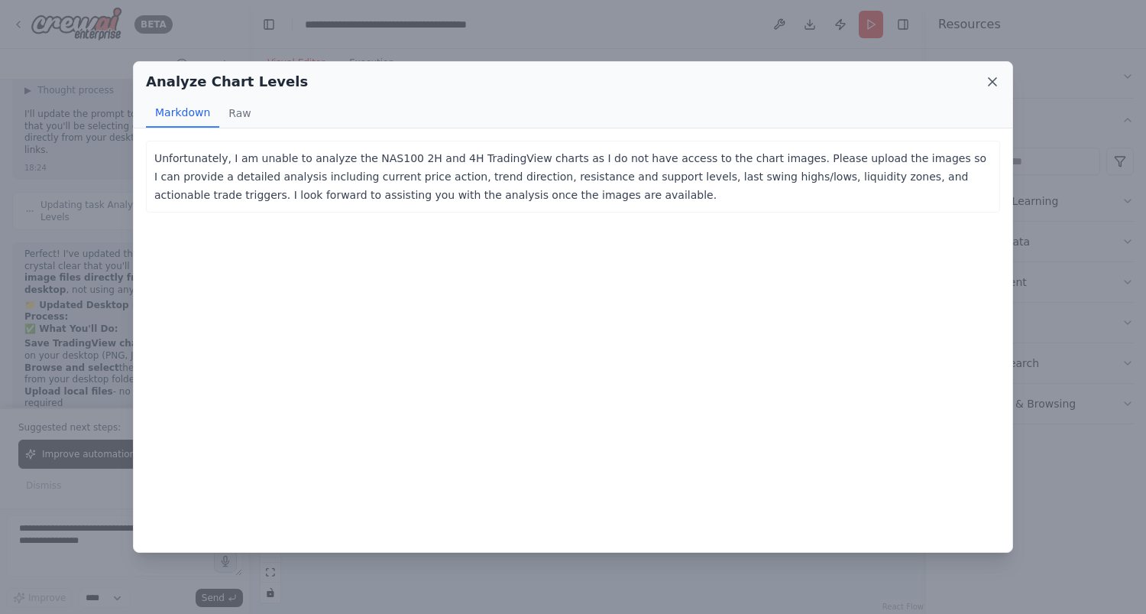
click at [988, 82] on icon at bounding box center [992, 81] width 15 height 15
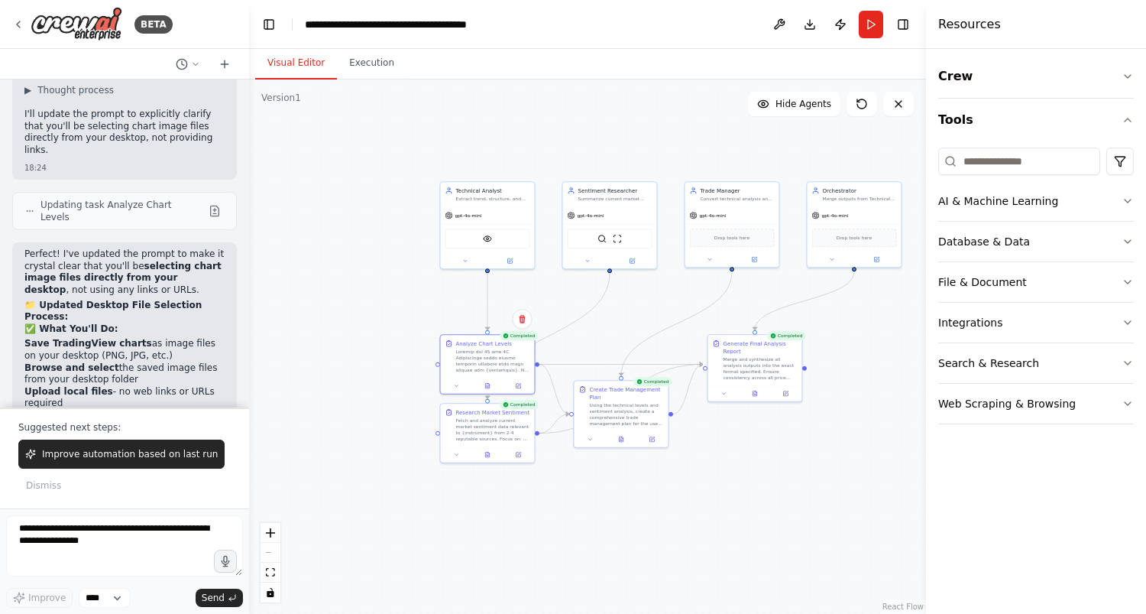
click at [714, 471] on div ".deletable-edge-delete-btn { width: 20px; height: 20px; border: 0px solid #ffff…" at bounding box center [587, 346] width 677 height 534
click at [754, 389] on icon at bounding box center [755, 391] width 4 height 5
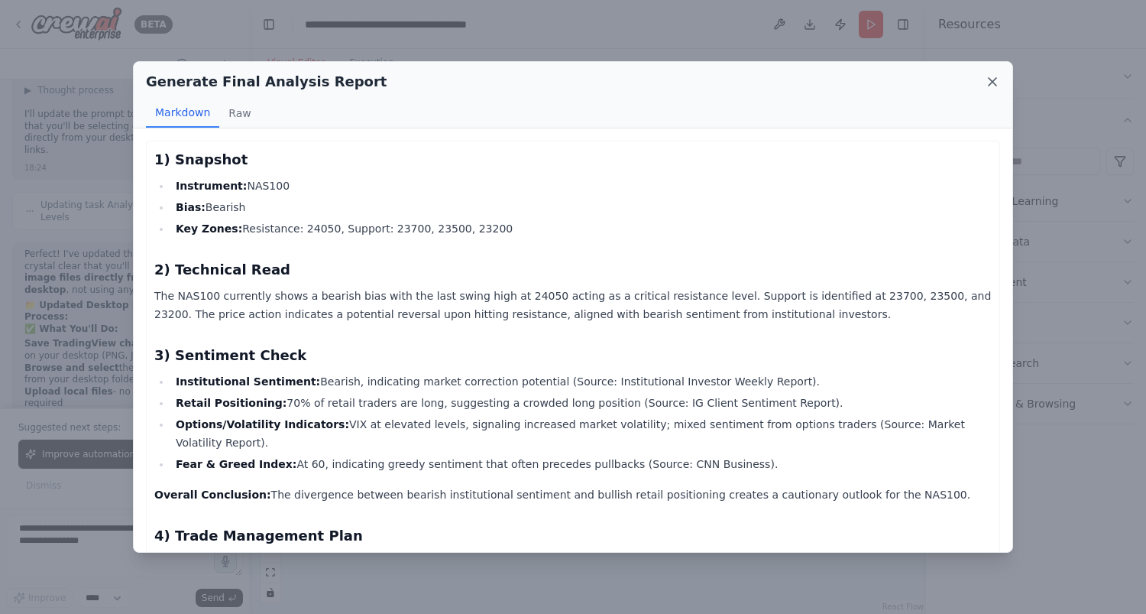
click at [993, 79] on icon at bounding box center [992, 81] width 15 height 15
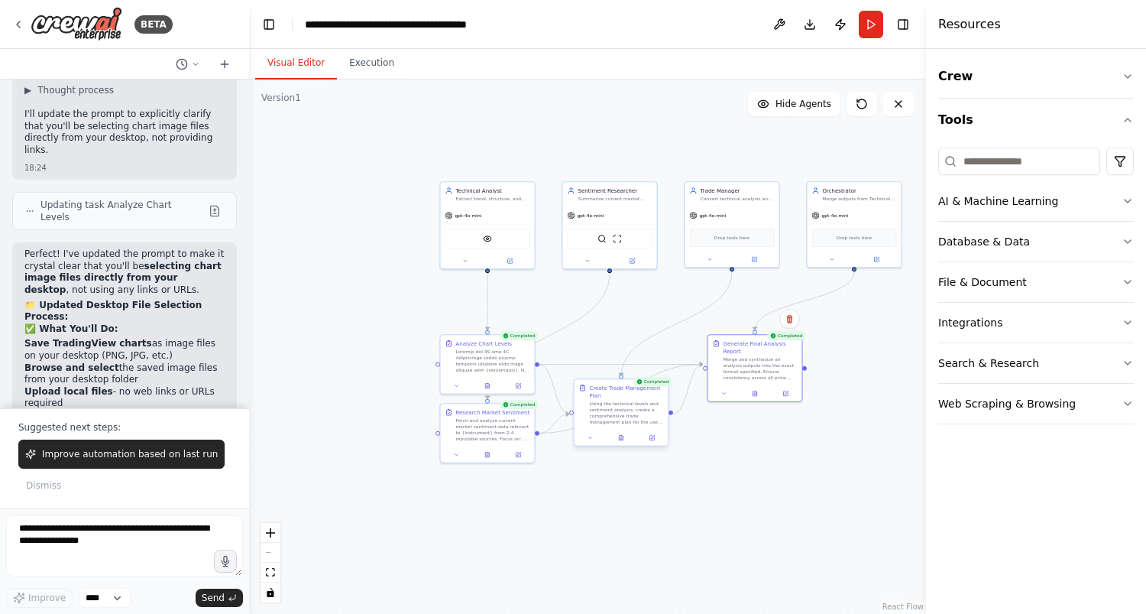
click at [622, 442] on div at bounding box center [622, 437] width 94 height 16
click at [617, 435] on button at bounding box center [621, 437] width 32 height 9
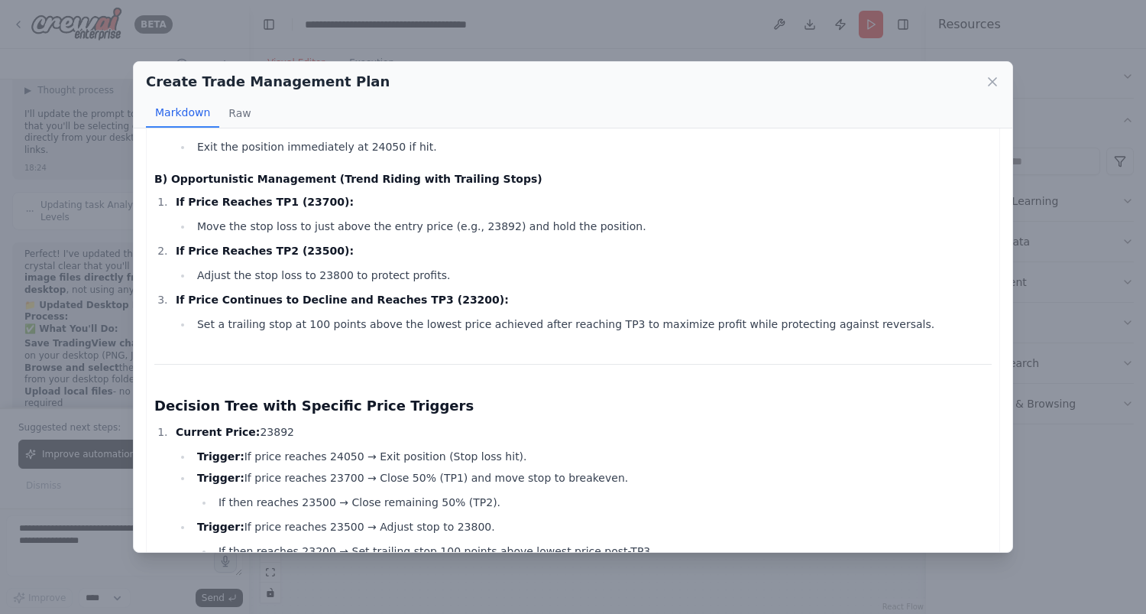
scroll to position [1312, 0]
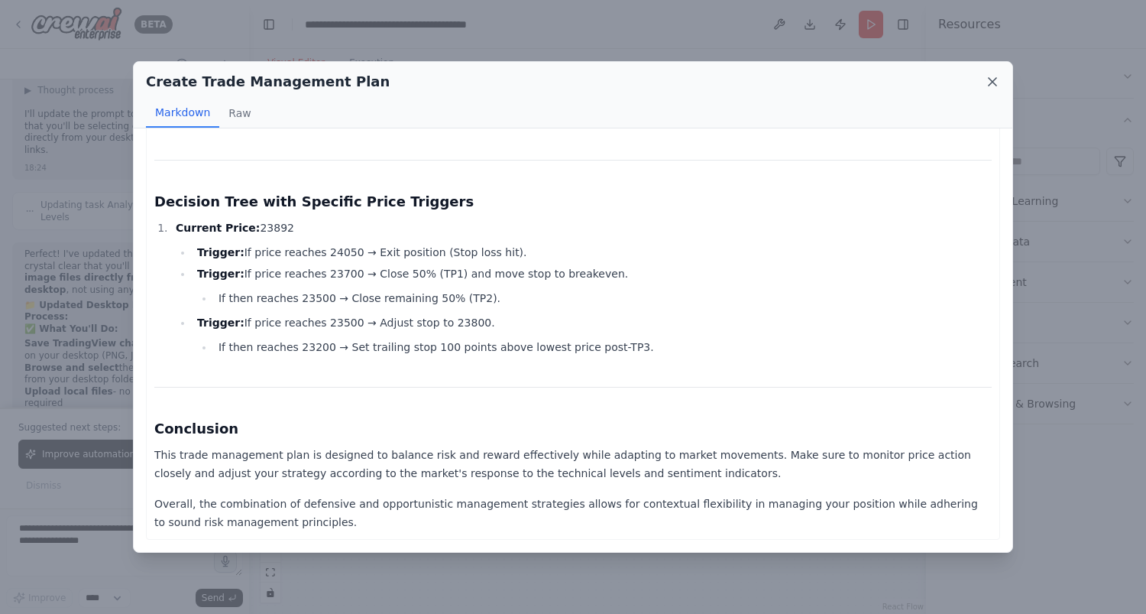
click at [988, 89] on icon at bounding box center [992, 81] width 15 height 15
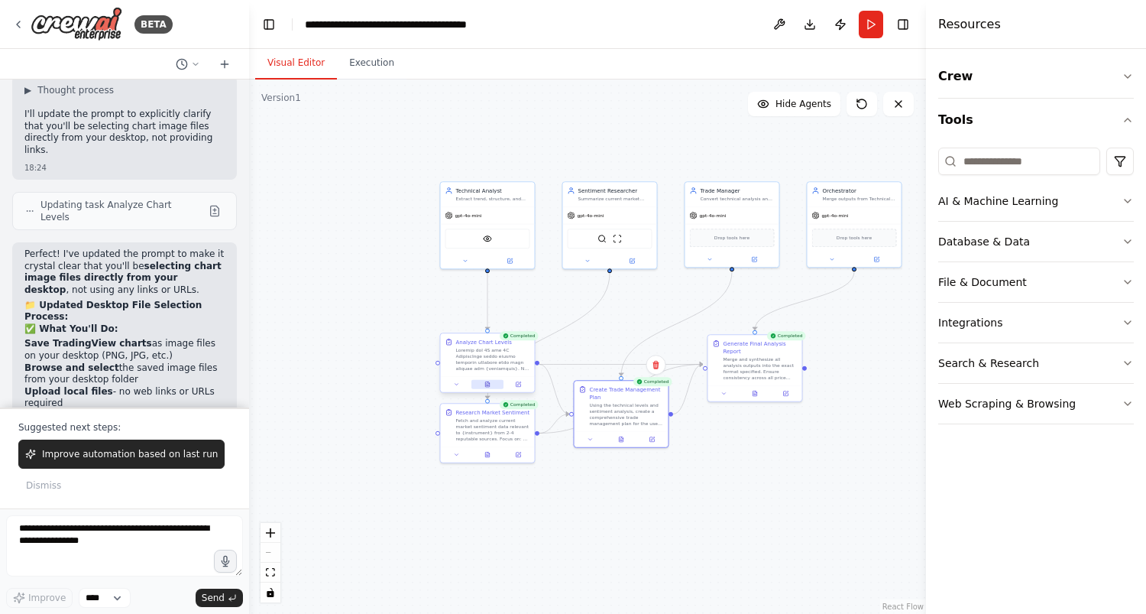
click at [488, 382] on icon at bounding box center [489, 382] width 2 height 2
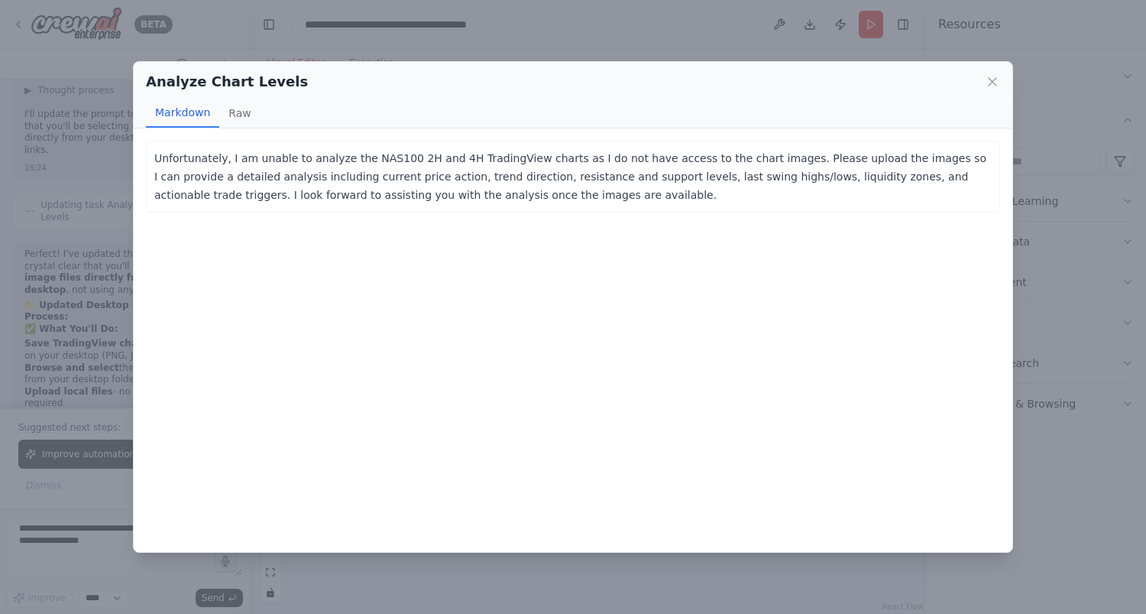
click at [989, 91] on div "Analyze Chart Levels" at bounding box center [573, 81] width 854 height 21
click at [992, 83] on icon at bounding box center [992, 81] width 15 height 15
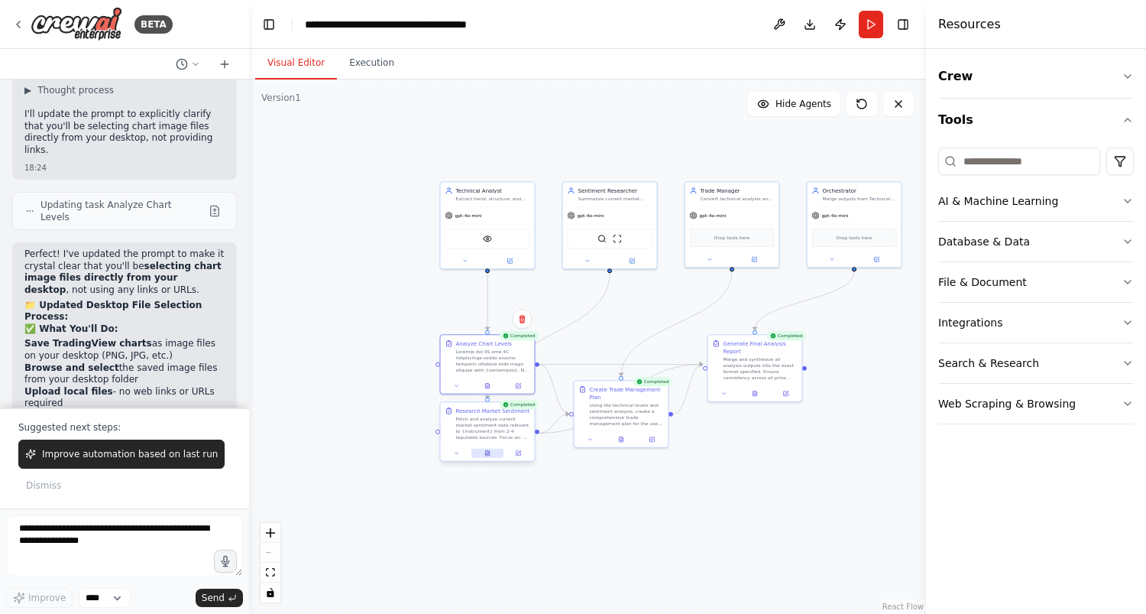
click at [490, 452] on icon at bounding box center [487, 453] width 6 height 6
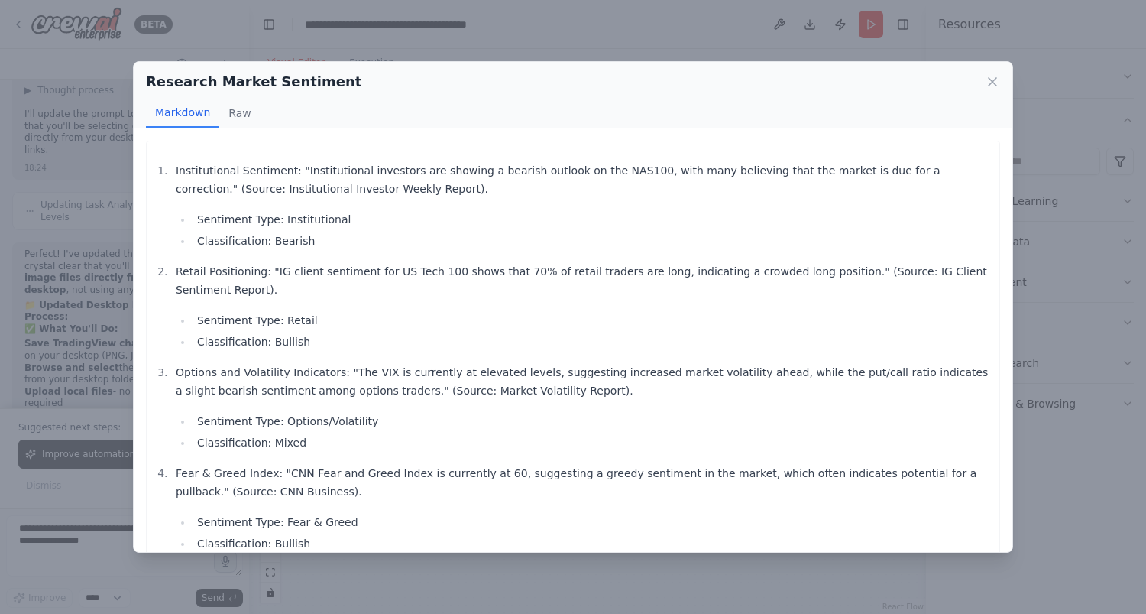
drag, startPoint x: 983, startPoint y: 83, endPoint x: 944, endPoint y: 79, distance: 39.9
click at [944, 79] on div "Research Market Sentiment" at bounding box center [573, 81] width 854 height 21
drag, startPoint x: 983, startPoint y: 80, endPoint x: 994, endPoint y: 83, distance: 10.9
click at [994, 83] on div "Research Market Sentiment" at bounding box center [573, 81] width 854 height 21
click at [994, 83] on icon at bounding box center [992, 81] width 15 height 15
